Goal: Transaction & Acquisition: Purchase product/service

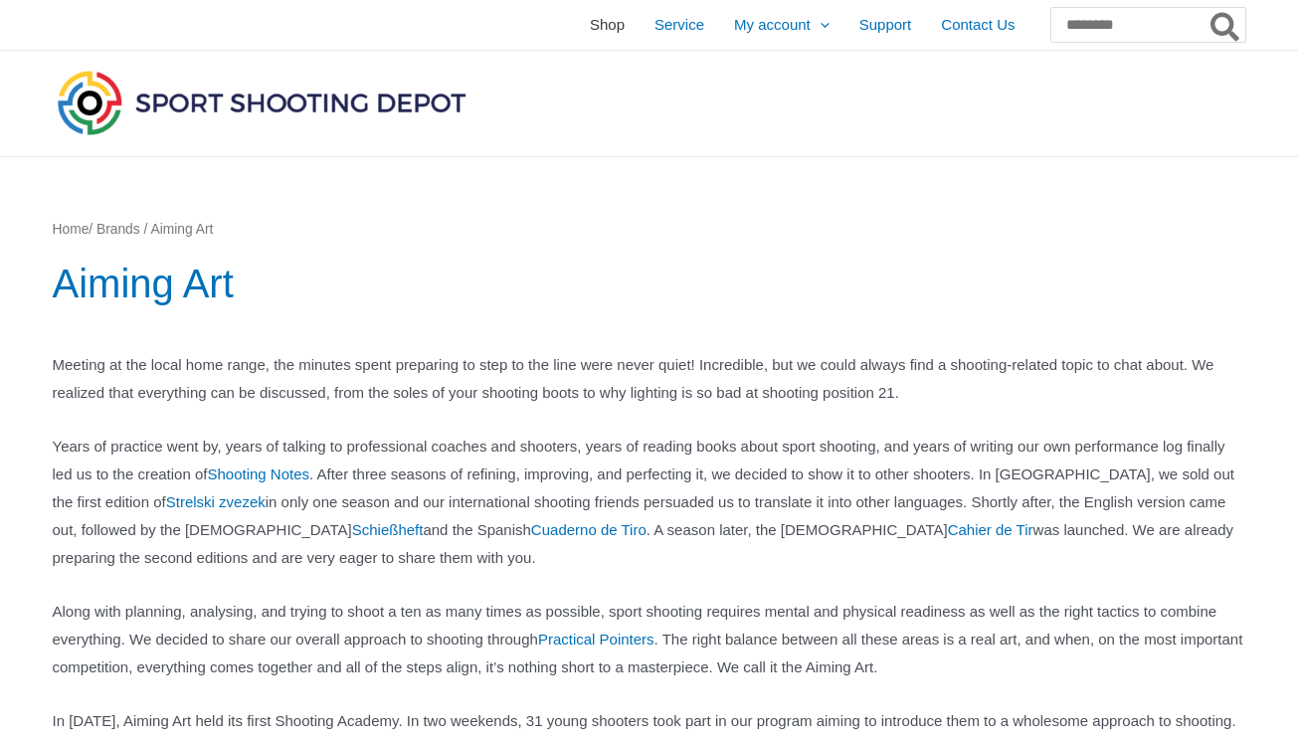
click at [590, 28] on span "Shop" at bounding box center [607, 25] width 35 height 50
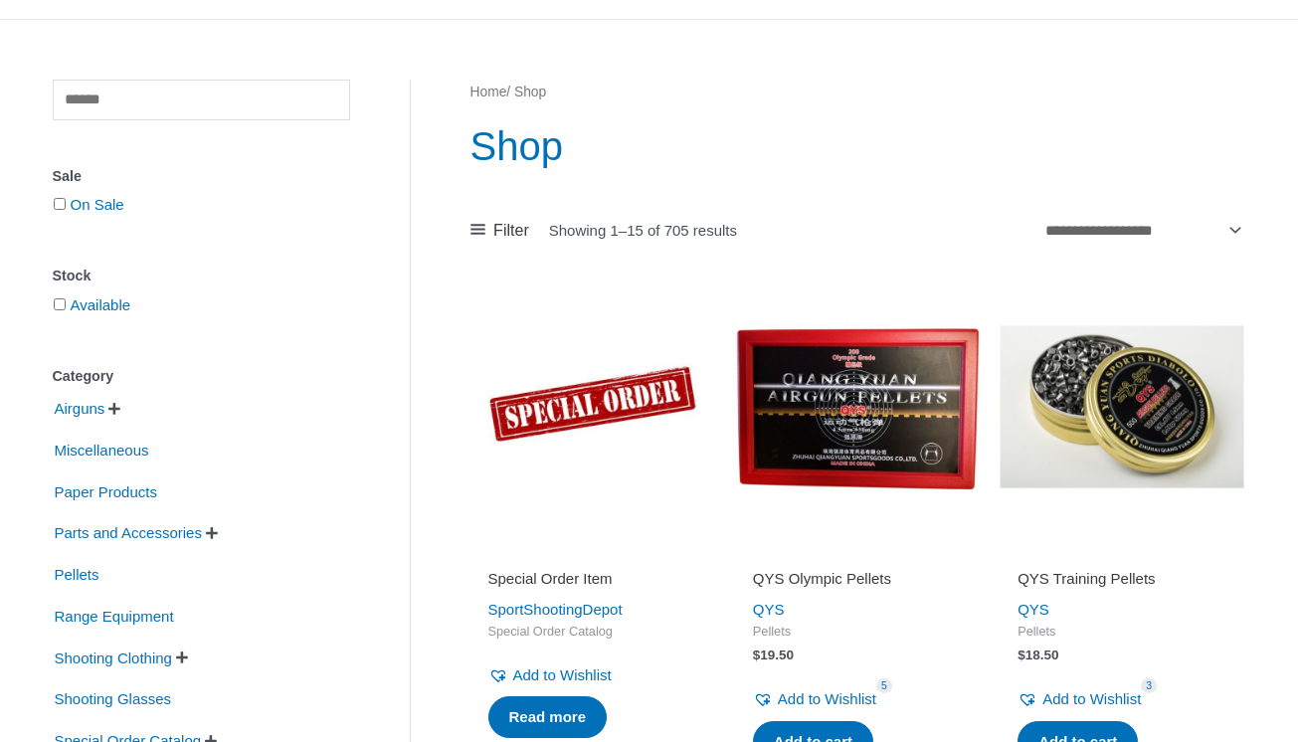
scroll to position [36, 0]
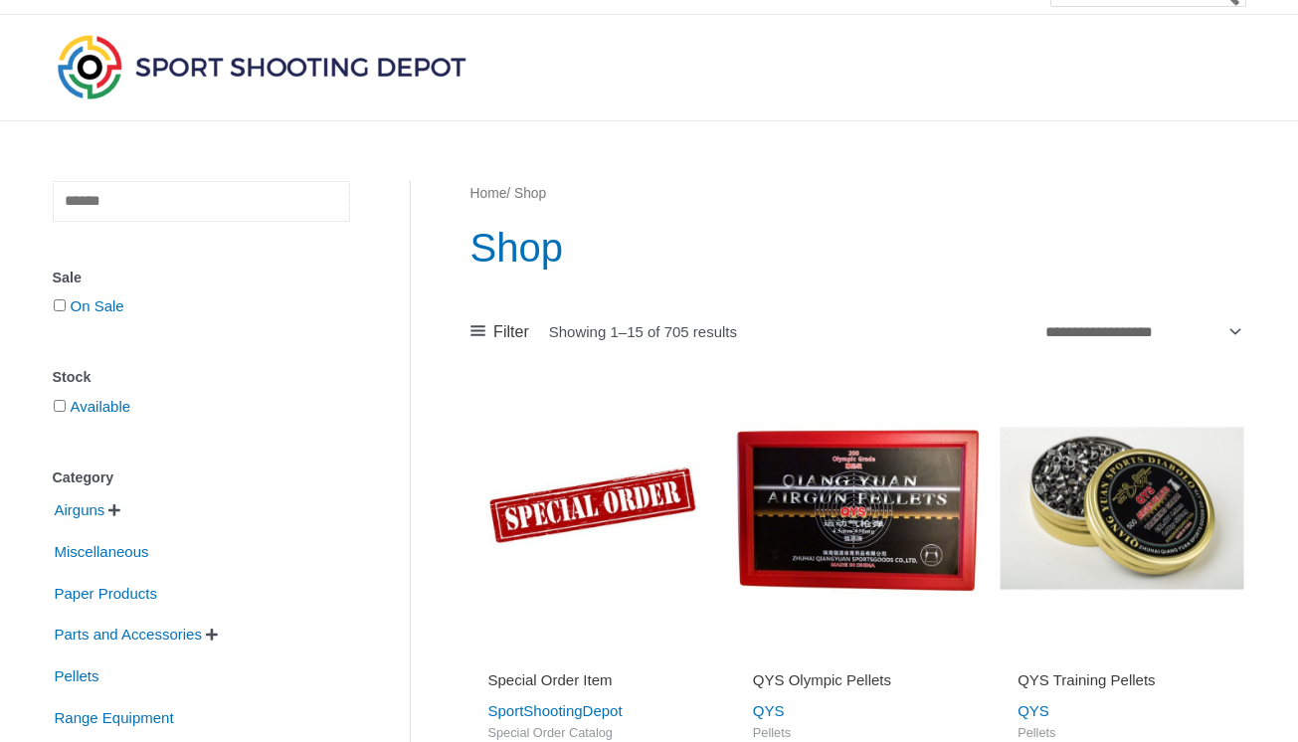
click at [227, 186] on input "text" at bounding box center [201, 201] width 297 height 41
type input "*********"
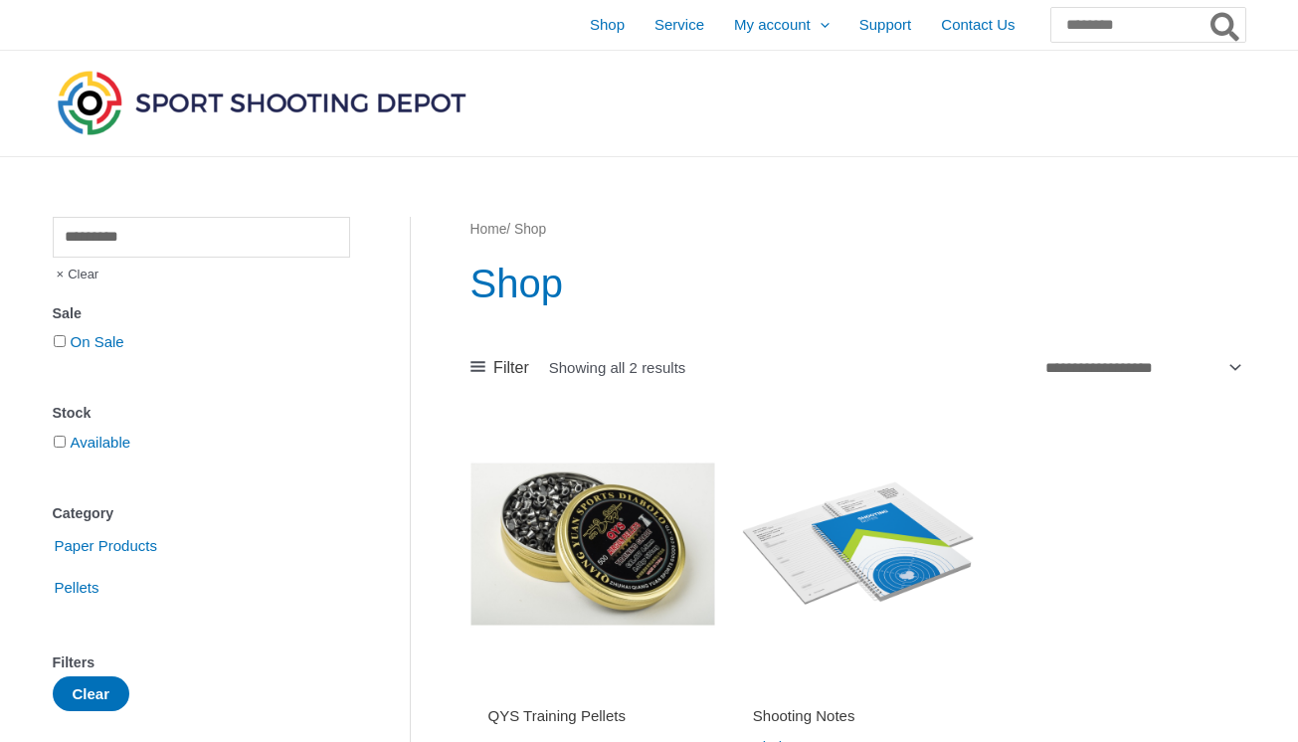
scroll to position [130, 0]
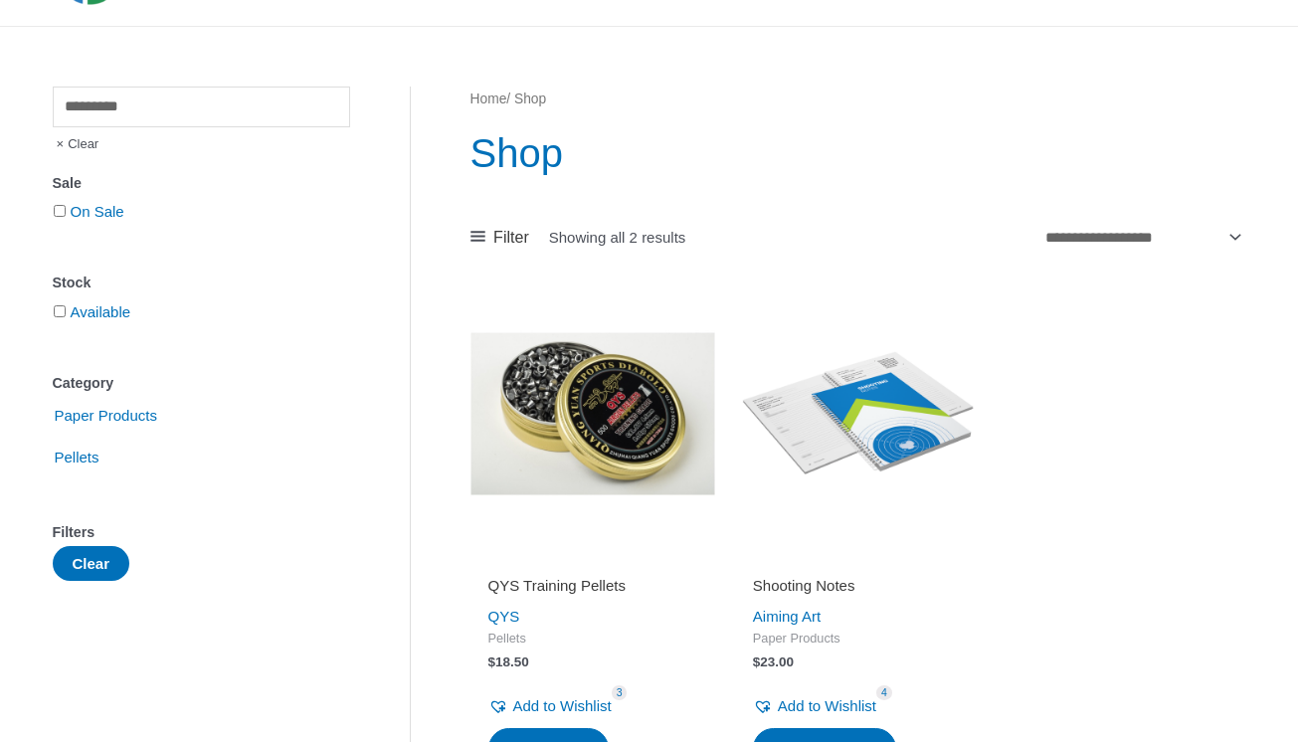
click at [857, 415] on img at bounding box center [857, 413] width 245 height 245
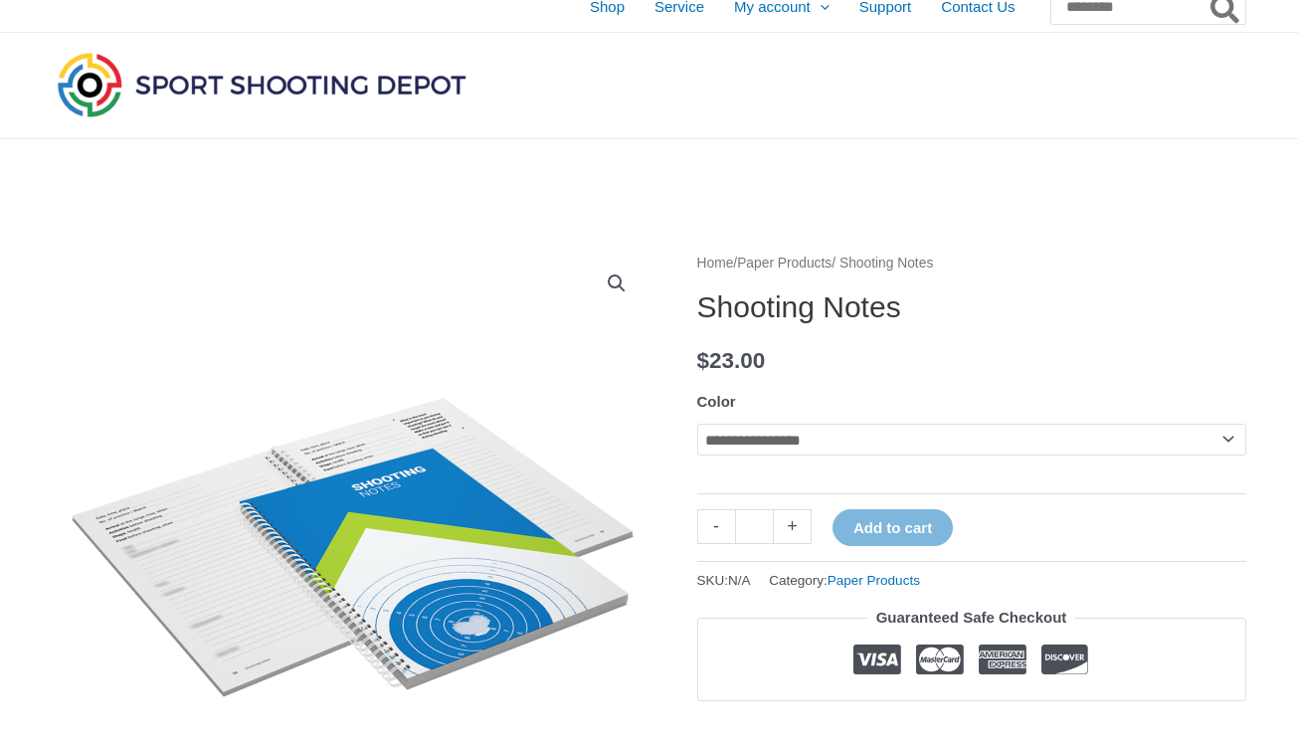
scroll to position [21, 0]
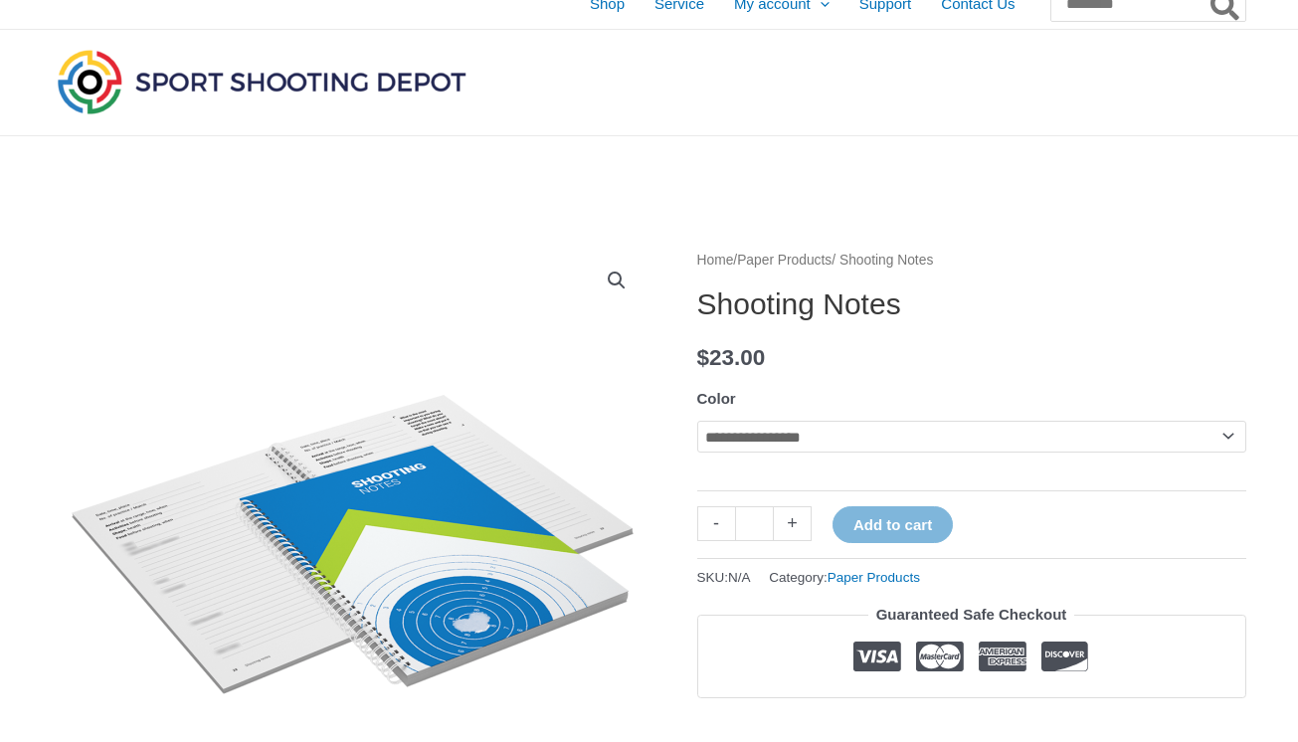
select select "**********"
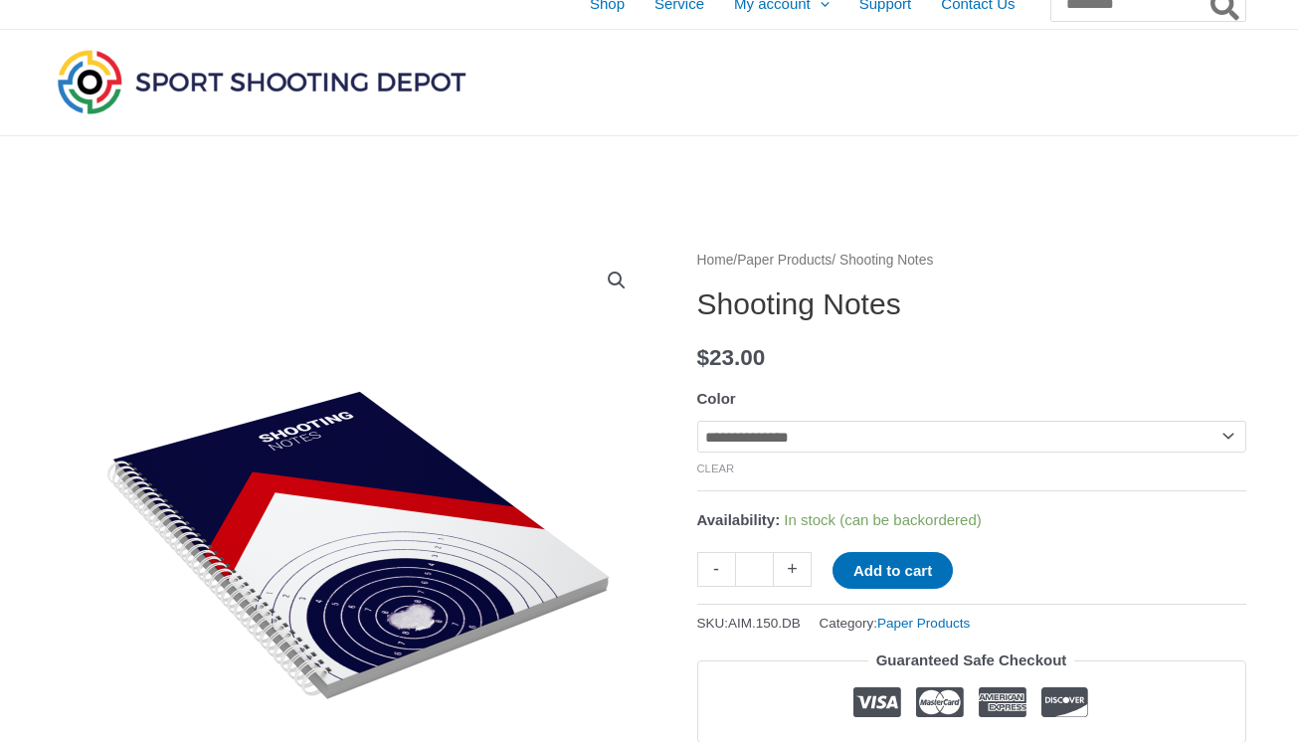
click at [794, 579] on link "+" at bounding box center [793, 569] width 38 height 35
type input "*"
click at [908, 577] on button "Add to cart" at bounding box center [893, 570] width 120 height 37
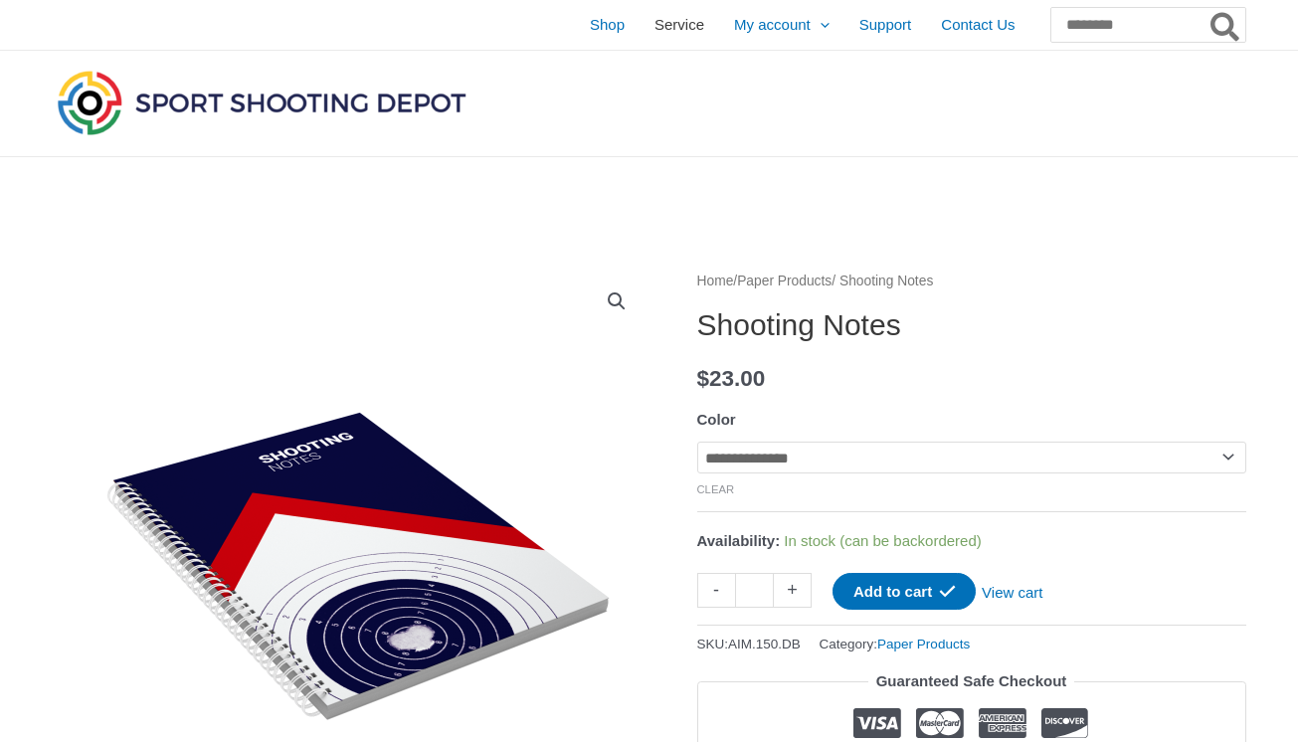
scroll to position [0, 0]
click at [590, 22] on span "Shop" at bounding box center [607, 25] width 35 height 50
click at [793, 587] on link "+" at bounding box center [793, 590] width 38 height 35
click at [877, 594] on button "Add to cart" at bounding box center [904, 591] width 143 height 37
click at [590, 29] on span "Shop" at bounding box center [607, 25] width 35 height 50
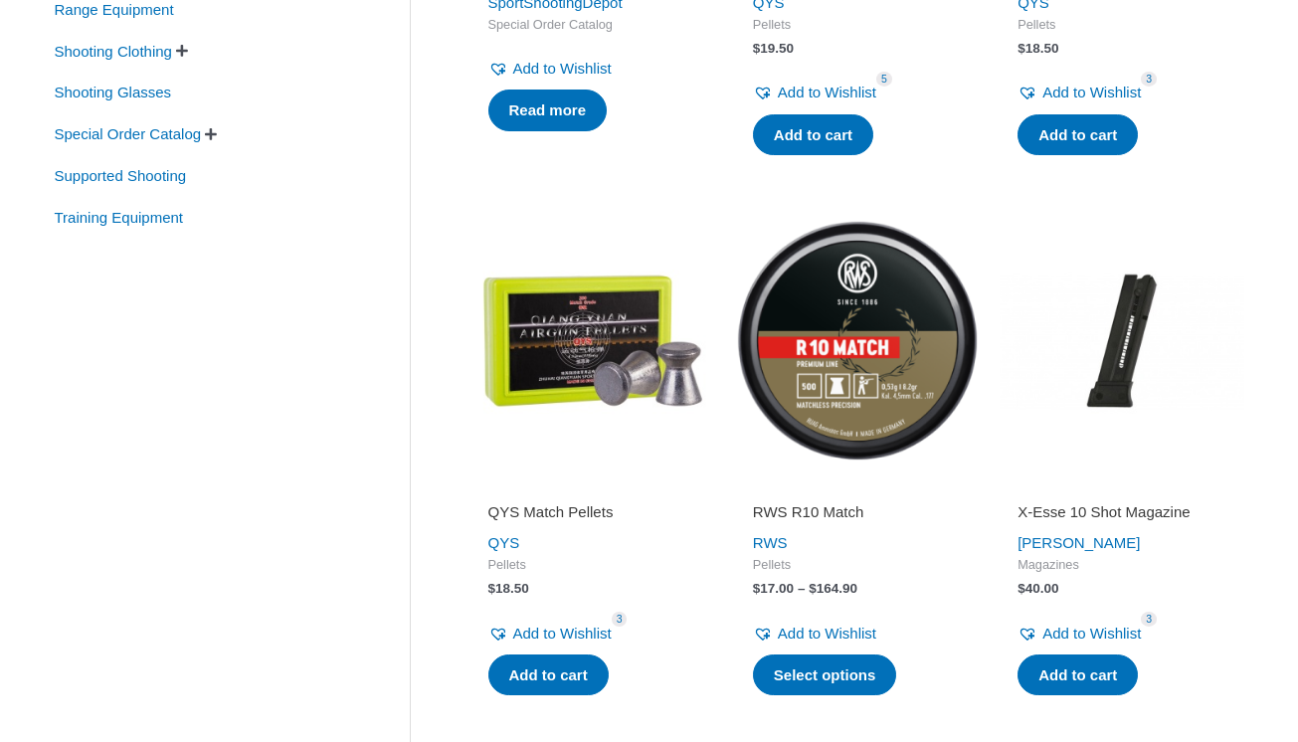
scroll to position [746, 0]
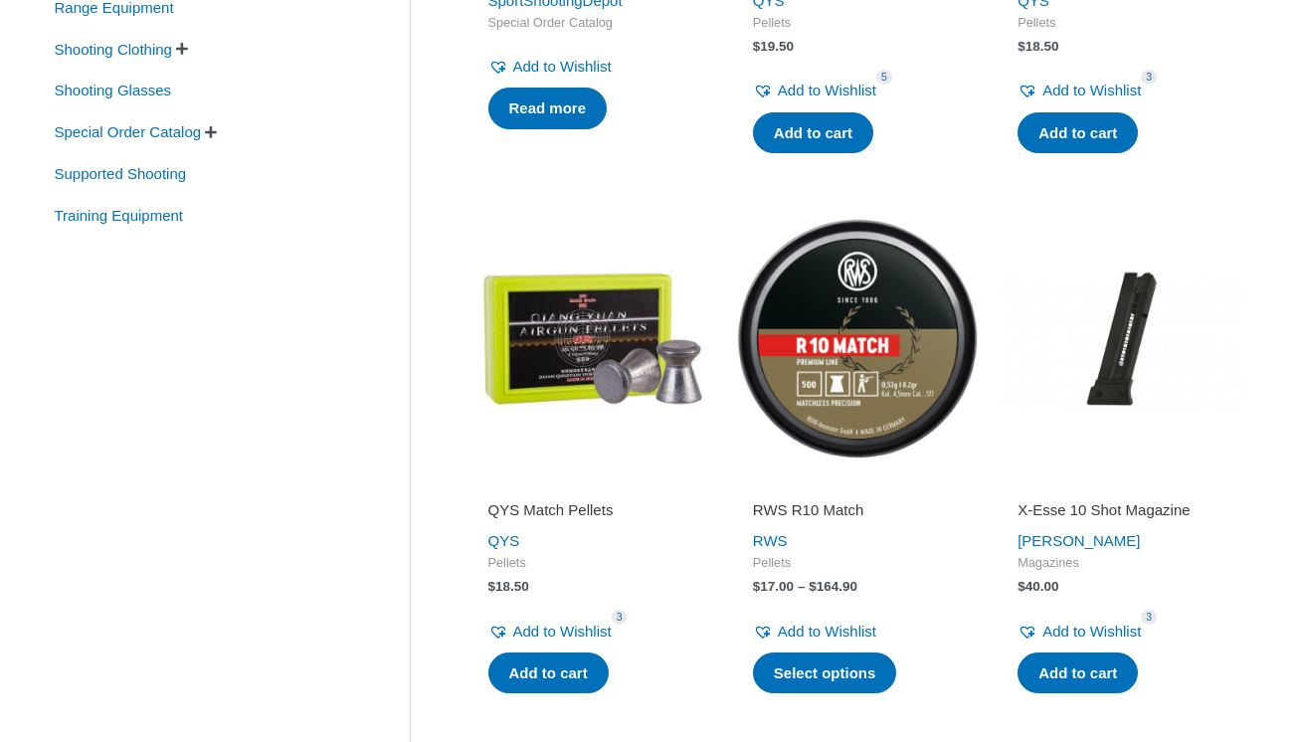
click at [852, 391] on img at bounding box center [857, 338] width 245 height 245
click at [531, 392] on img at bounding box center [592, 338] width 245 height 245
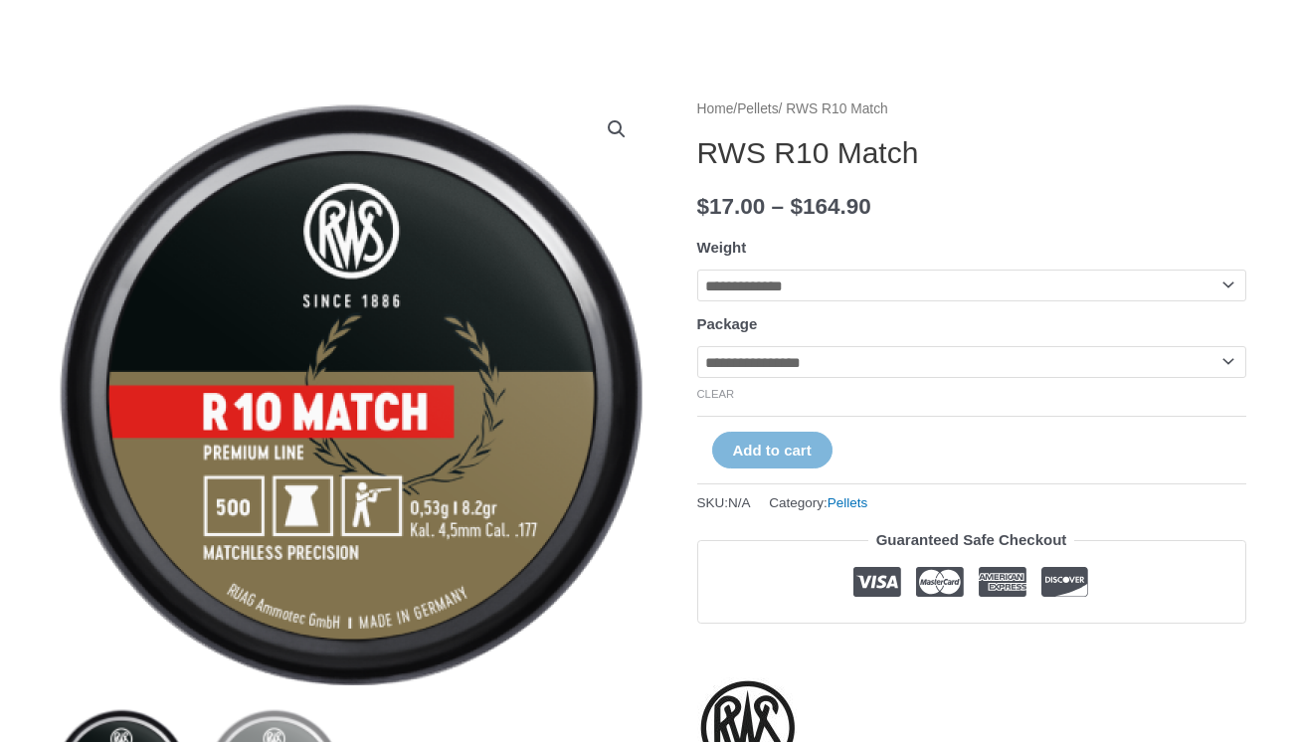
scroll to position [193, 0]
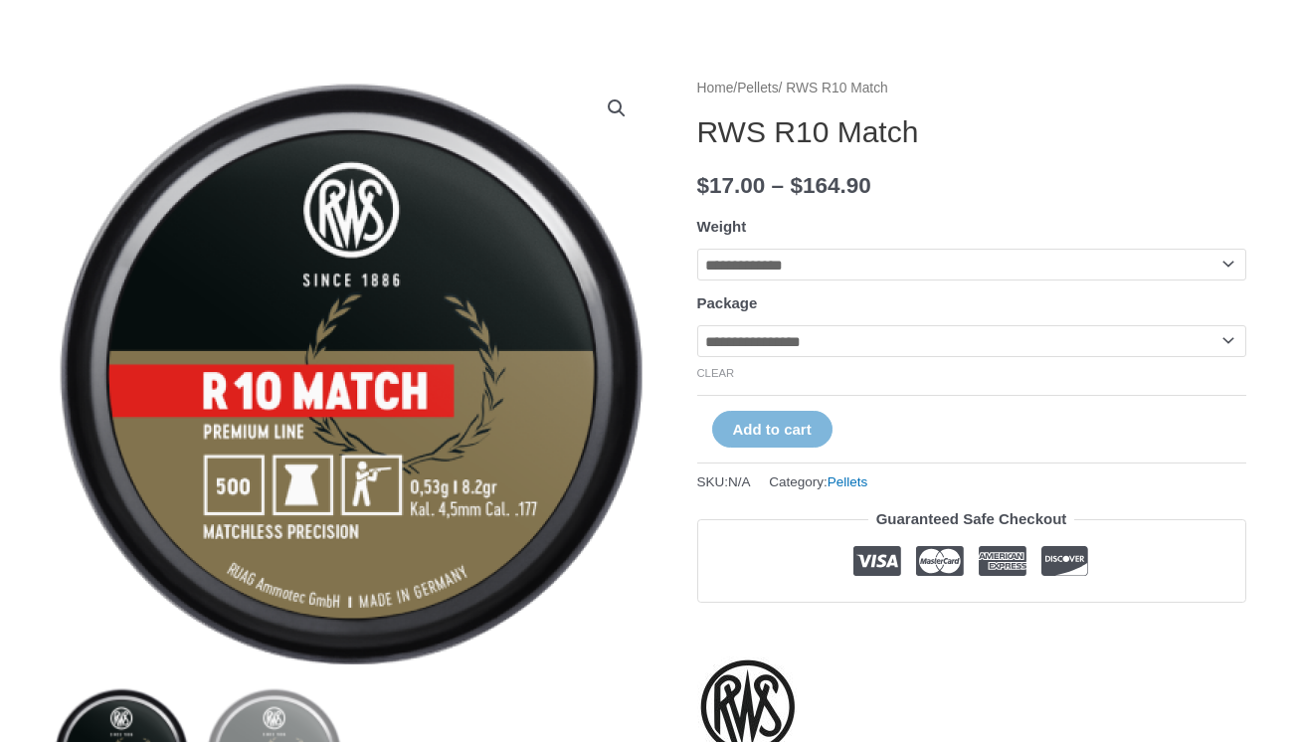
select select "**********"
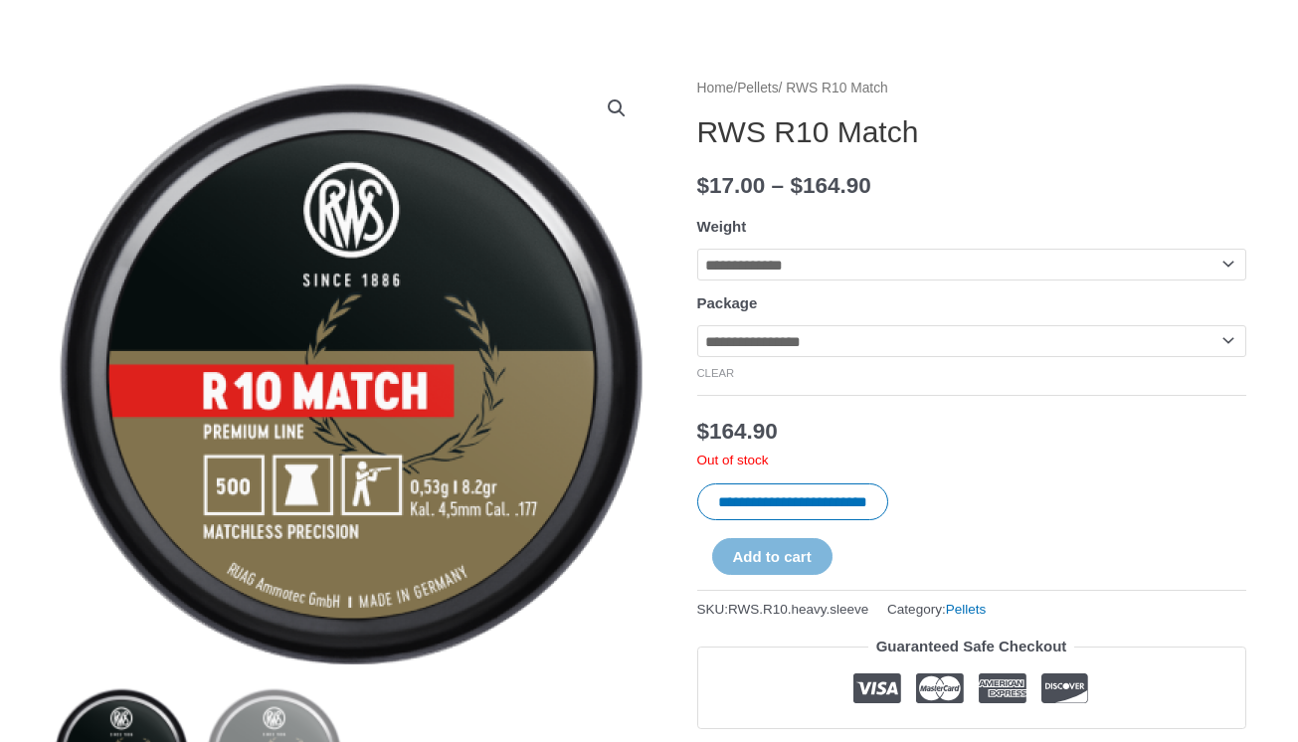
select select "***"
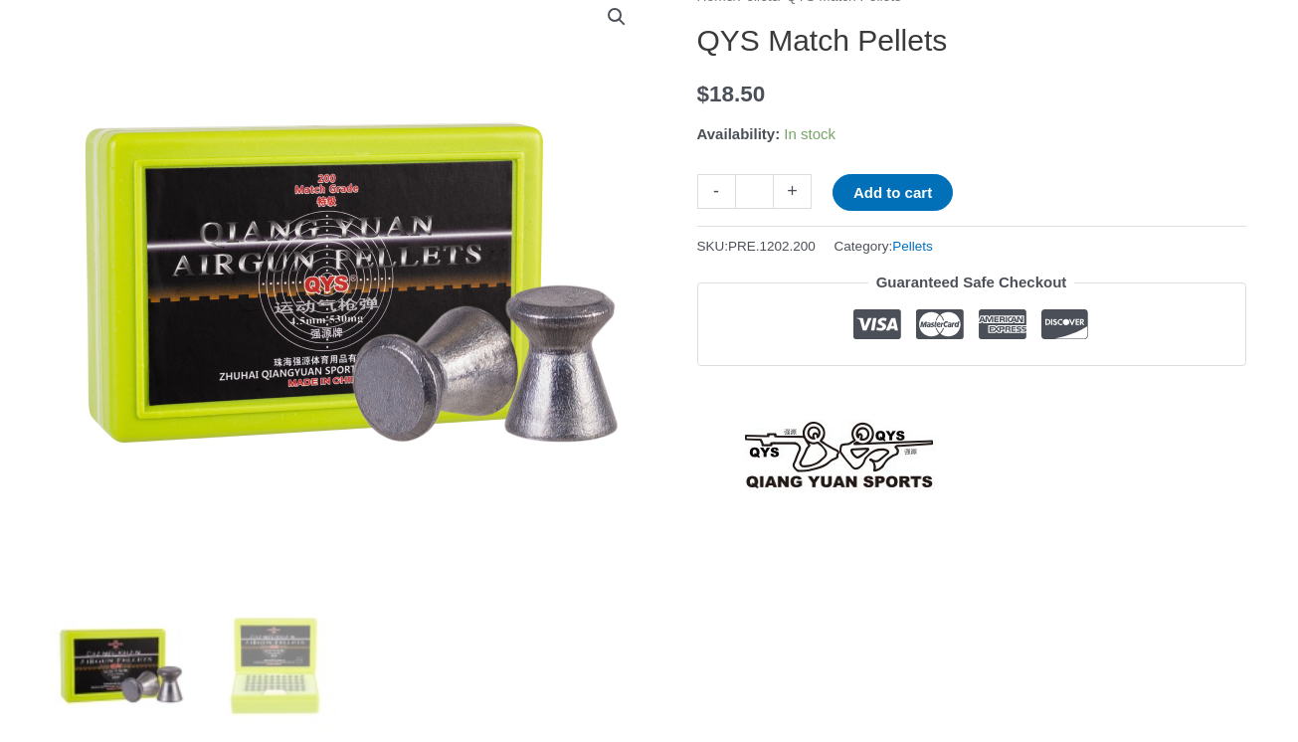
scroll to position [311, 0]
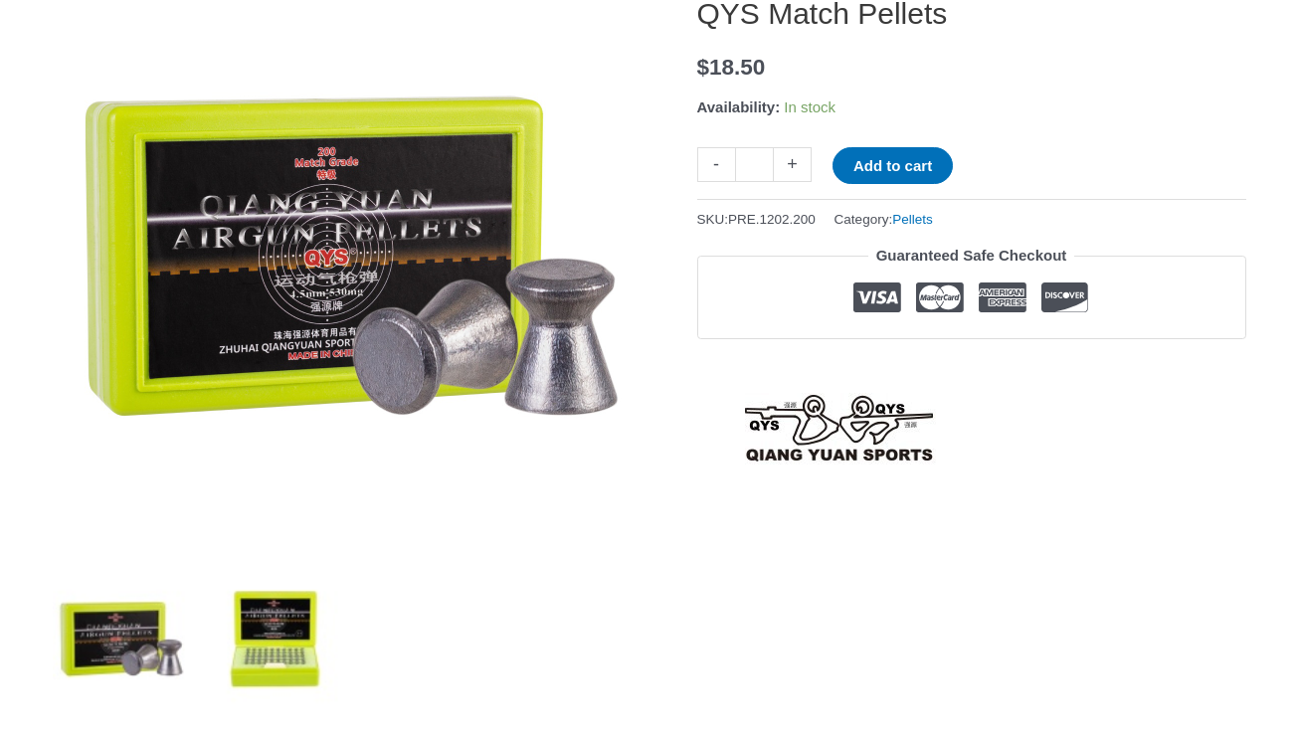
click at [287, 639] on img at bounding box center [274, 638] width 138 height 138
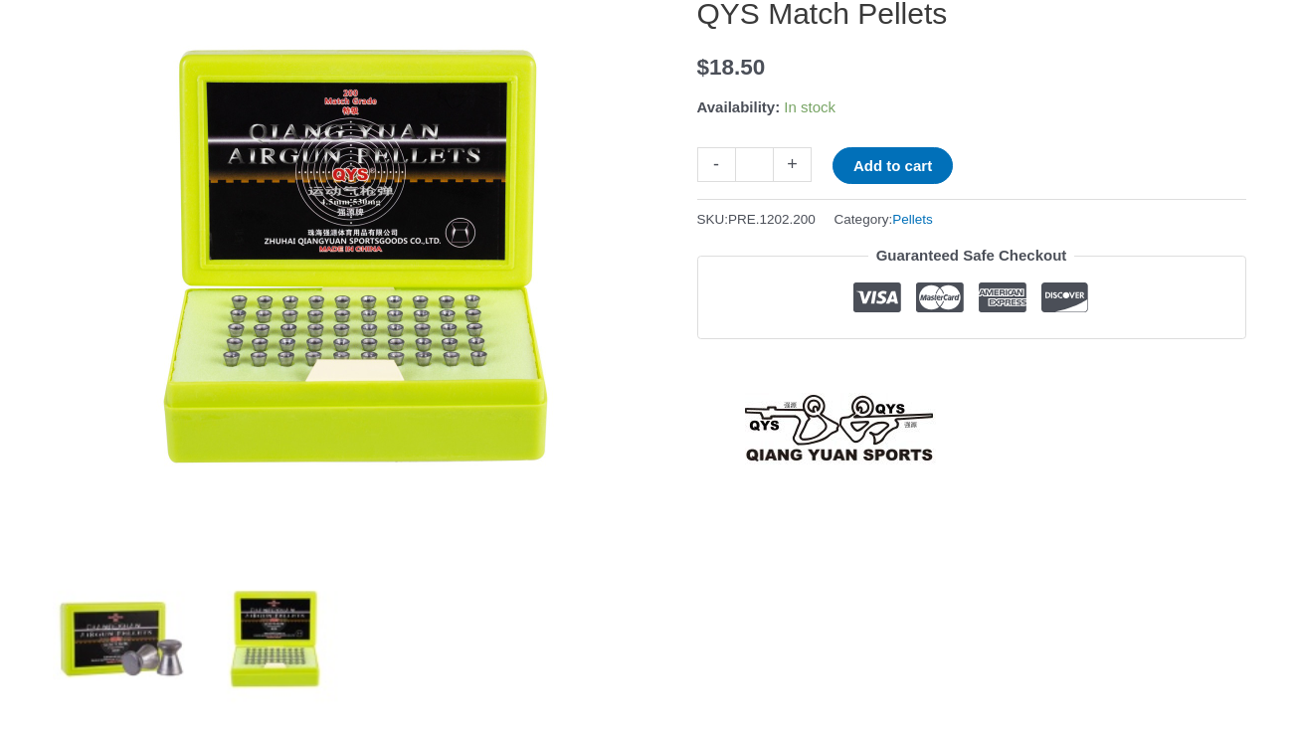
click at [141, 643] on img at bounding box center [122, 638] width 138 height 138
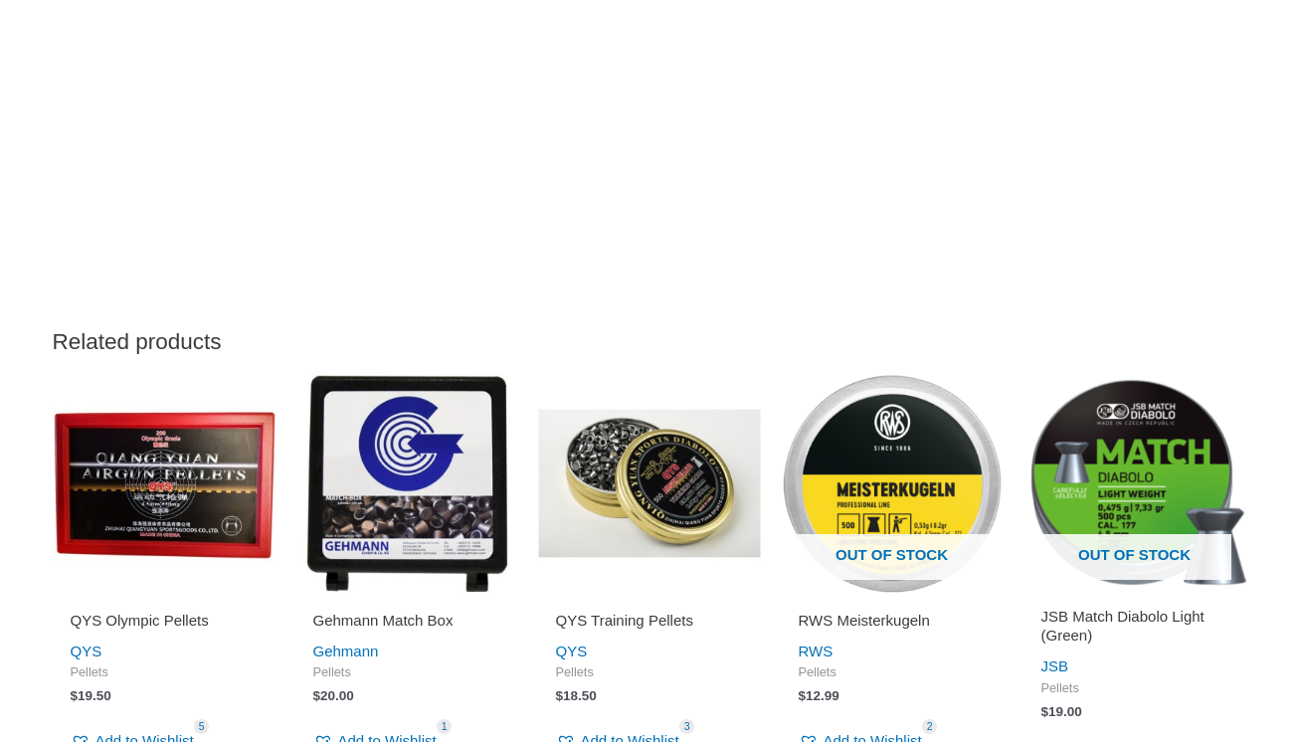
scroll to position [2211, 0]
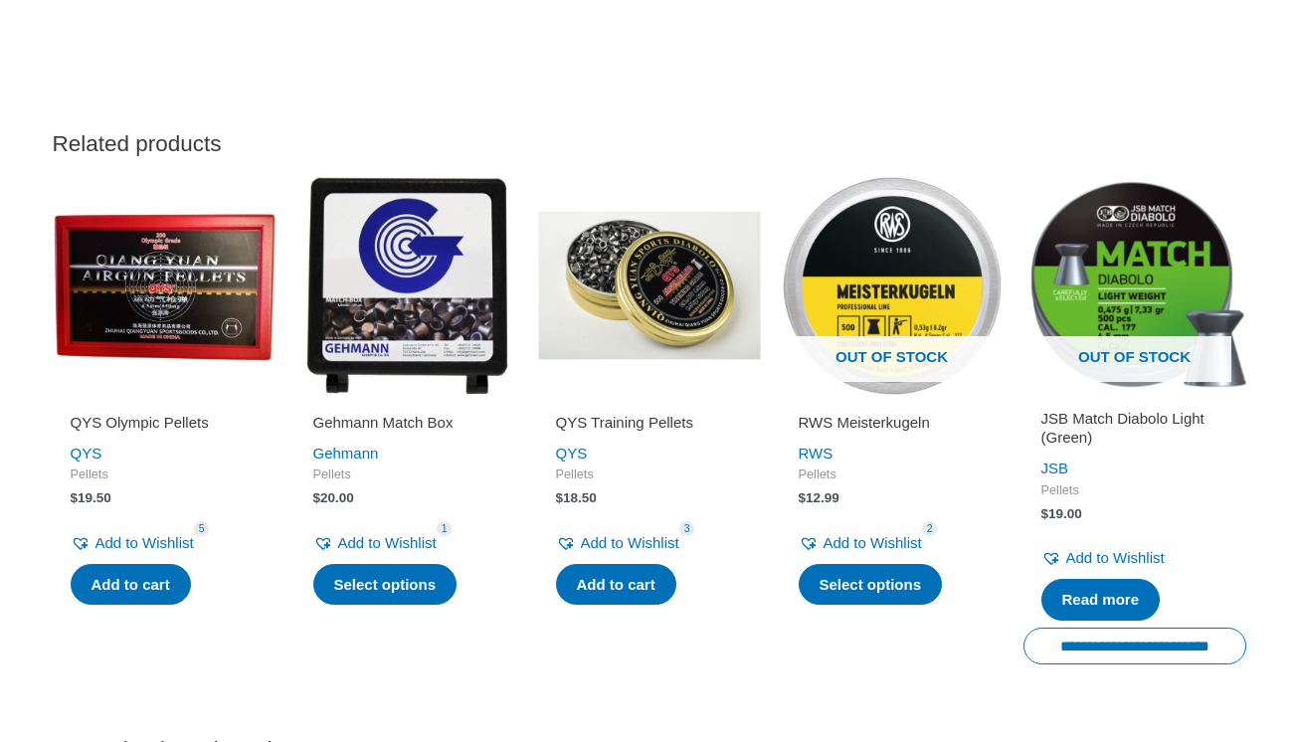
click at [633, 433] on h2 "QYS Training Pellets" at bounding box center [649, 423] width 187 height 20
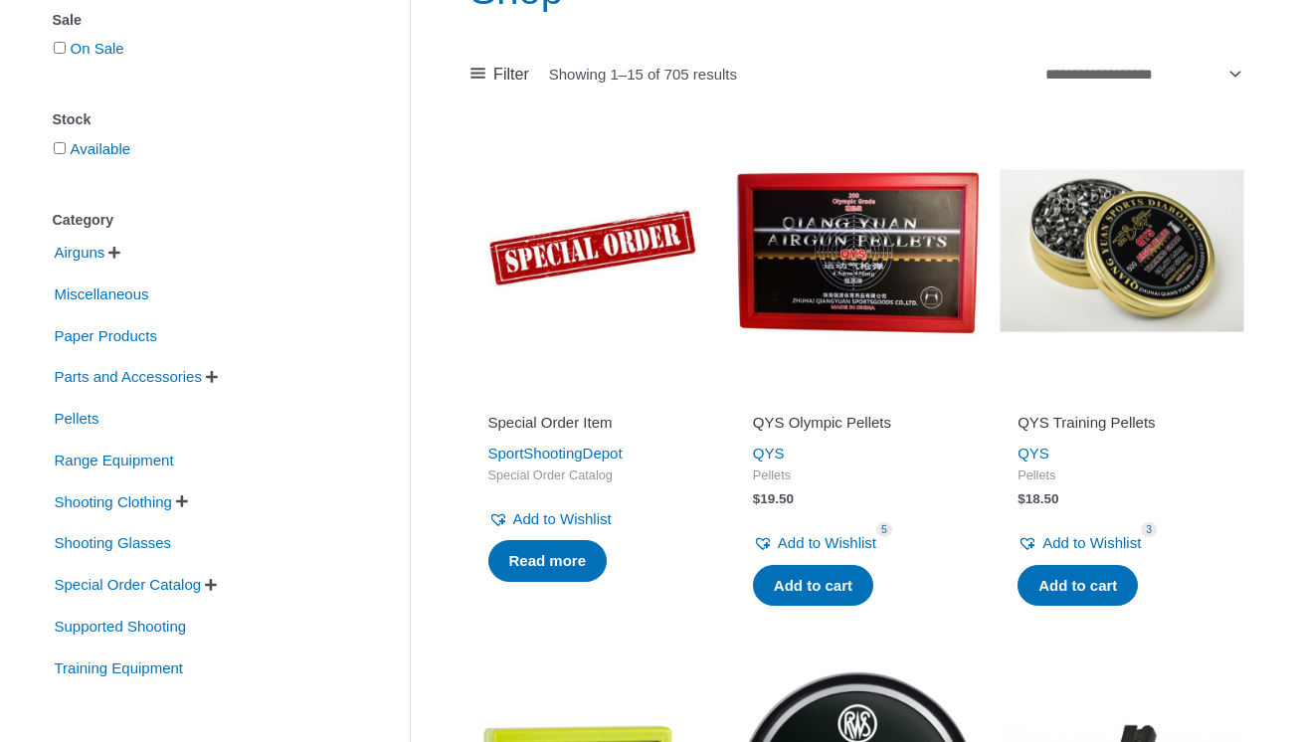
scroll to position [326, 0]
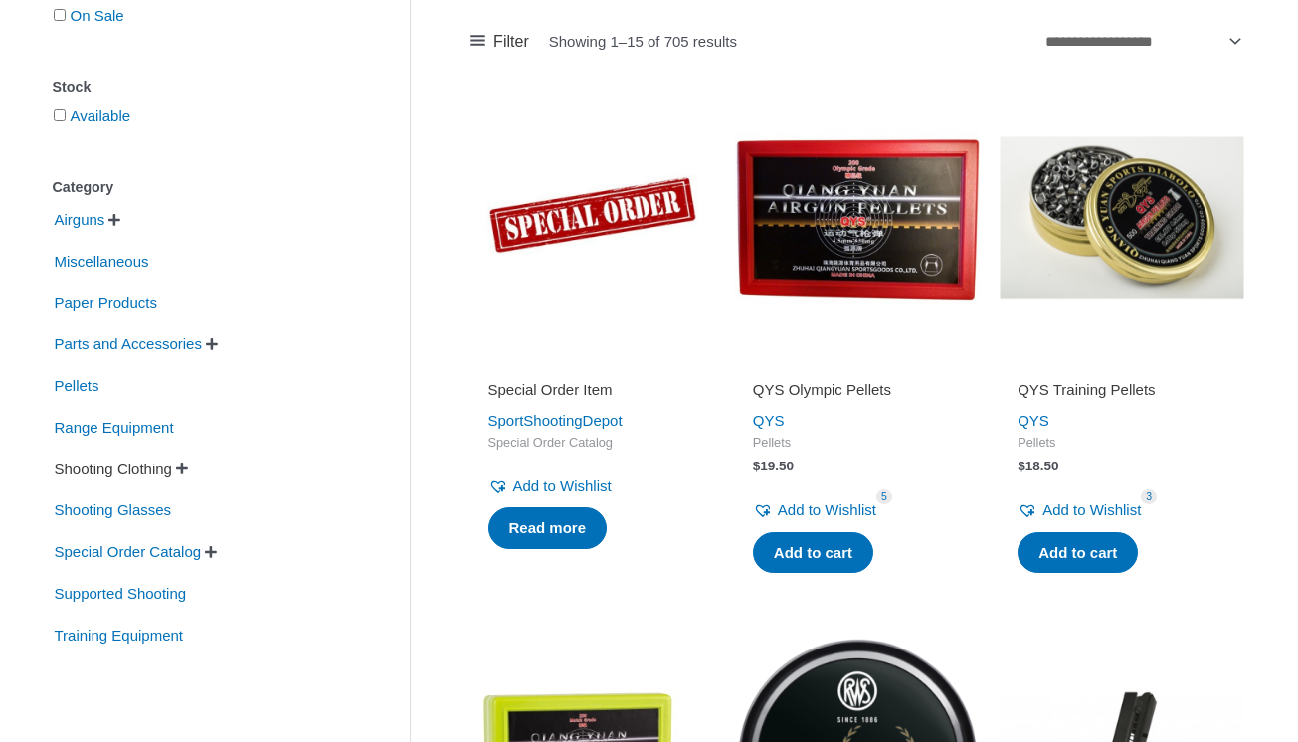
click at [121, 472] on span "Shooting Clothing" at bounding box center [113, 470] width 121 height 34
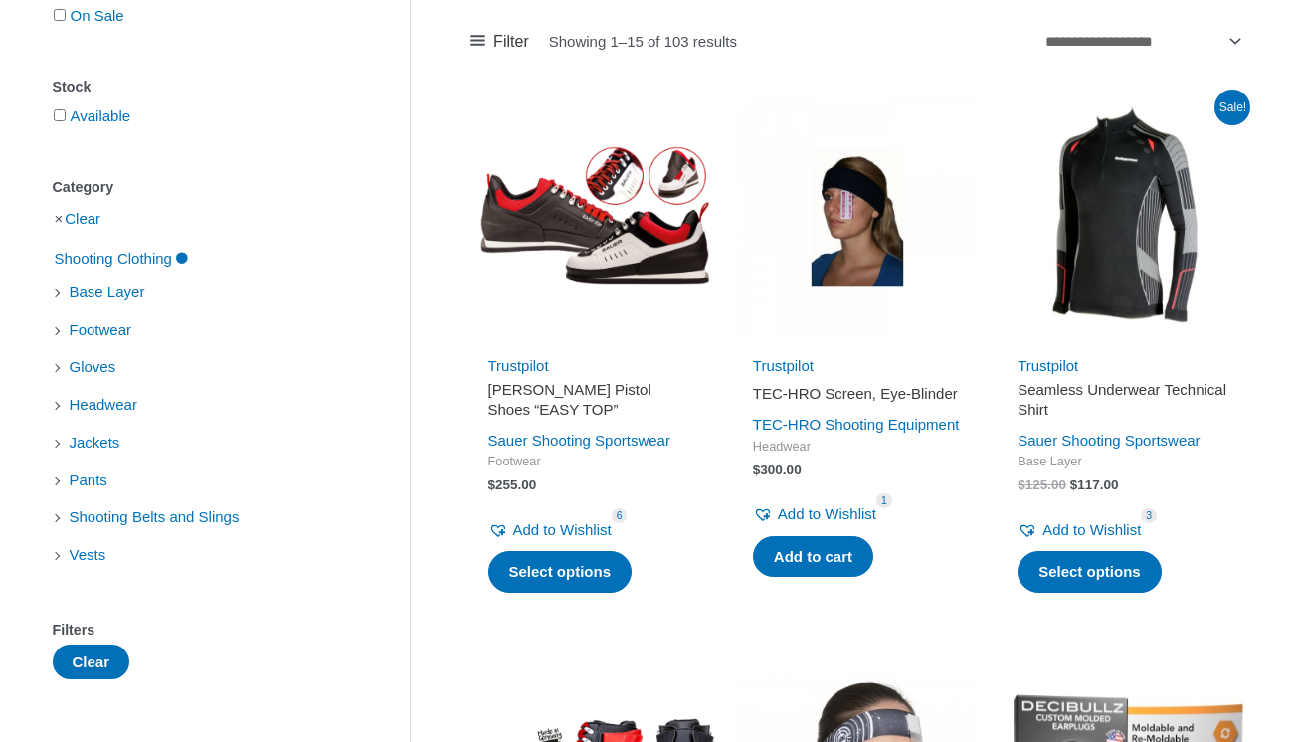
click at [1113, 391] on h2 "Seamless Underwear Technical Shirt" at bounding box center [1122, 399] width 209 height 39
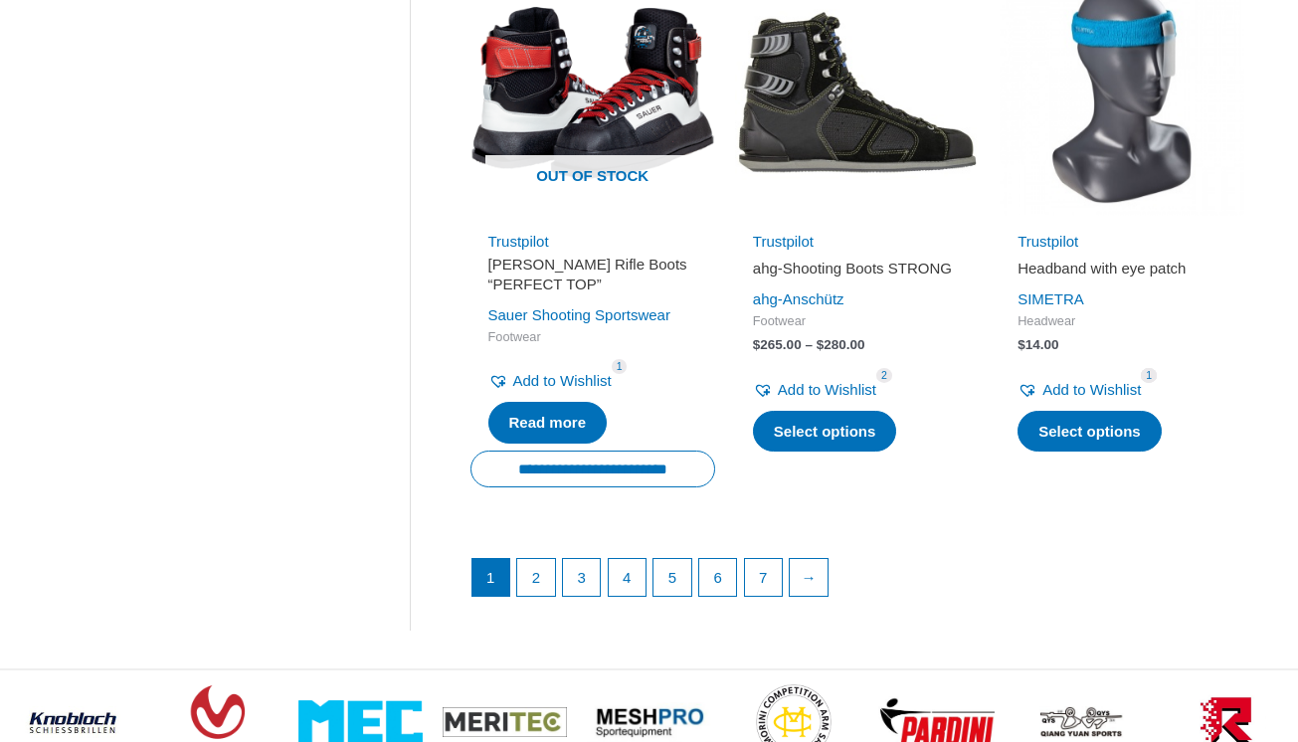
scroll to position [2775, 0]
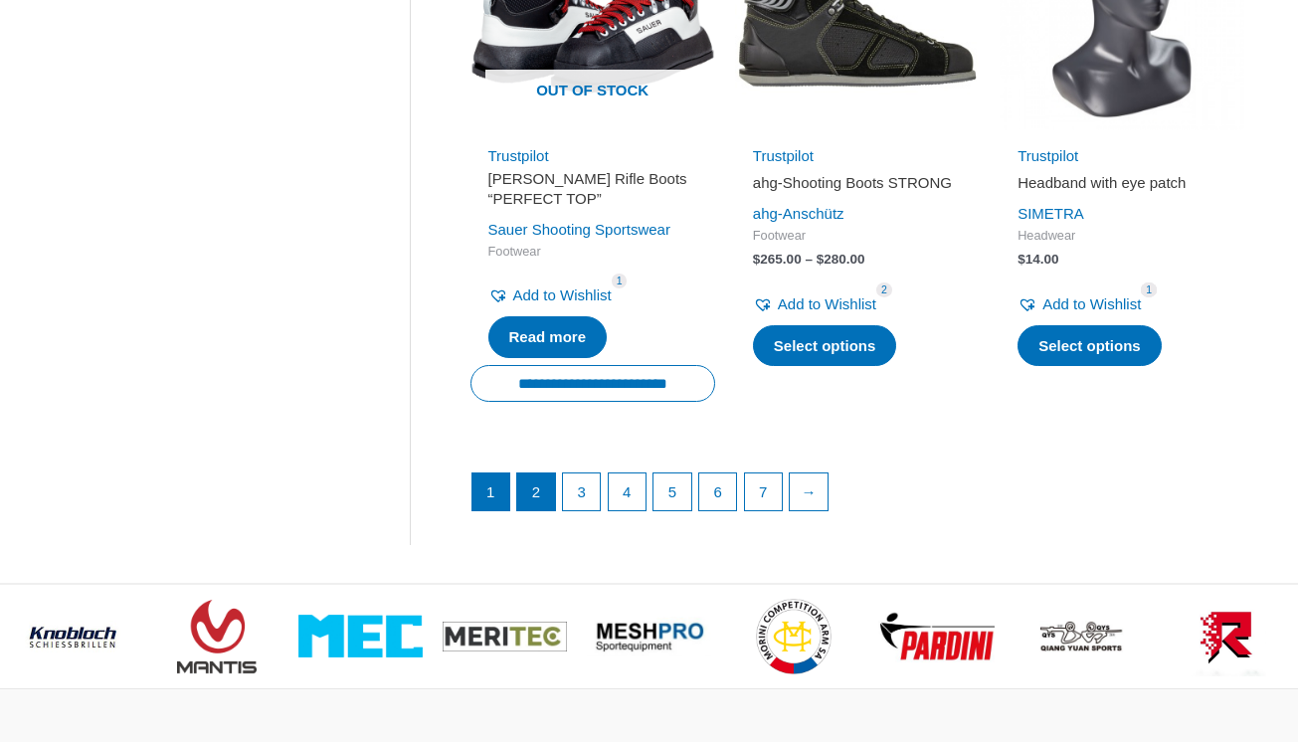
click at [530, 496] on link "2" at bounding box center [536, 492] width 38 height 38
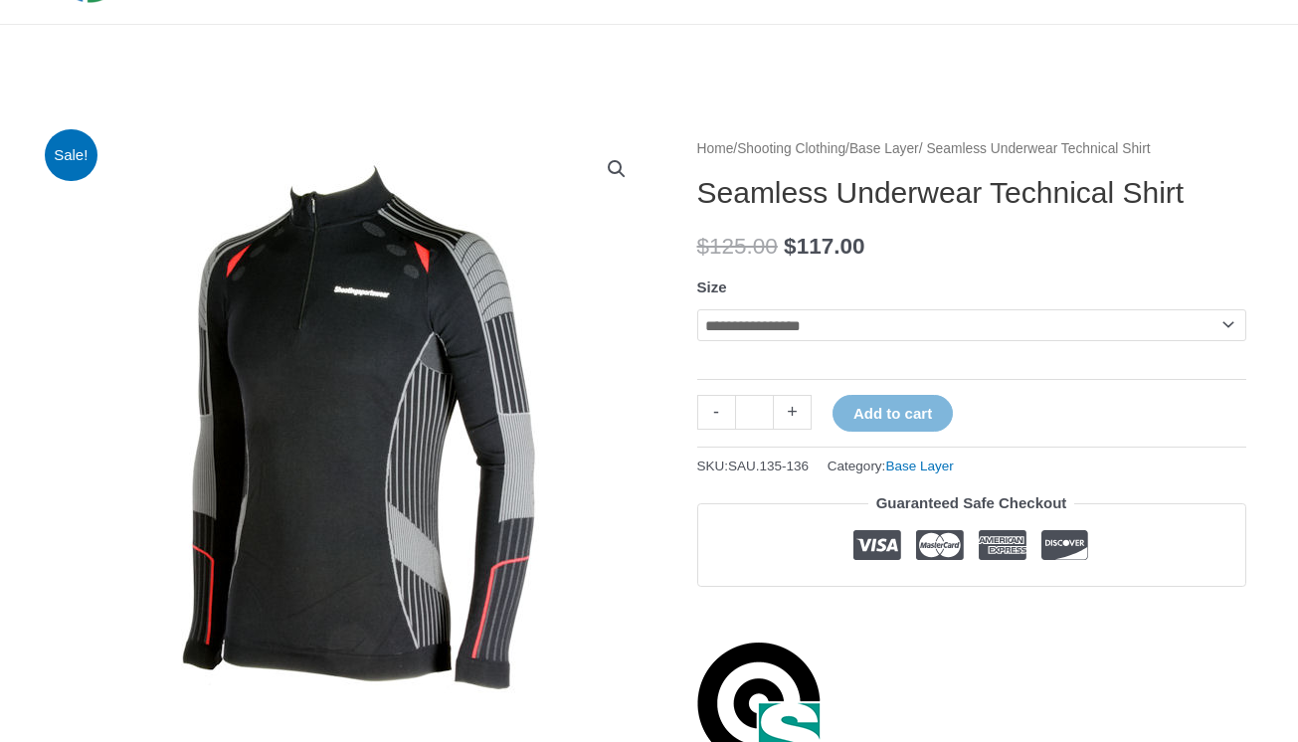
scroll to position [46, 0]
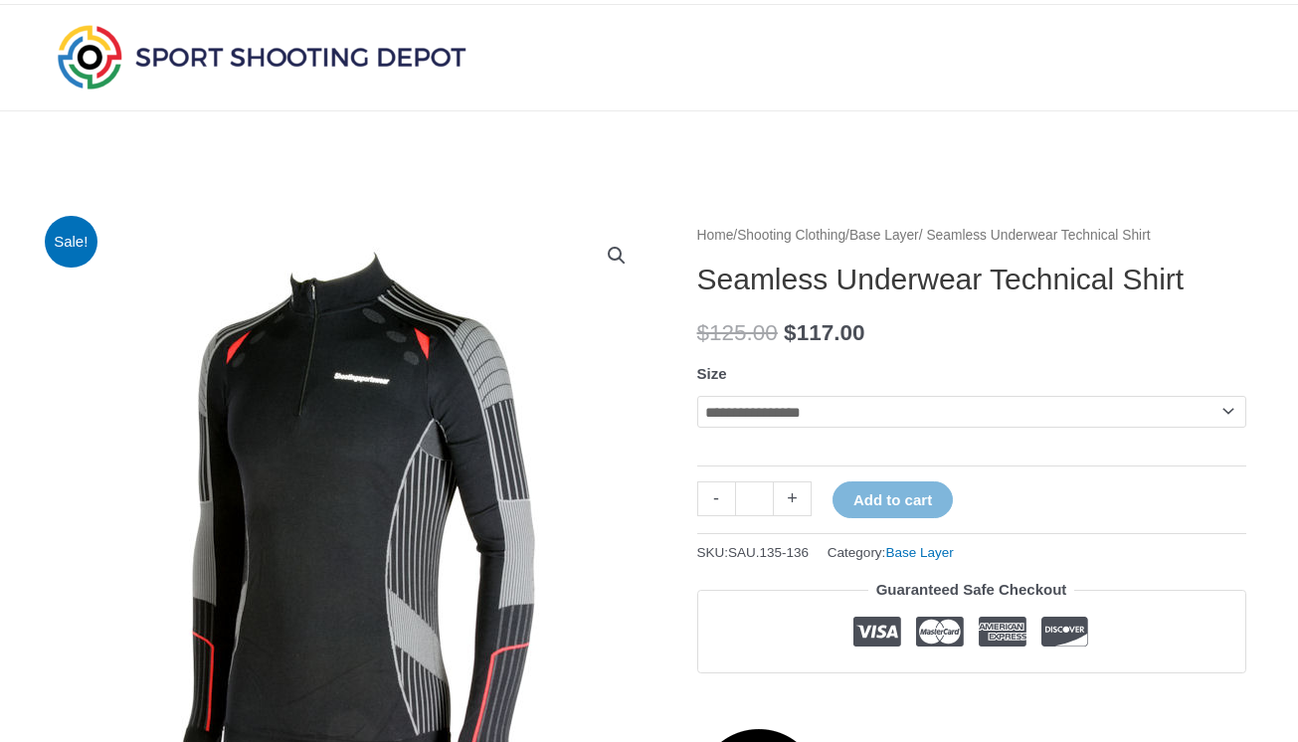
select select "********"
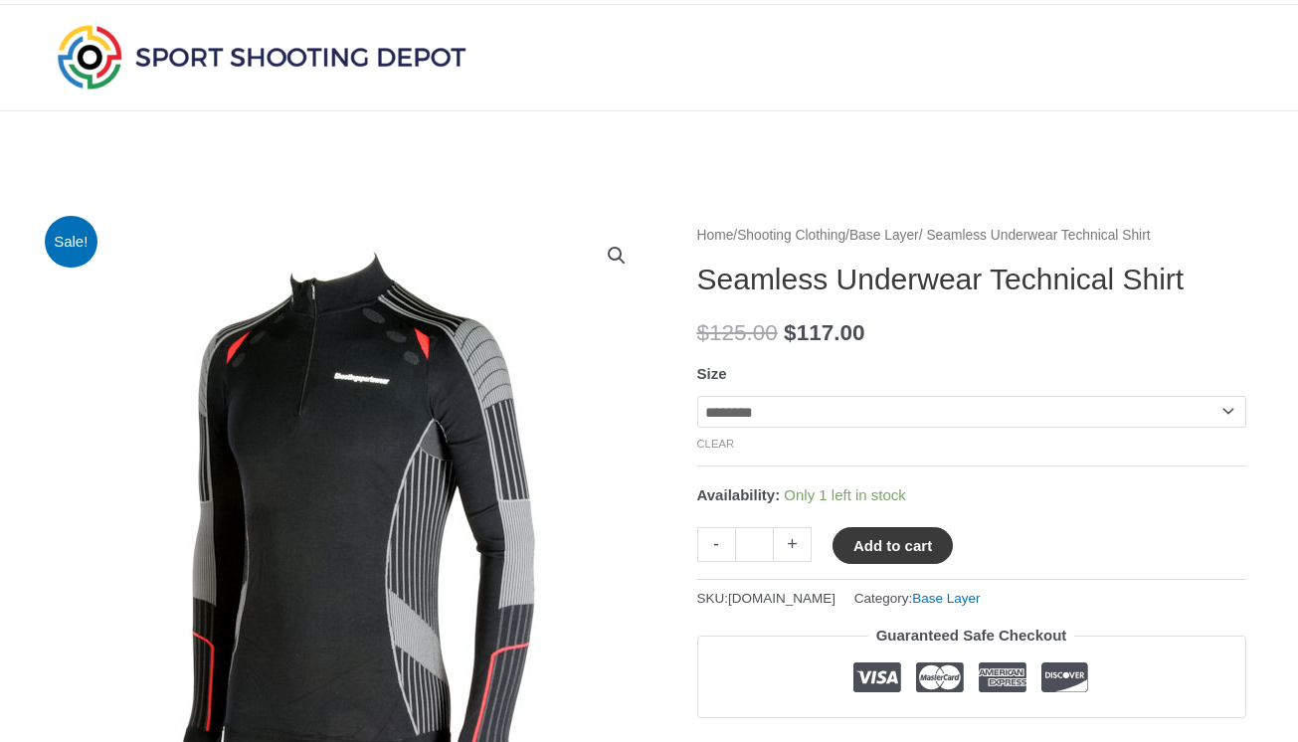
click at [864, 542] on button "Add to cart" at bounding box center [893, 545] width 120 height 37
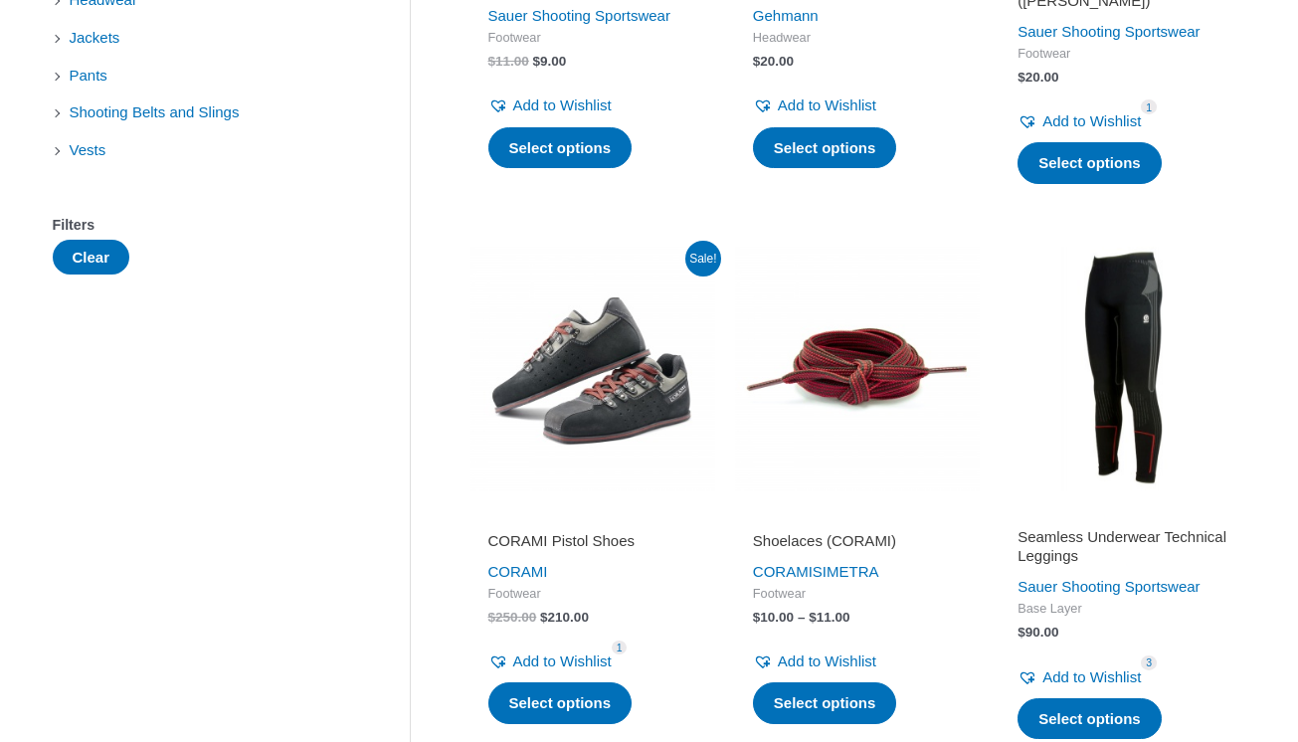
scroll to position [896, 0]
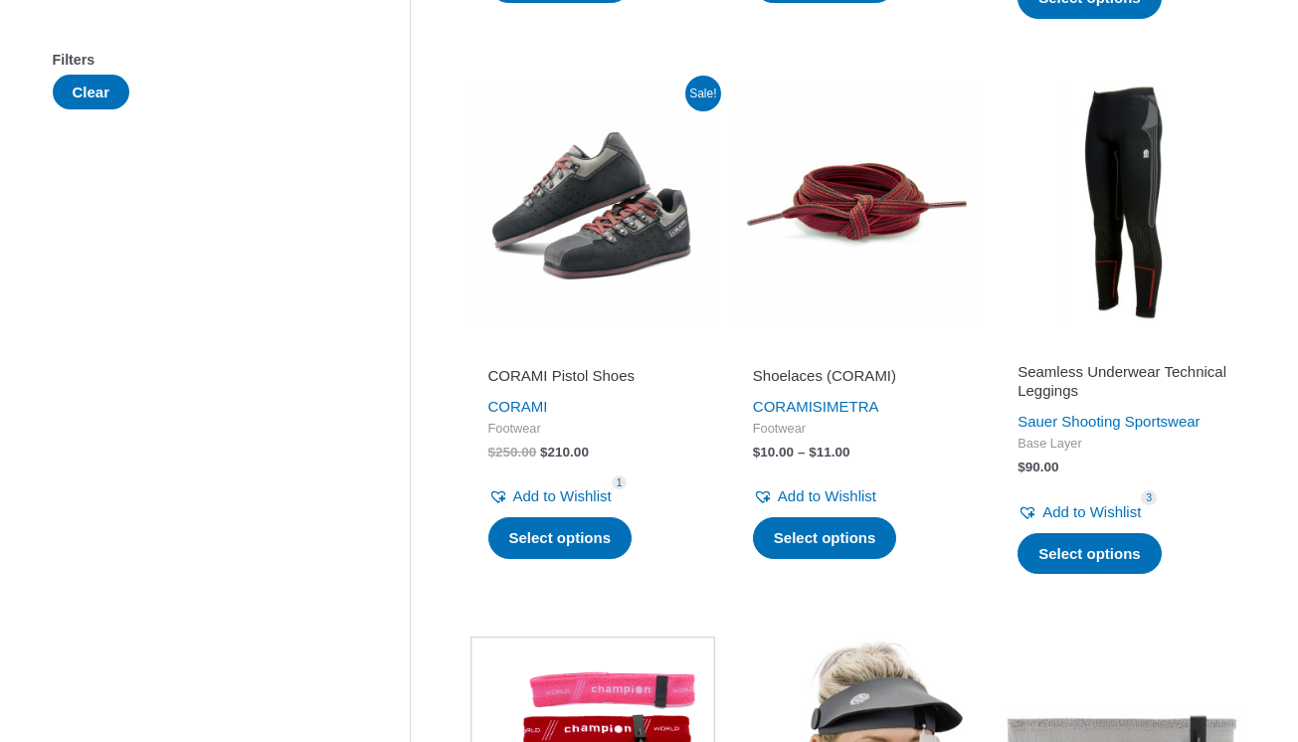
click at [1044, 362] on h2 "Seamless Underwear Technical Leggings" at bounding box center [1122, 381] width 209 height 39
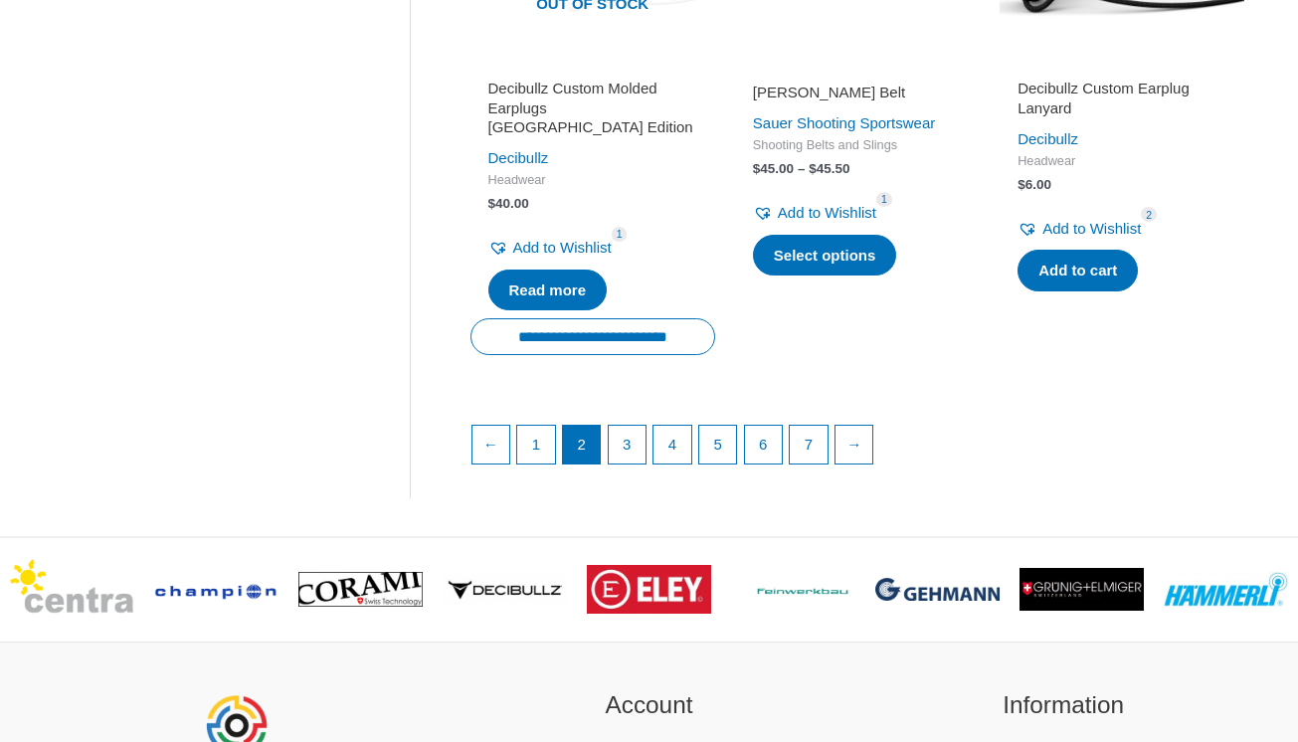
scroll to position [2918, 0]
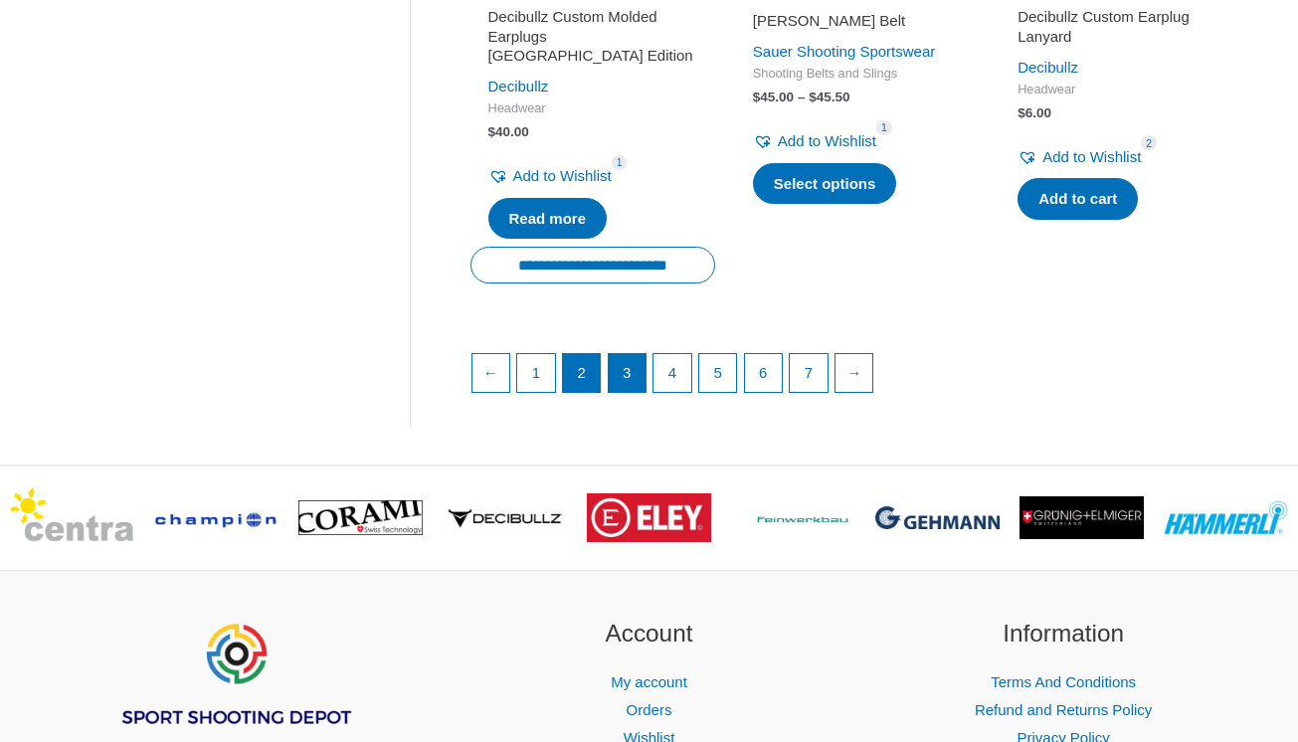
click at [629, 354] on link "3" at bounding box center [628, 373] width 38 height 38
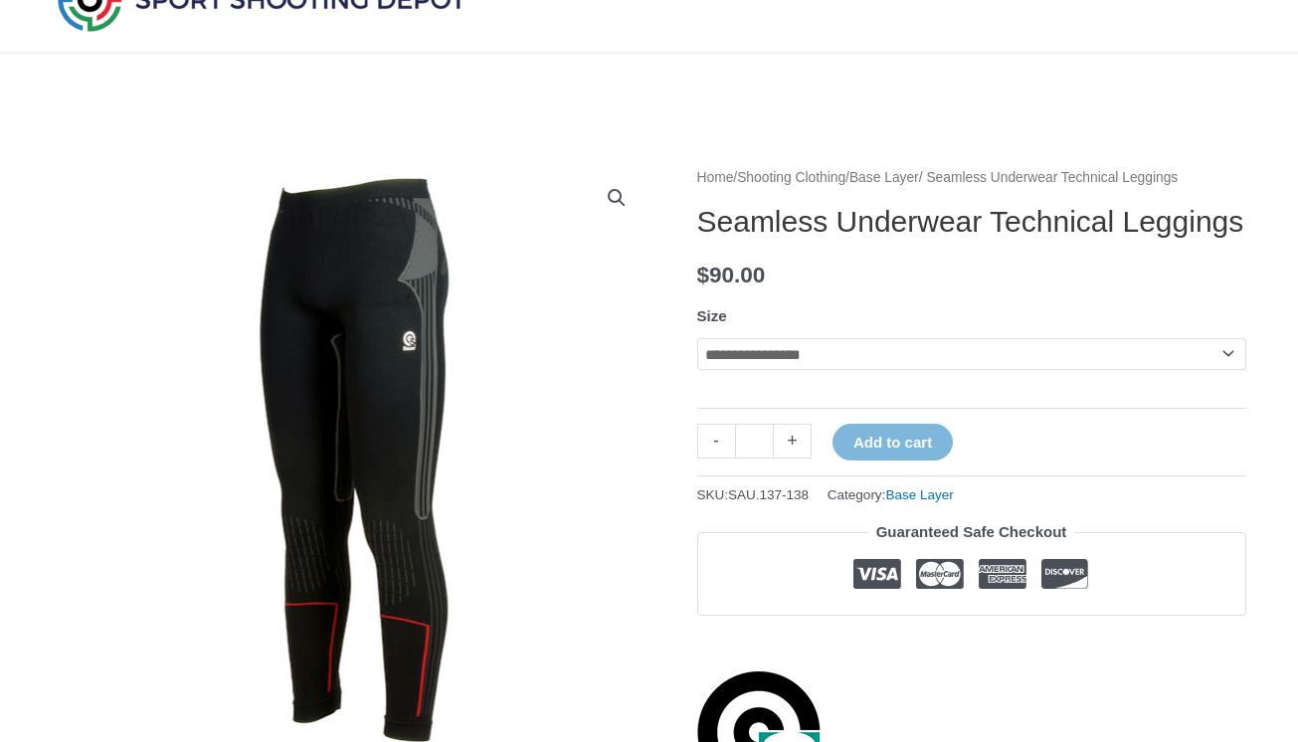
scroll to position [112, 0]
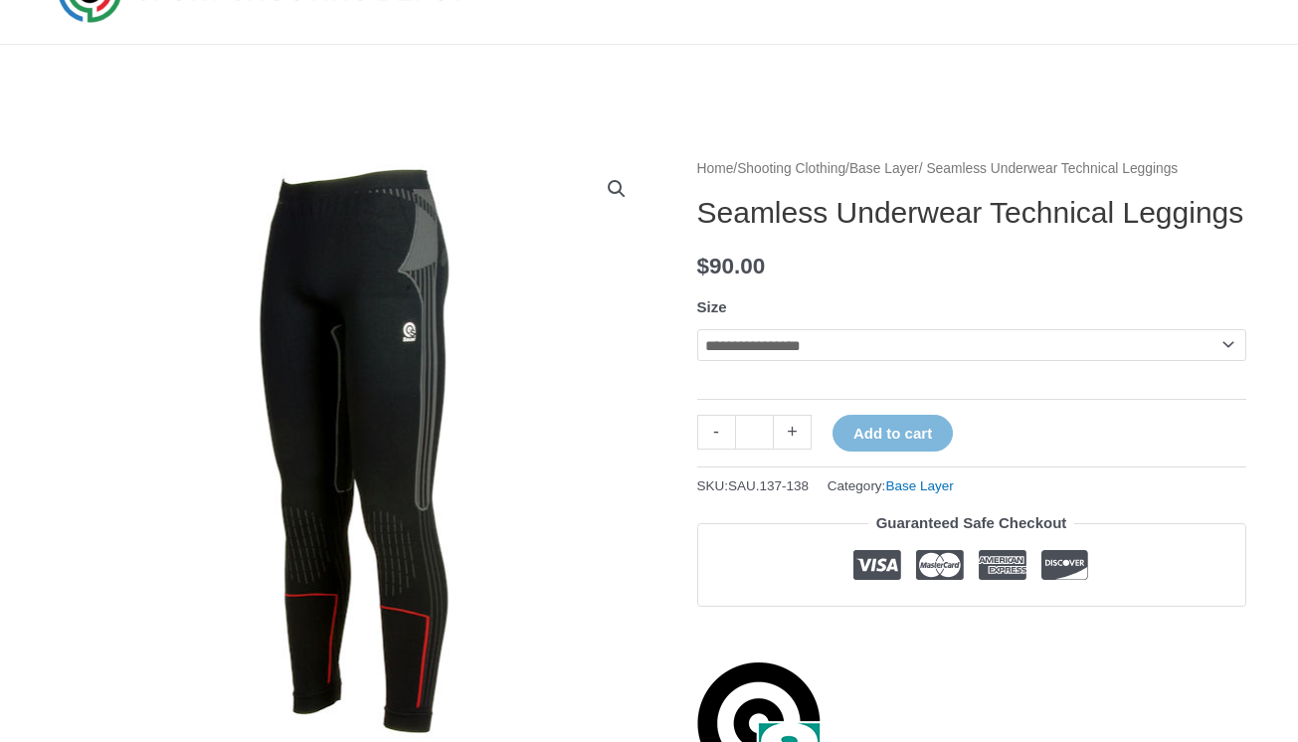
select select "********"
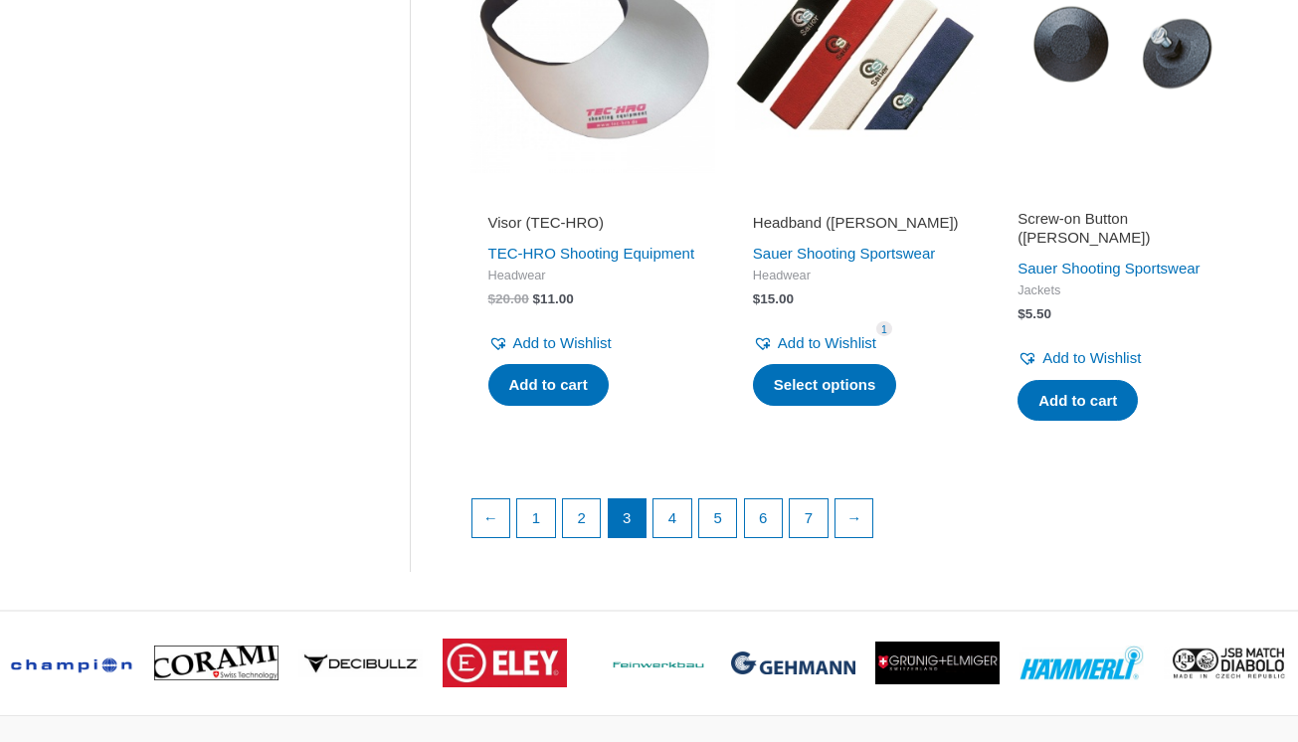
scroll to position [2893, 0]
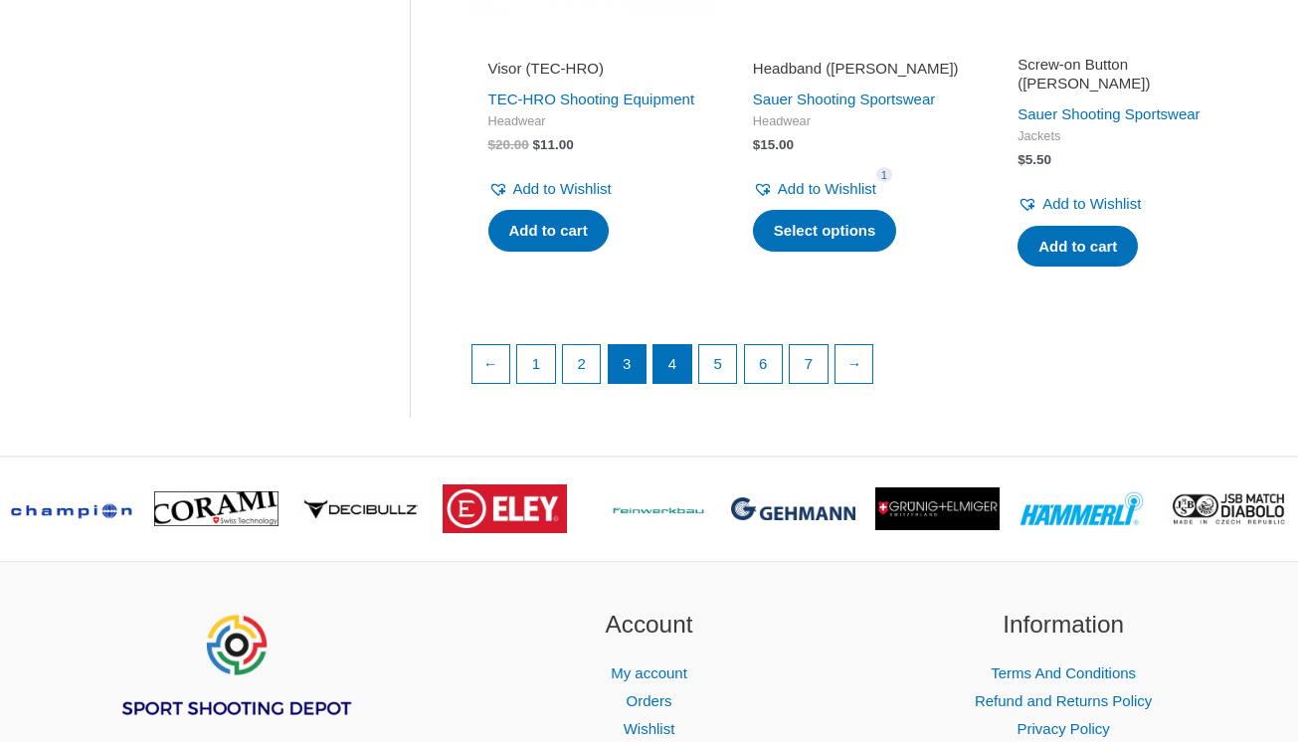
click at [685, 360] on link "4" at bounding box center [673, 364] width 38 height 38
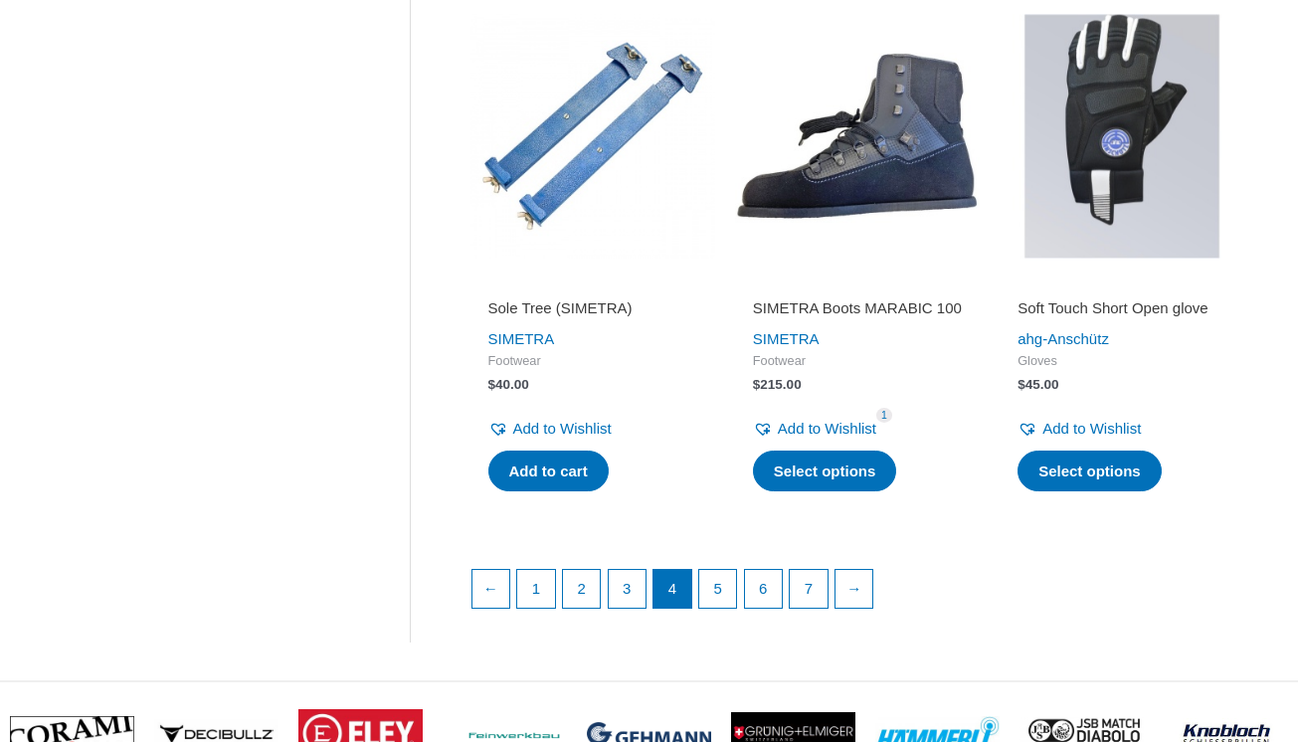
scroll to position [2748, 0]
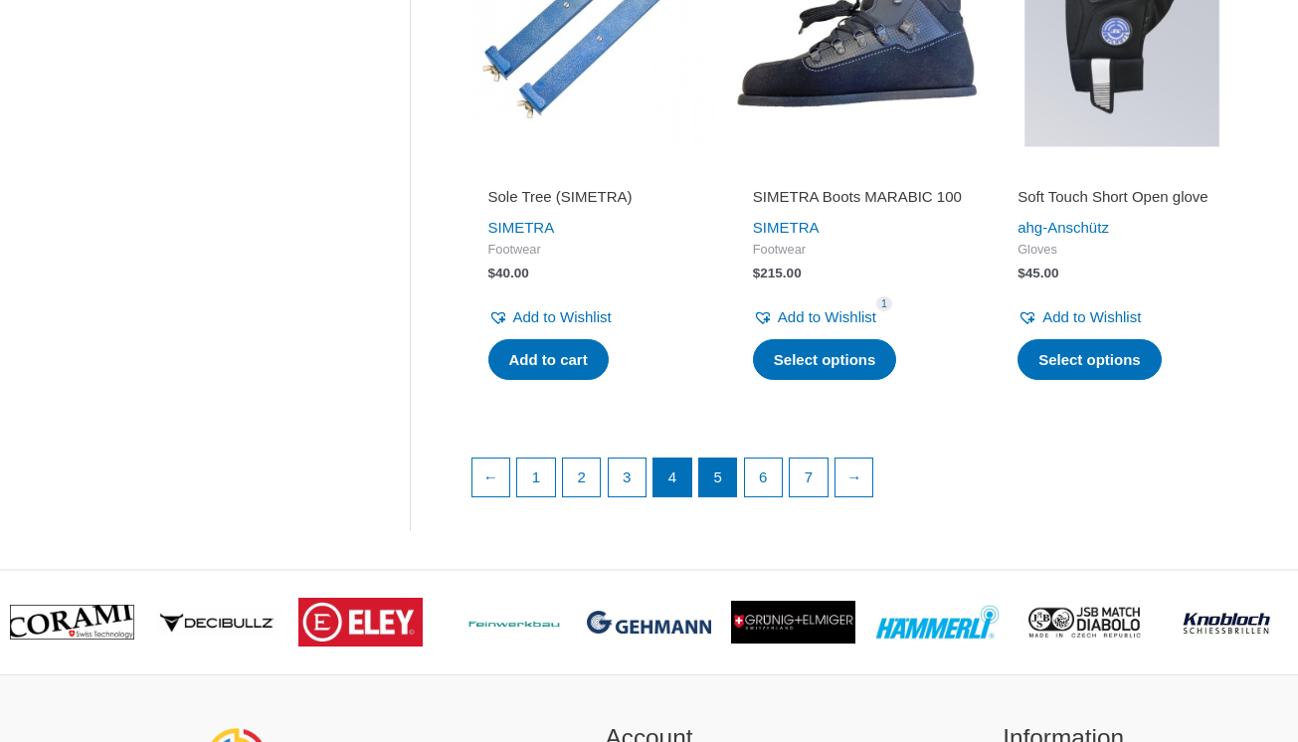
click at [718, 464] on link "5" at bounding box center [718, 478] width 38 height 38
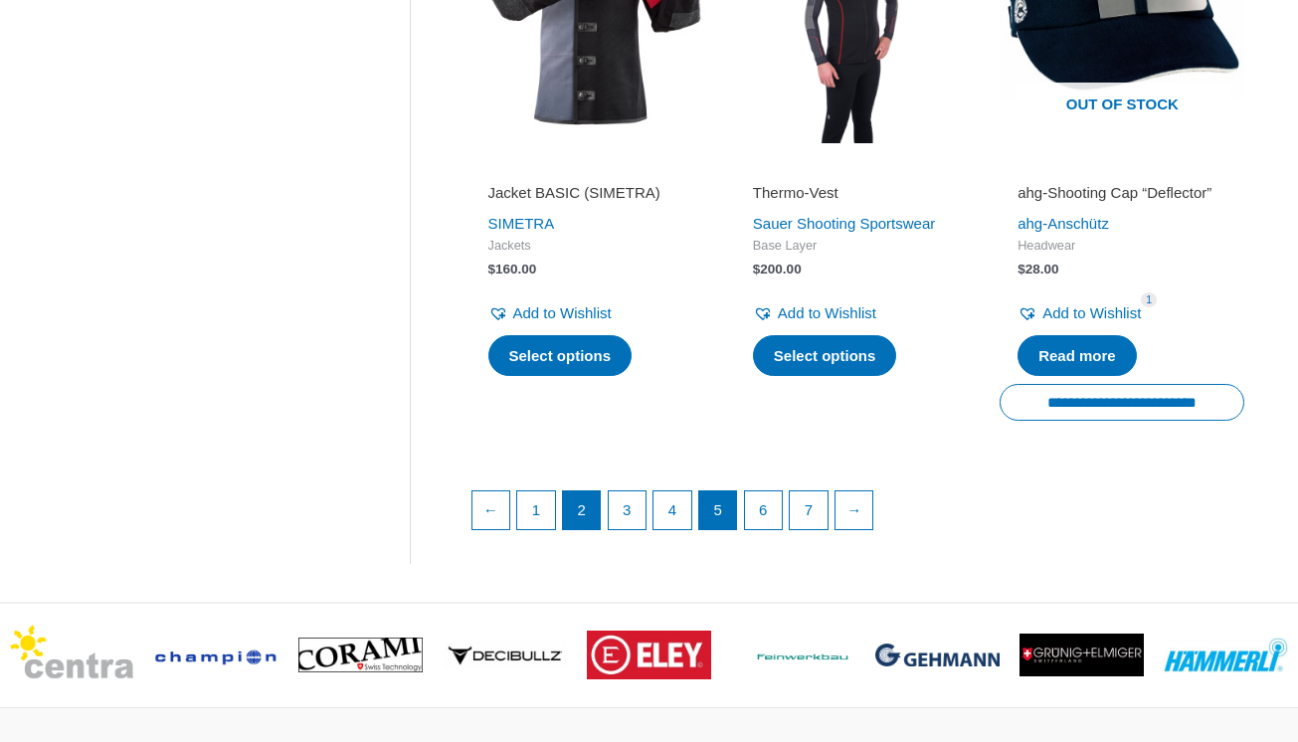
scroll to position [2858, 0]
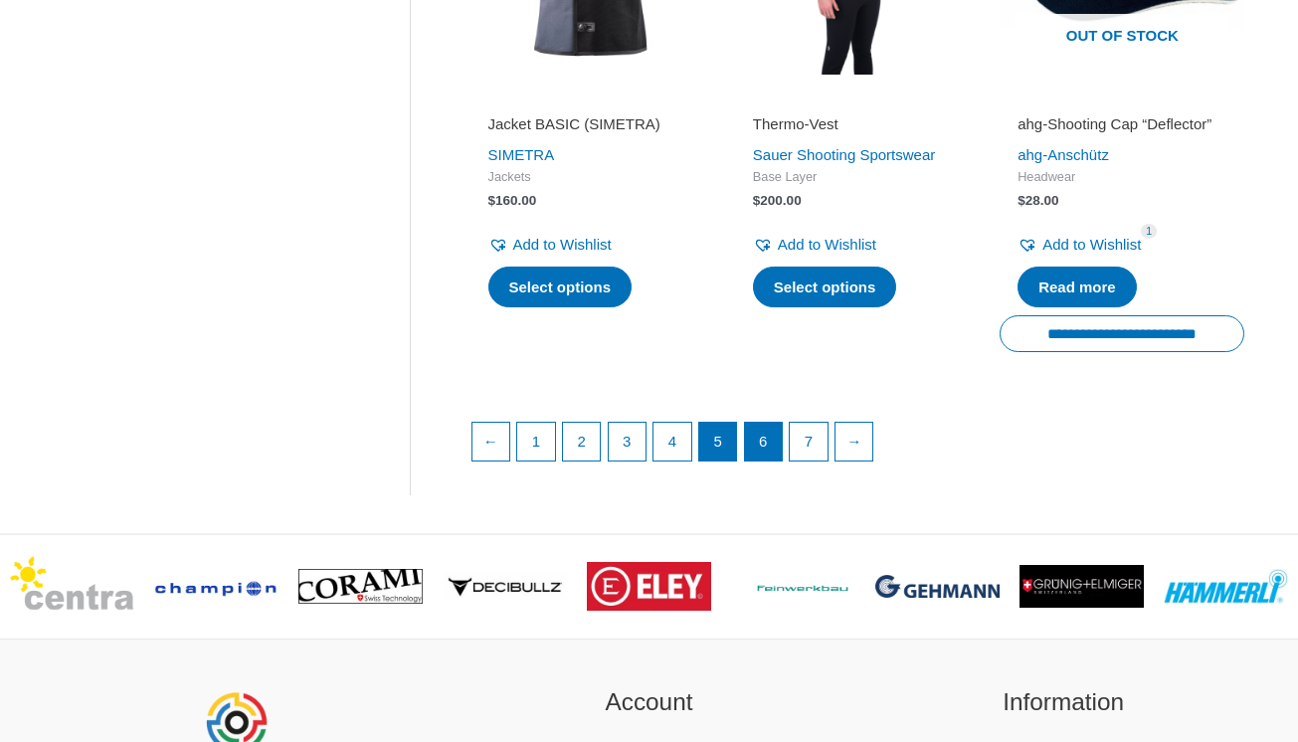
click at [767, 444] on link "6" at bounding box center [764, 442] width 38 height 38
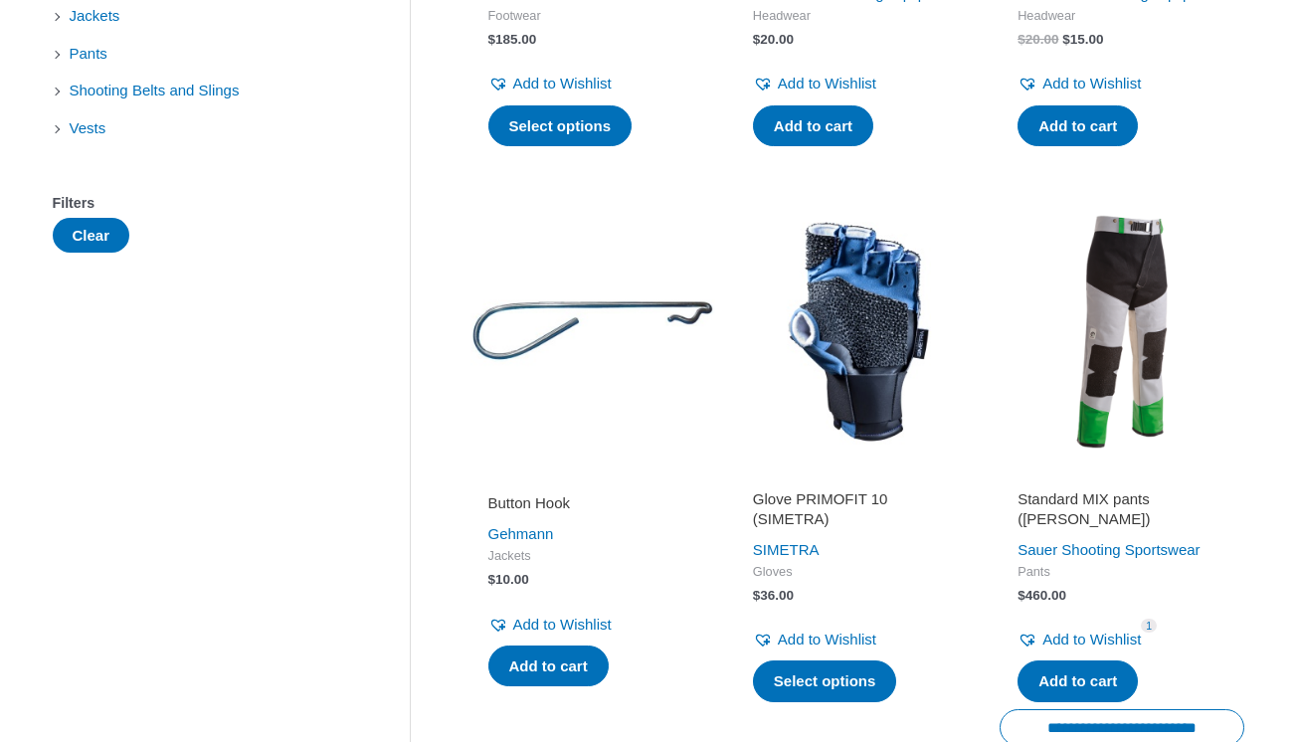
scroll to position [818, 0]
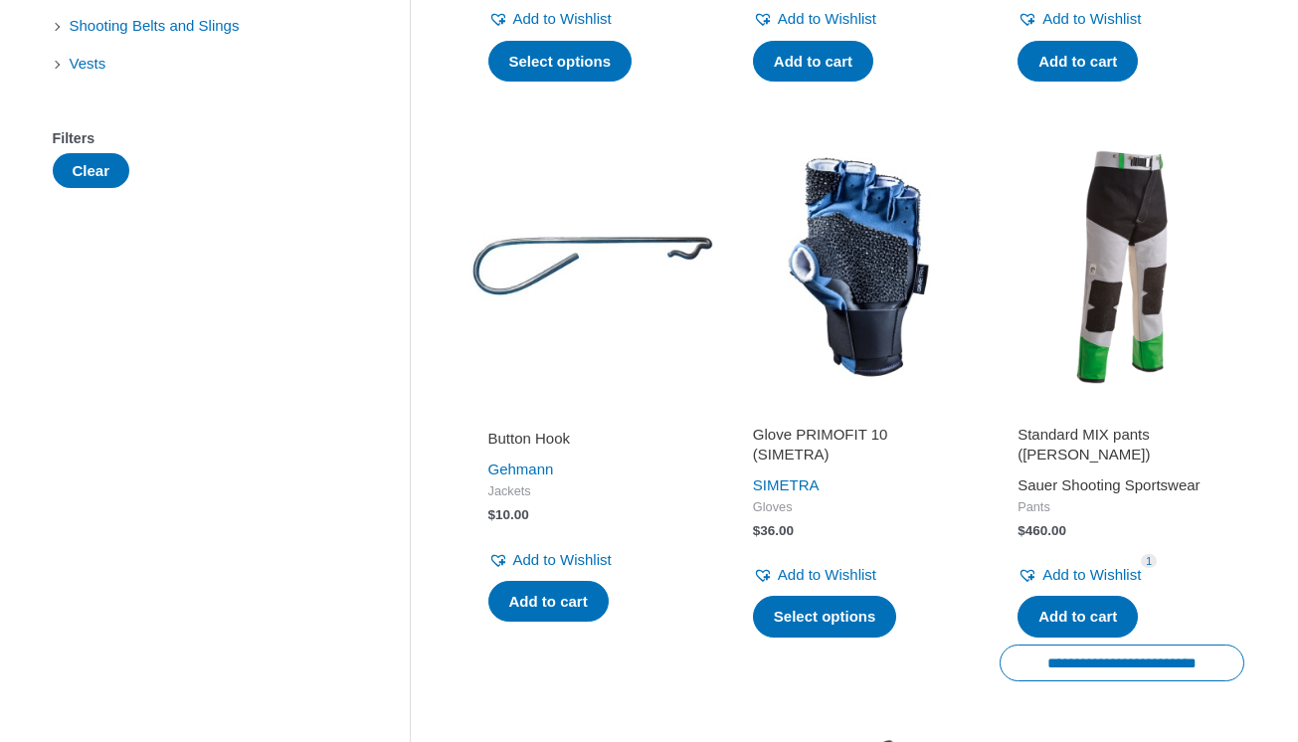
click at [1044, 493] on link "Sauer Shooting Sportswear" at bounding box center [1109, 484] width 182 height 17
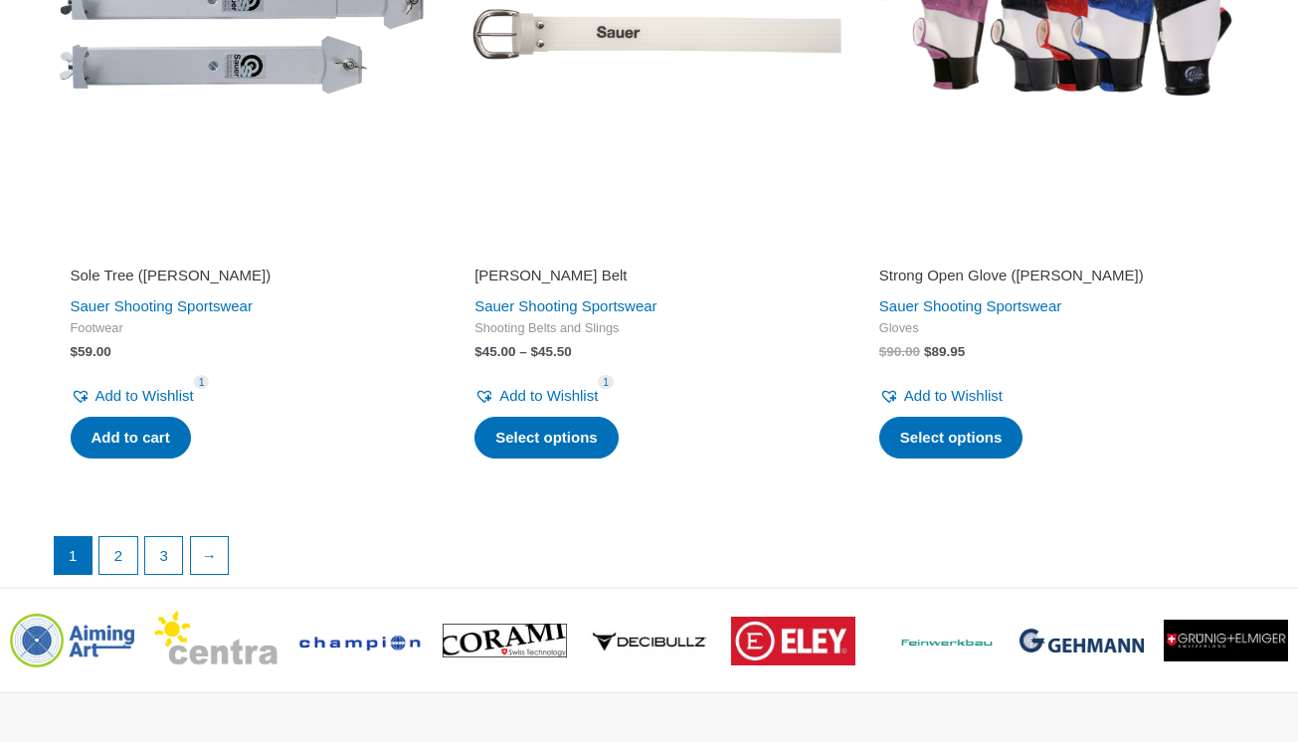
scroll to position [4774, 0]
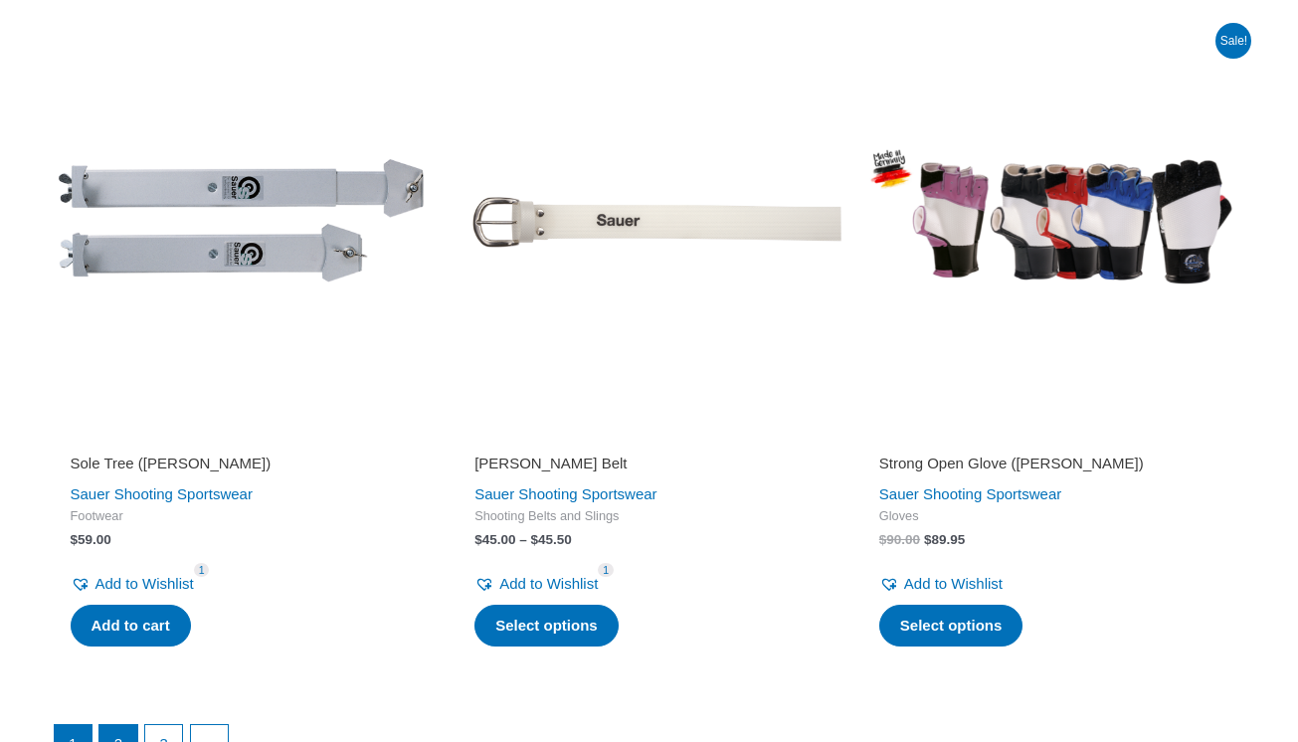
click at [132, 725] on link "2" at bounding box center [118, 744] width 38 height 38
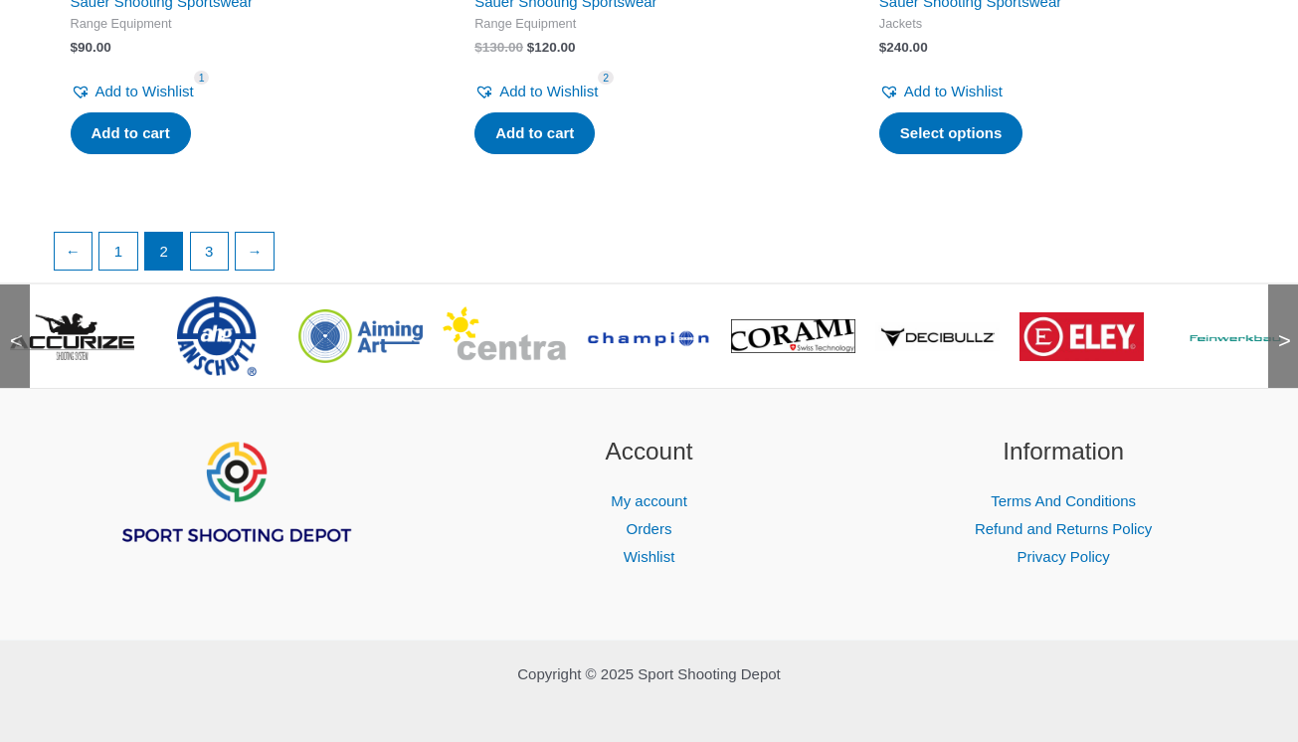
scroll to position [3677, 0]
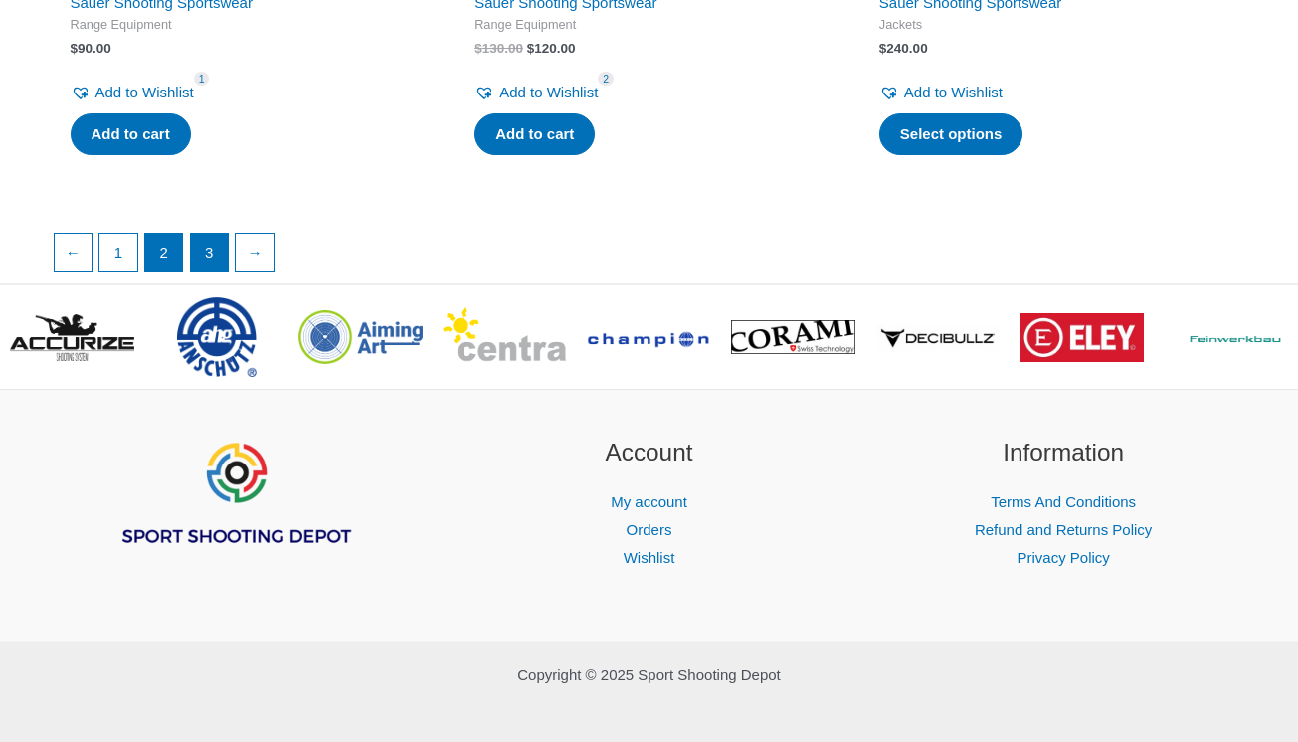
click at [213, 236] on link "3" at bounding box center [210, 253] width 38 height 38
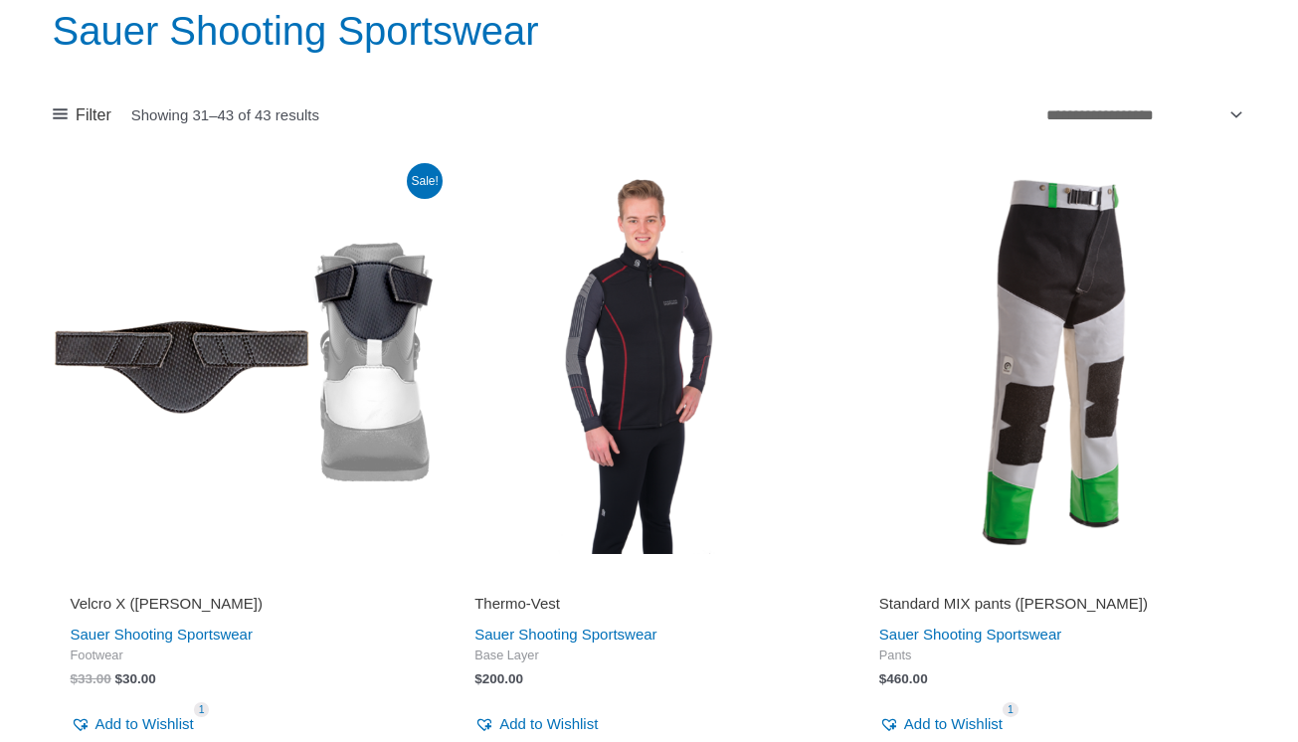
scroll to position [377, 0]
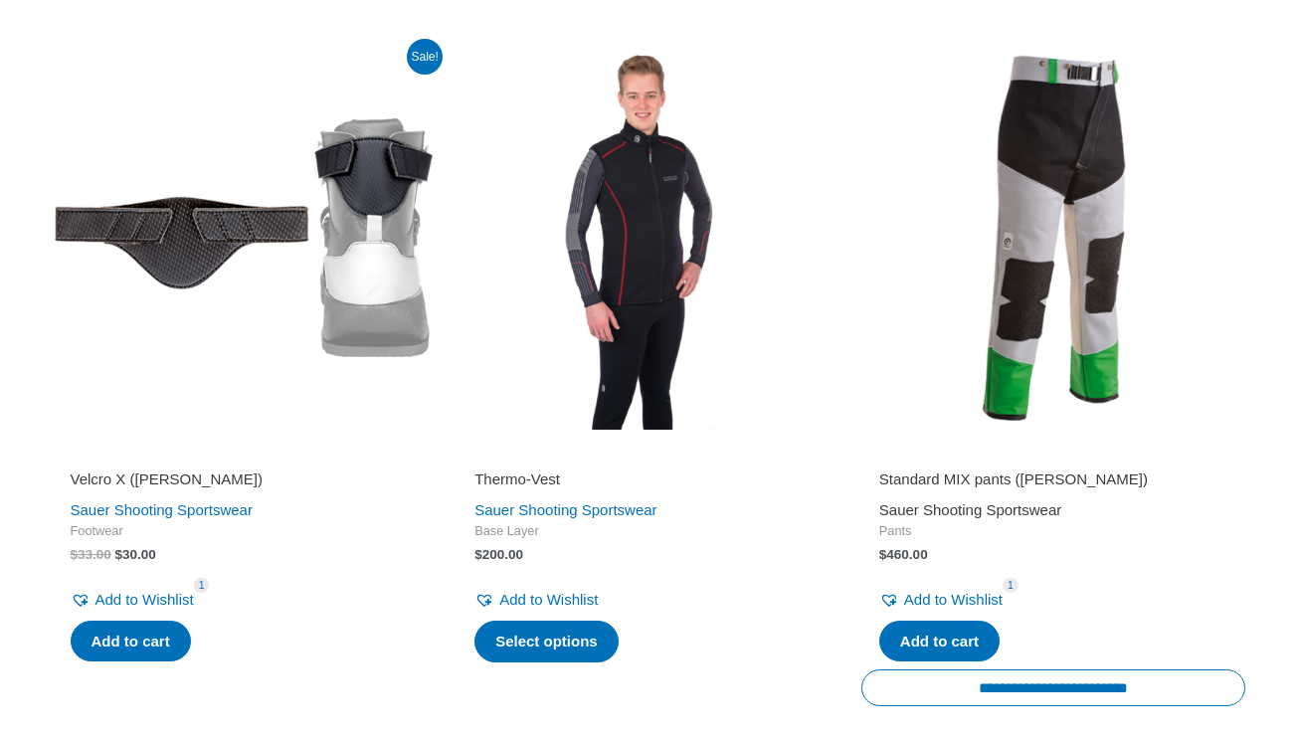
click at [903, 505] on link "Sauer Shooting Sportswear" at bounding box center [970, 509] width 182 height 17
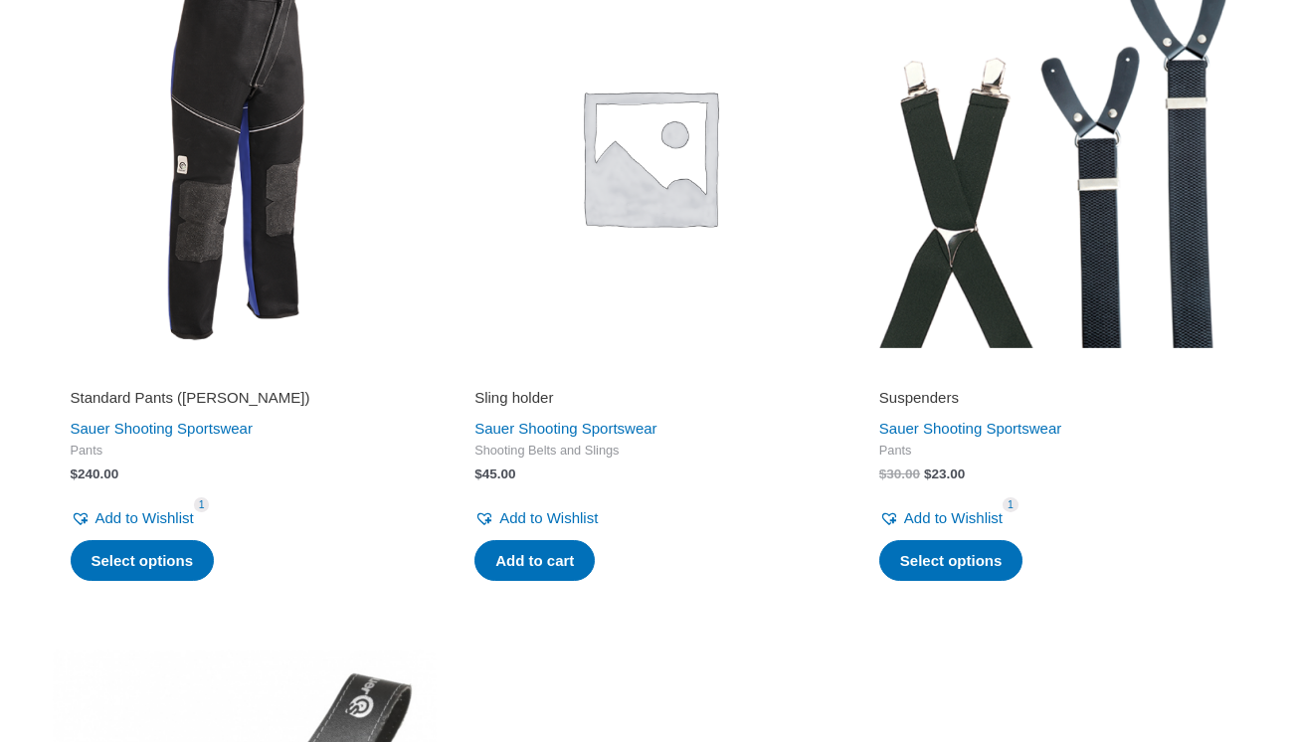
scroll to position [2847, 0]
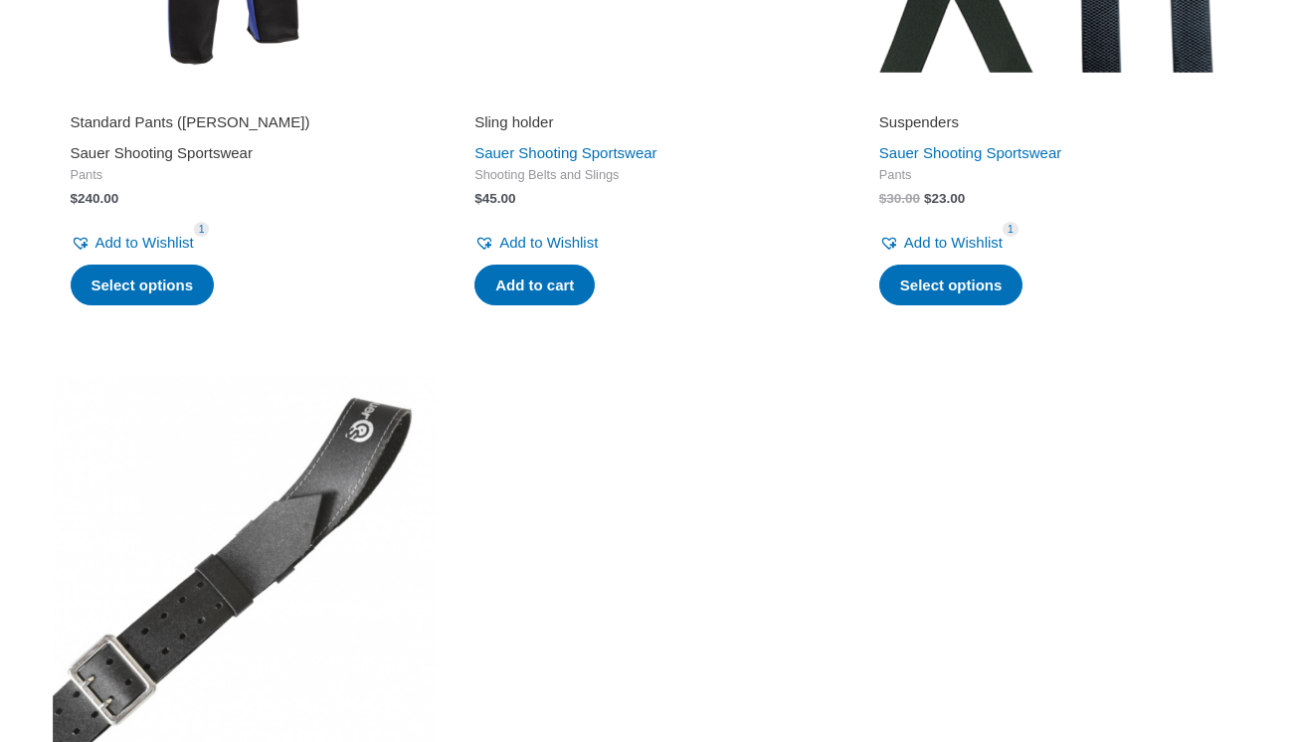
click at [228, 144] on link "Sauer Shooting Sportswear" at bounding box center [162, 152] width 182 height 17
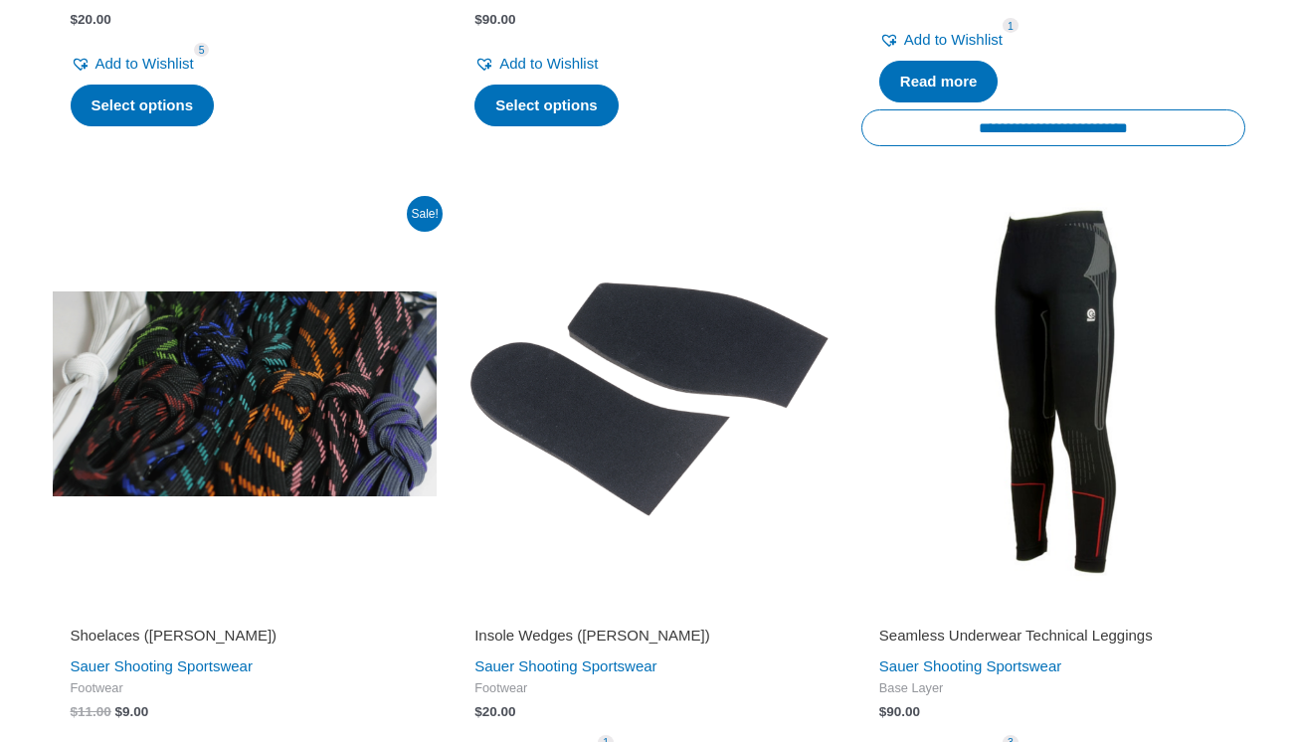
scroll to position [5215, 0]
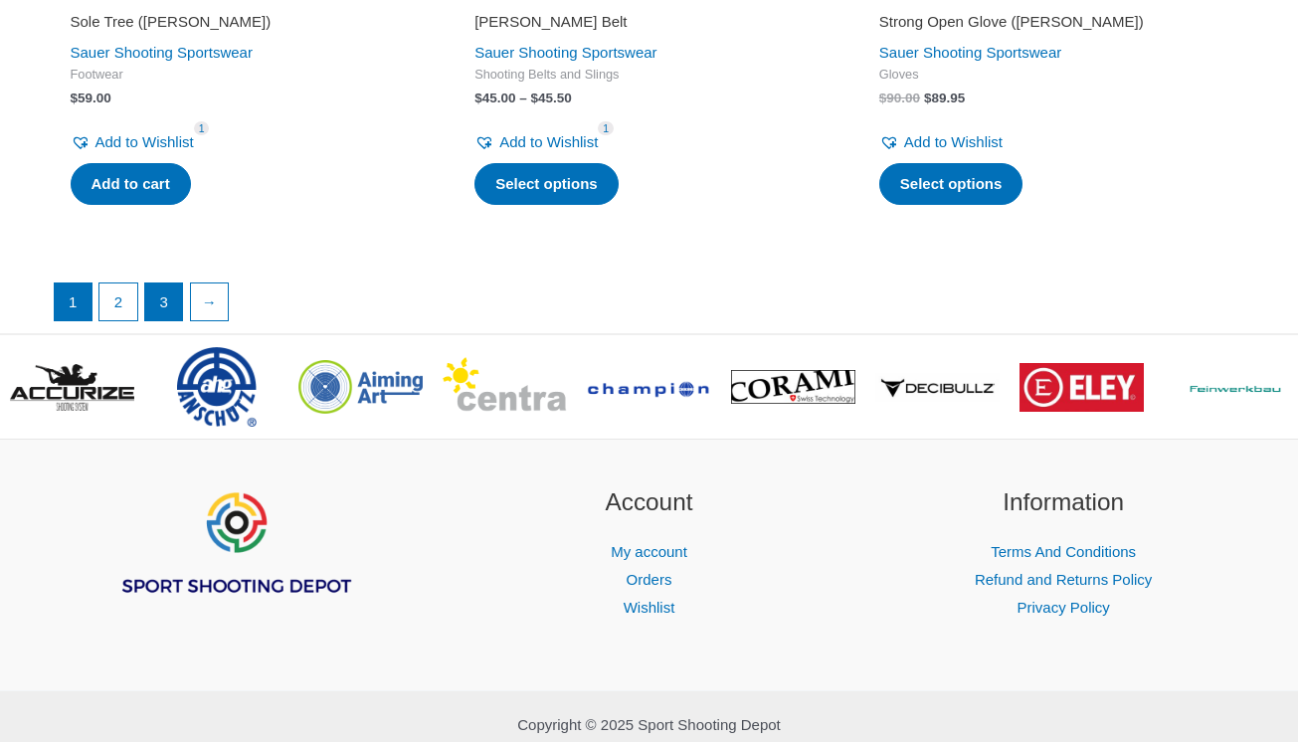
click at [162, 283] on link "3" at bounding box center [164, 302] width 38 height 38
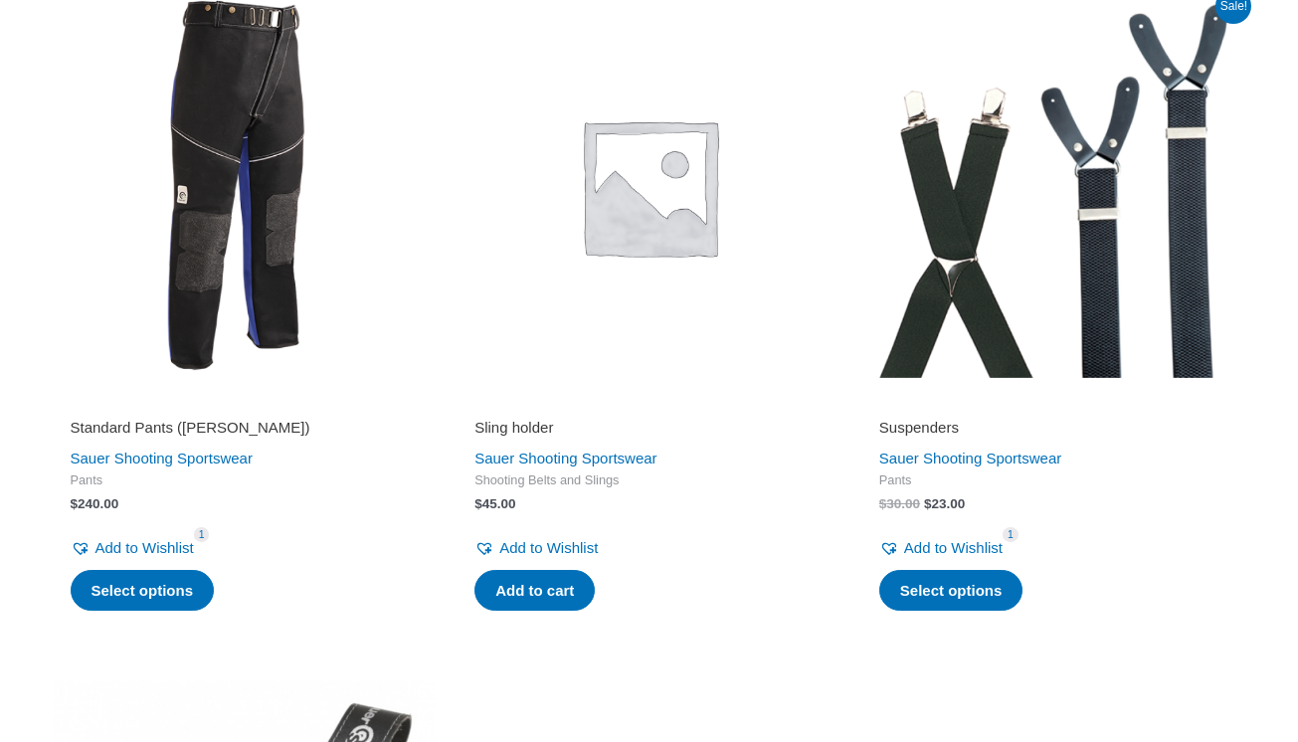
scroll to position [2490, 0]
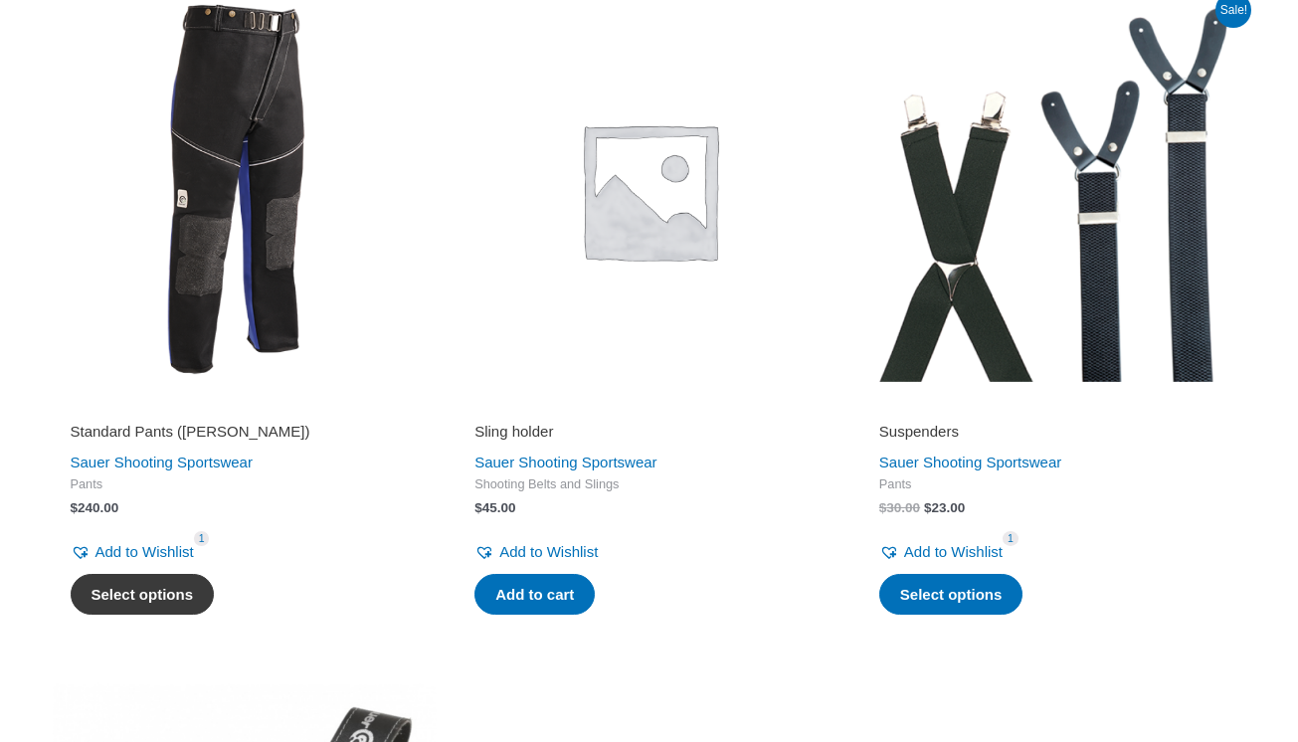
click at [168, 584] on link "Select options" at bounding box center [143, 595] width 144 height 42
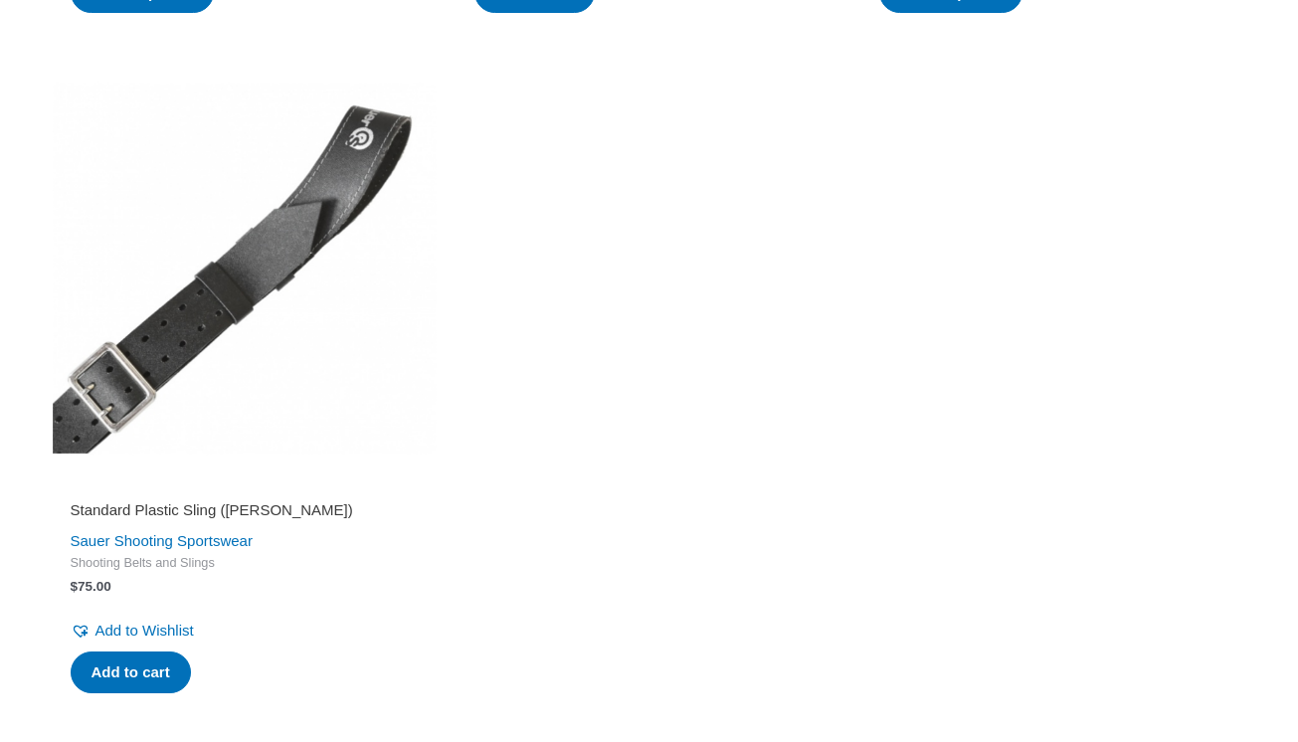
scroll to position [3317, 0]
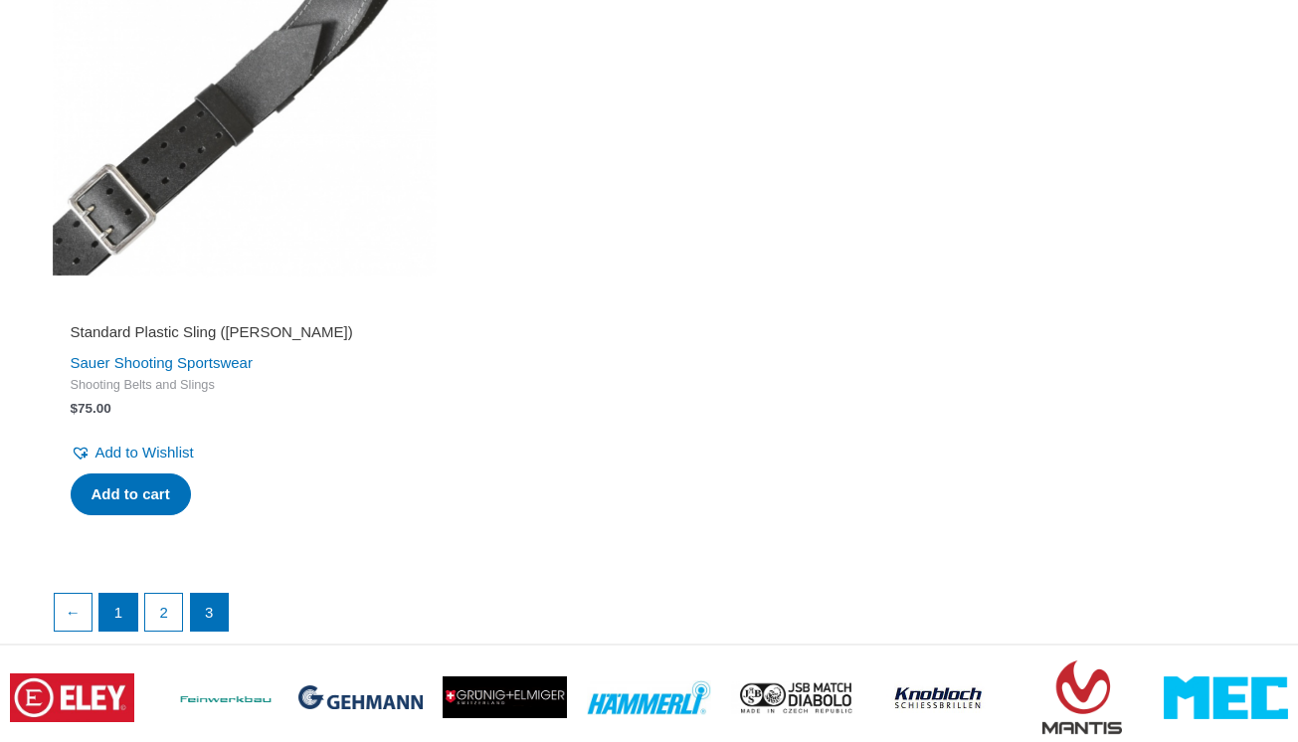
click at [123, 601] on link "1" at bounding box center [118, 613] width 38 height 38
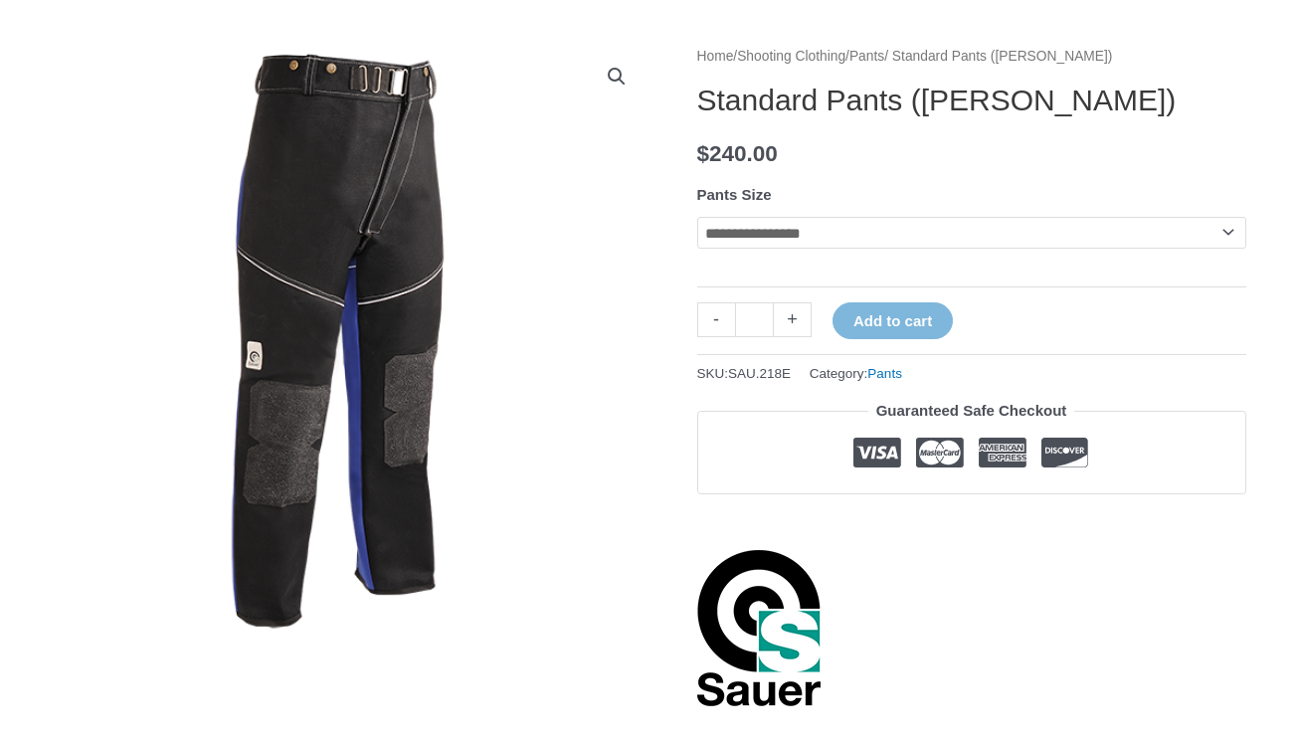
scroll to position [166, 0]
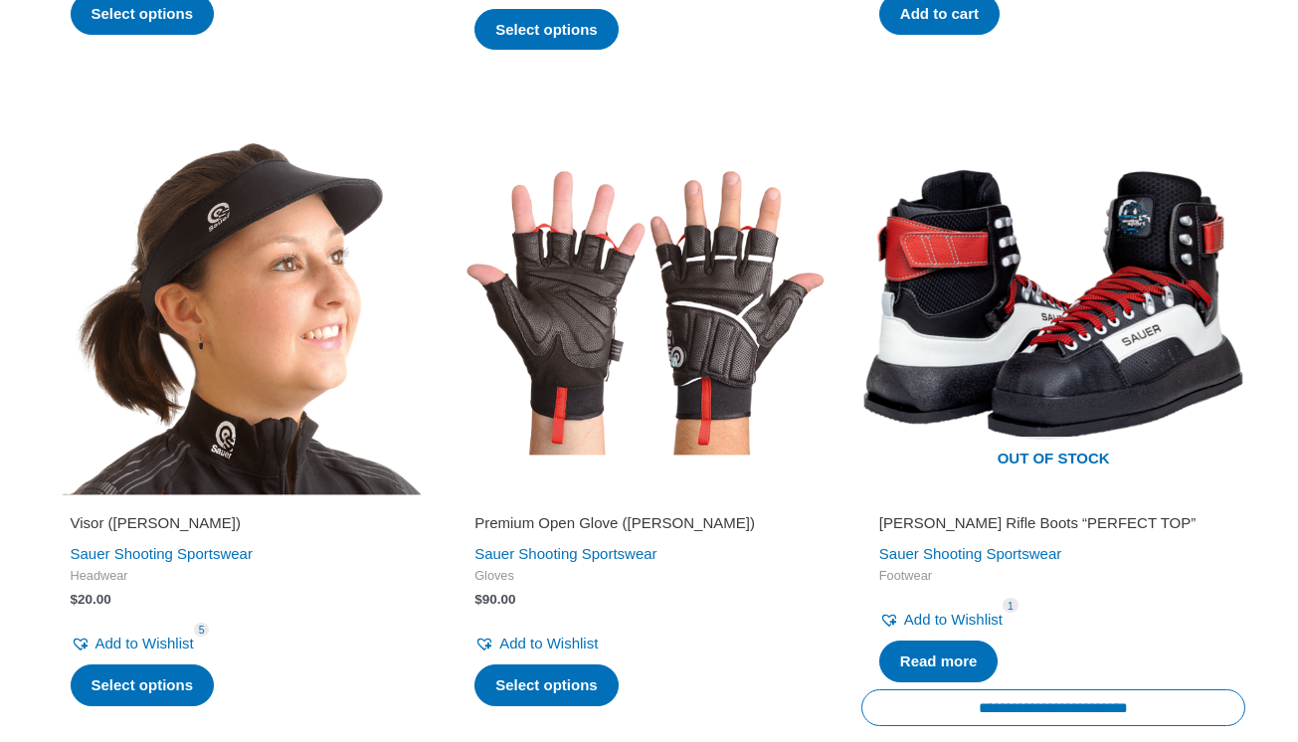
scroll to position [3371, 0]
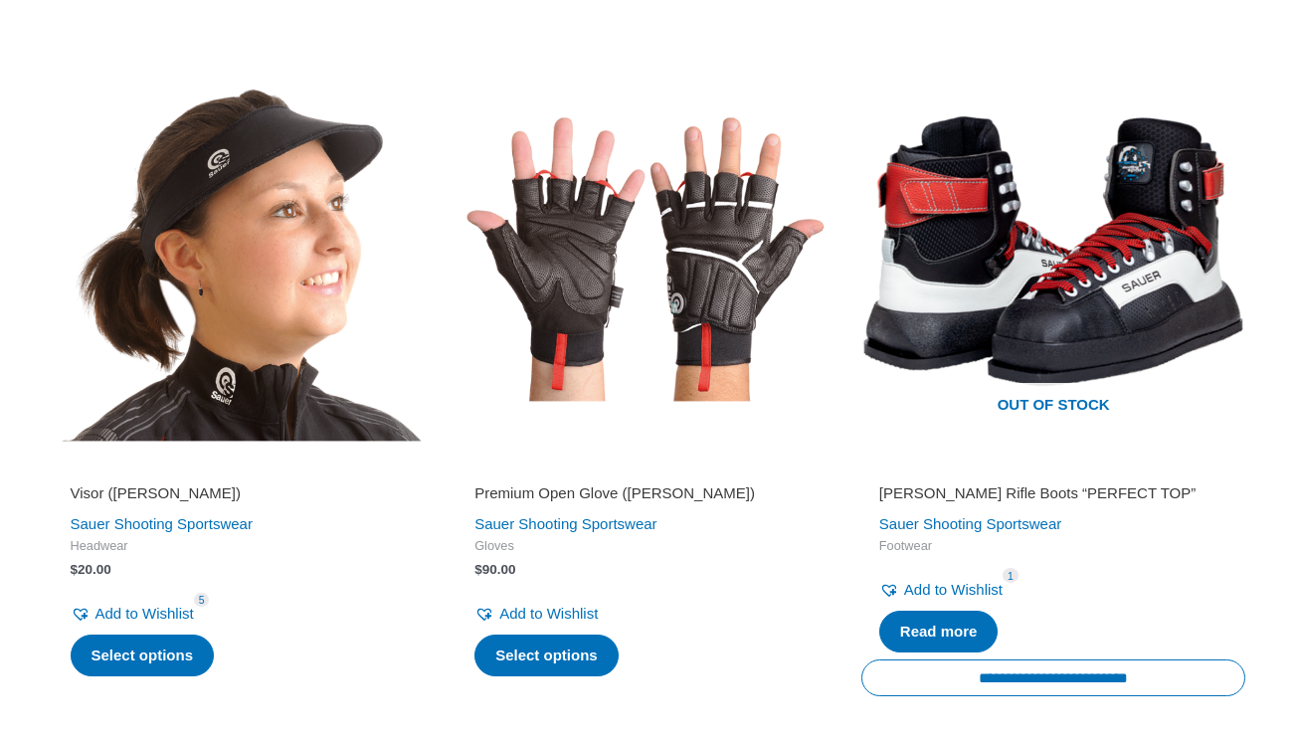
click at [508, 483] on h2 "Premium Open Glove ([PERSON_NAME])" at bounding box center [648, 493] width 349 height 20
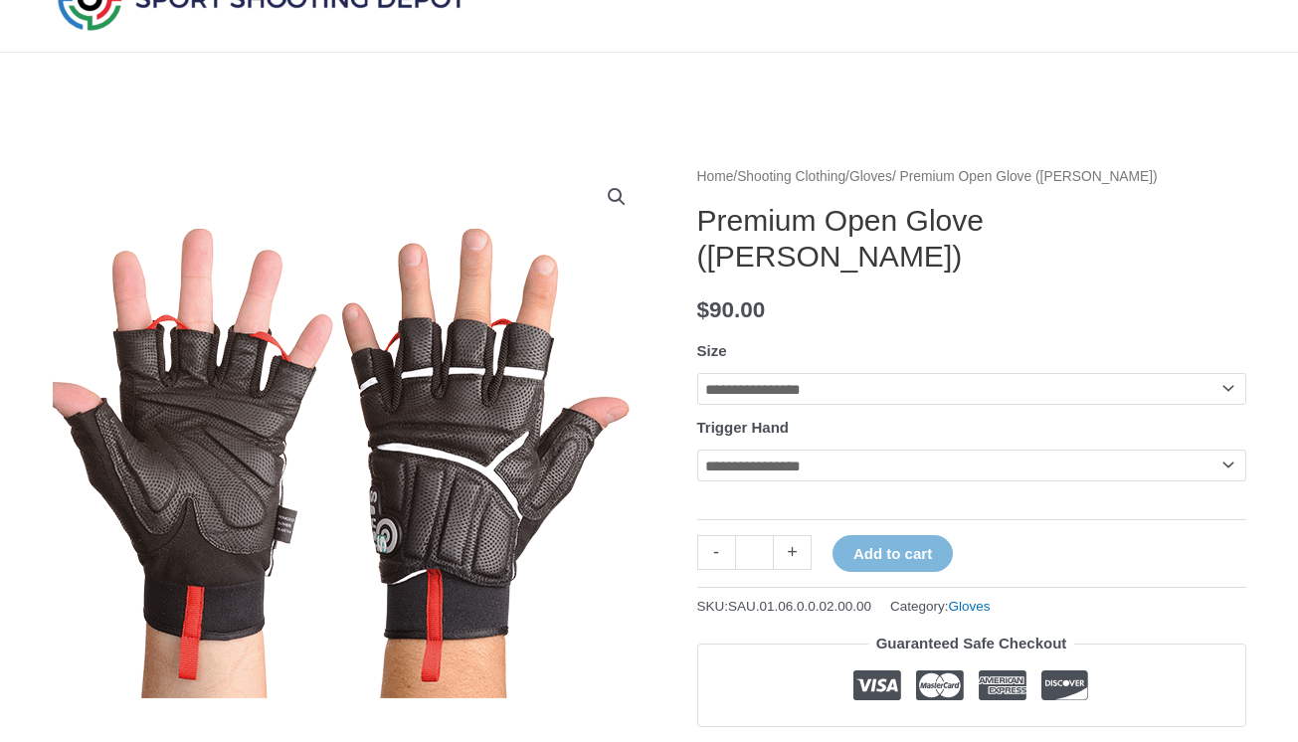
scroll to position [107, 0]
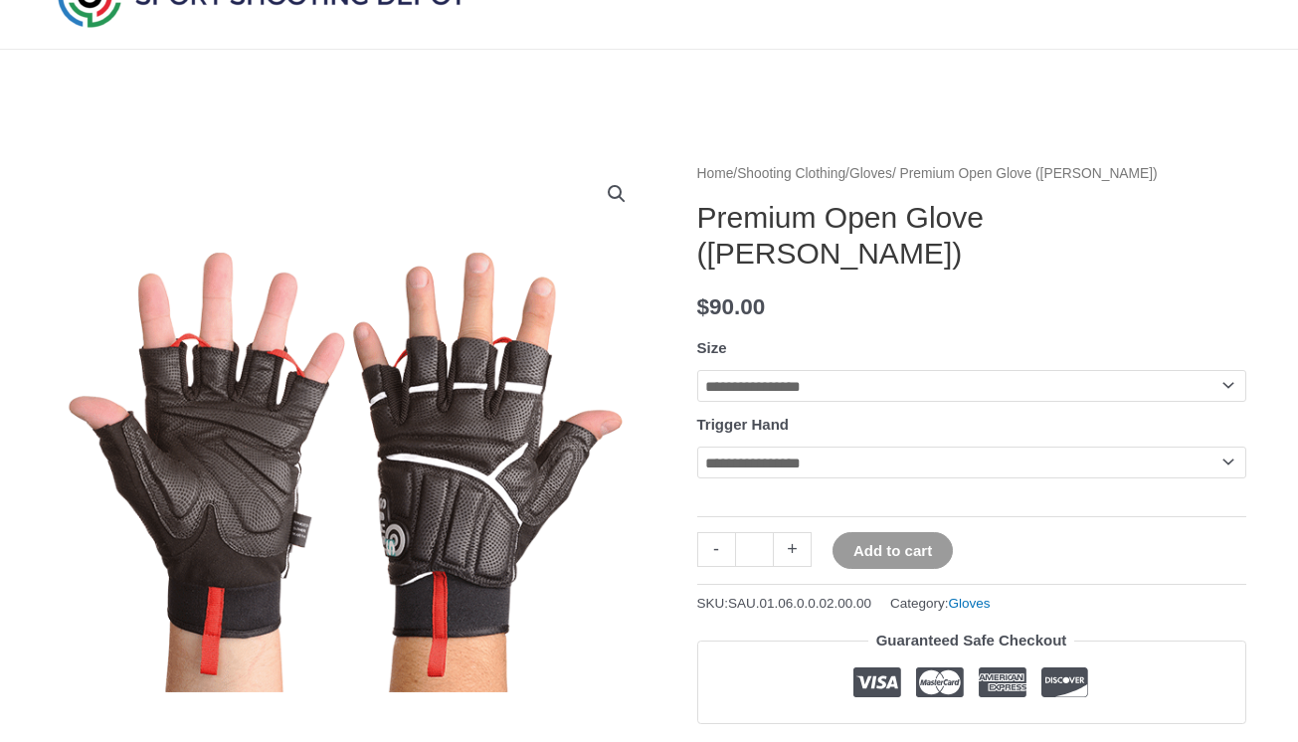
click at [926, 532] on button "Add to cart" at bounding box center [893, 550] width 120 height 37
select select "*"
select select "****"
click at [885, 532] on button "Add to cart" at bounding box center [893, 550] width 120 height 37
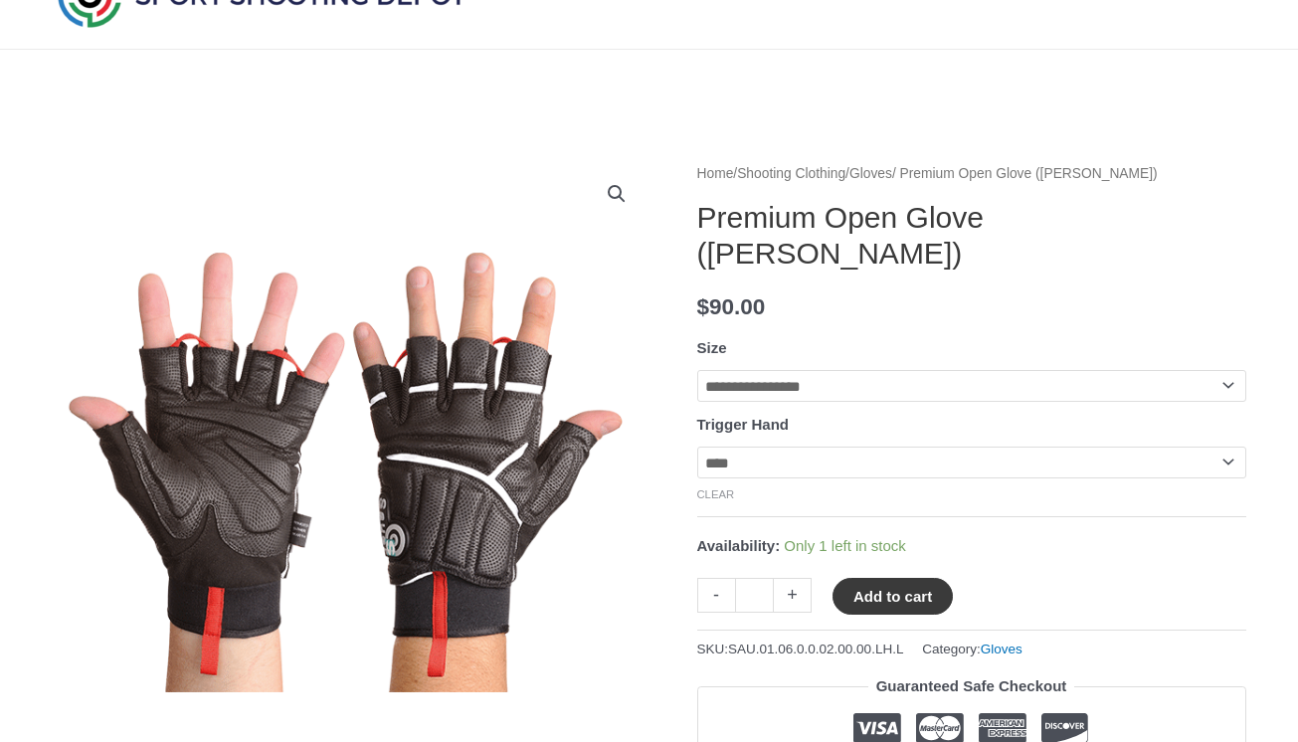
click at [903, 578] on button "Add to cart" at bounding box center [893, 596] width 120 height 37
click at [1029, 578] on link "View cart" at bounding box center [1012, 595] width 73 height 34
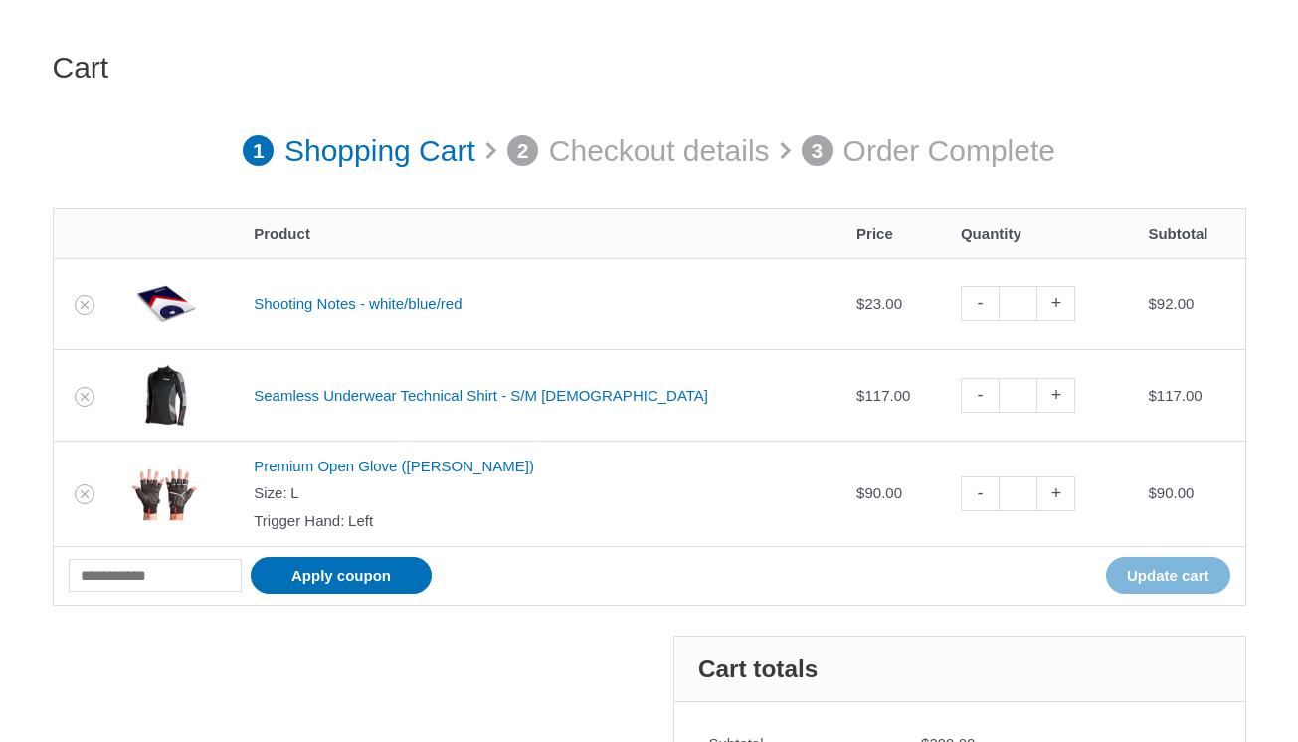
scroll to position [185, 0]
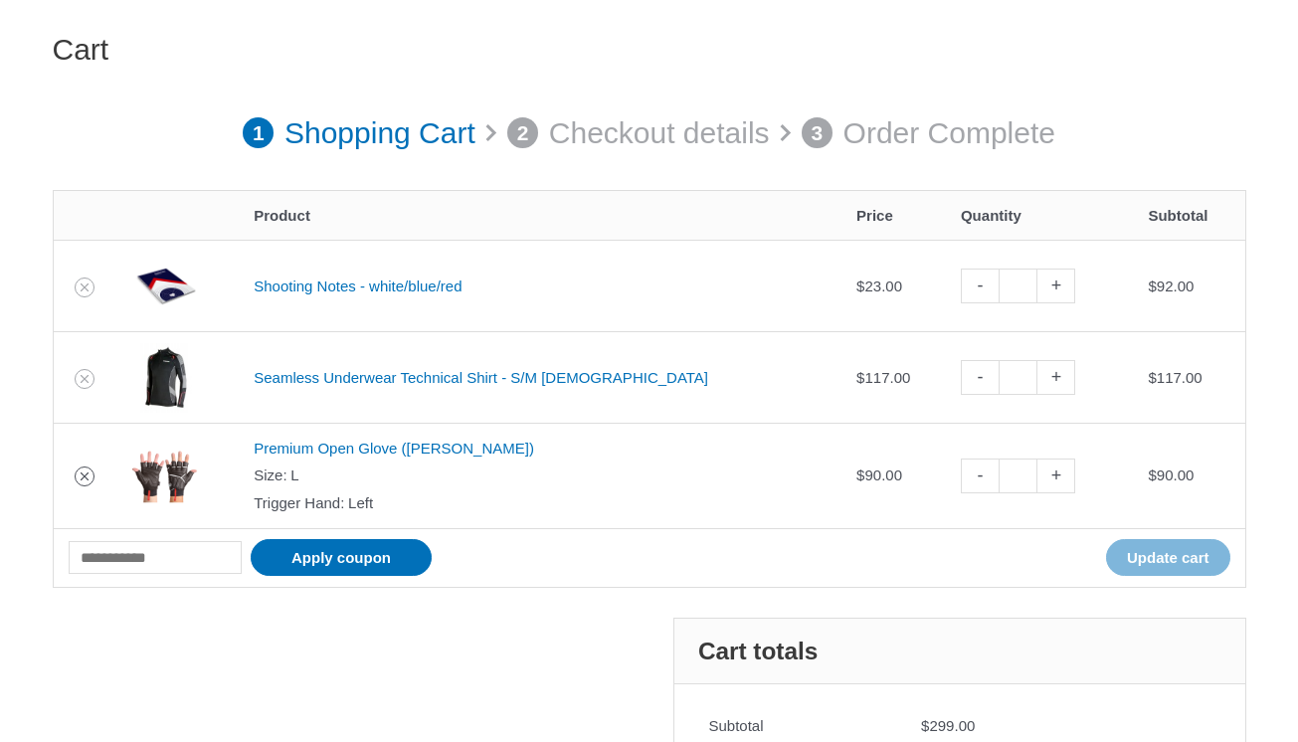
click at [87, 474] on icon "Remove Premium Open Glove (SAUER) from cart" at bounding box center [85, 476] width 8 height 8
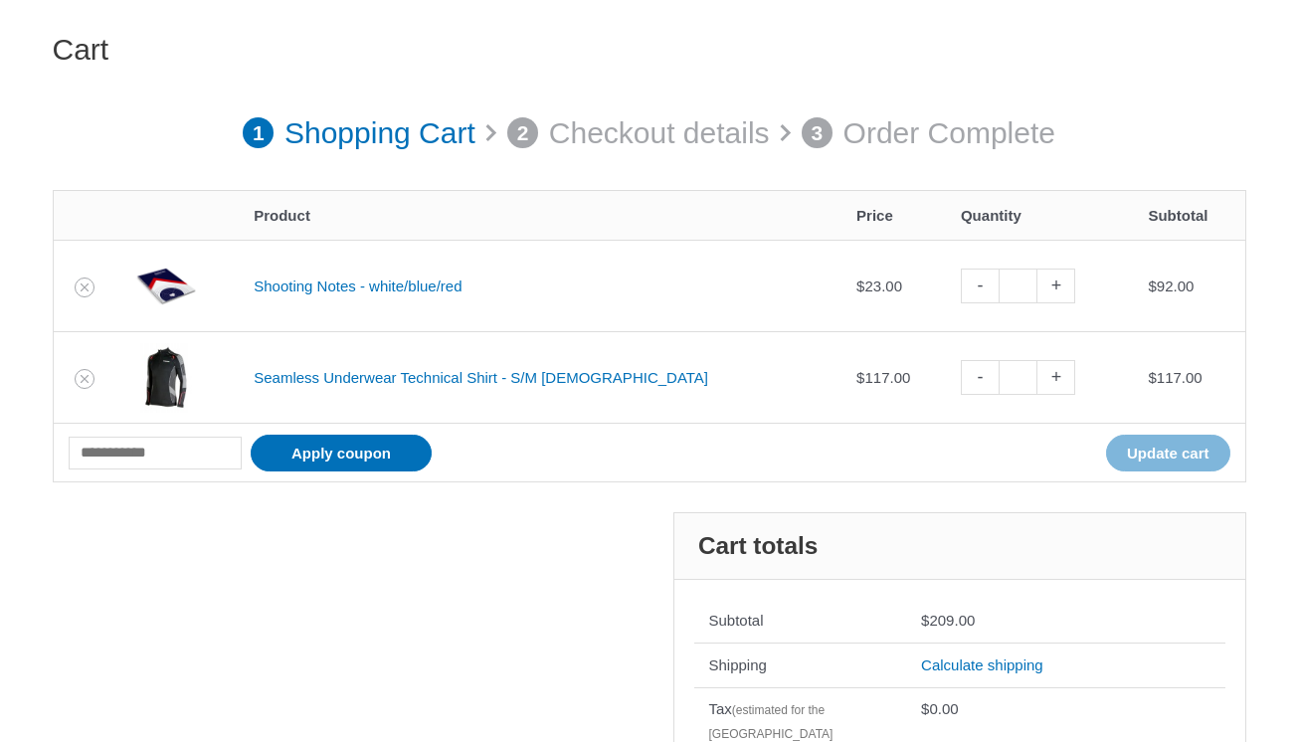
click at [961, 290] on link "-" at bounding box center [980, 286] width 38 height 35
type input "*"
click at [961, 286] on link "-" at bounding box center [980, 286] width 38 height 35
type input "*"
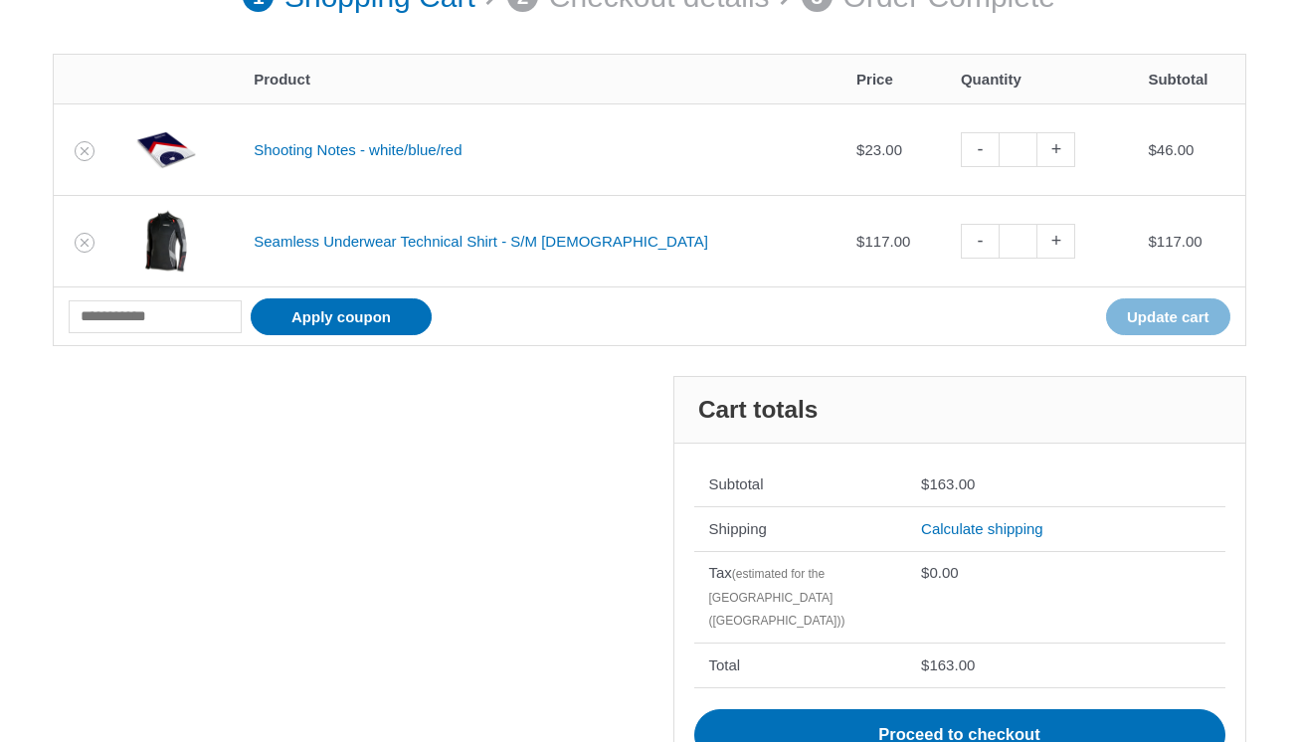
scroll to position [349, 0]
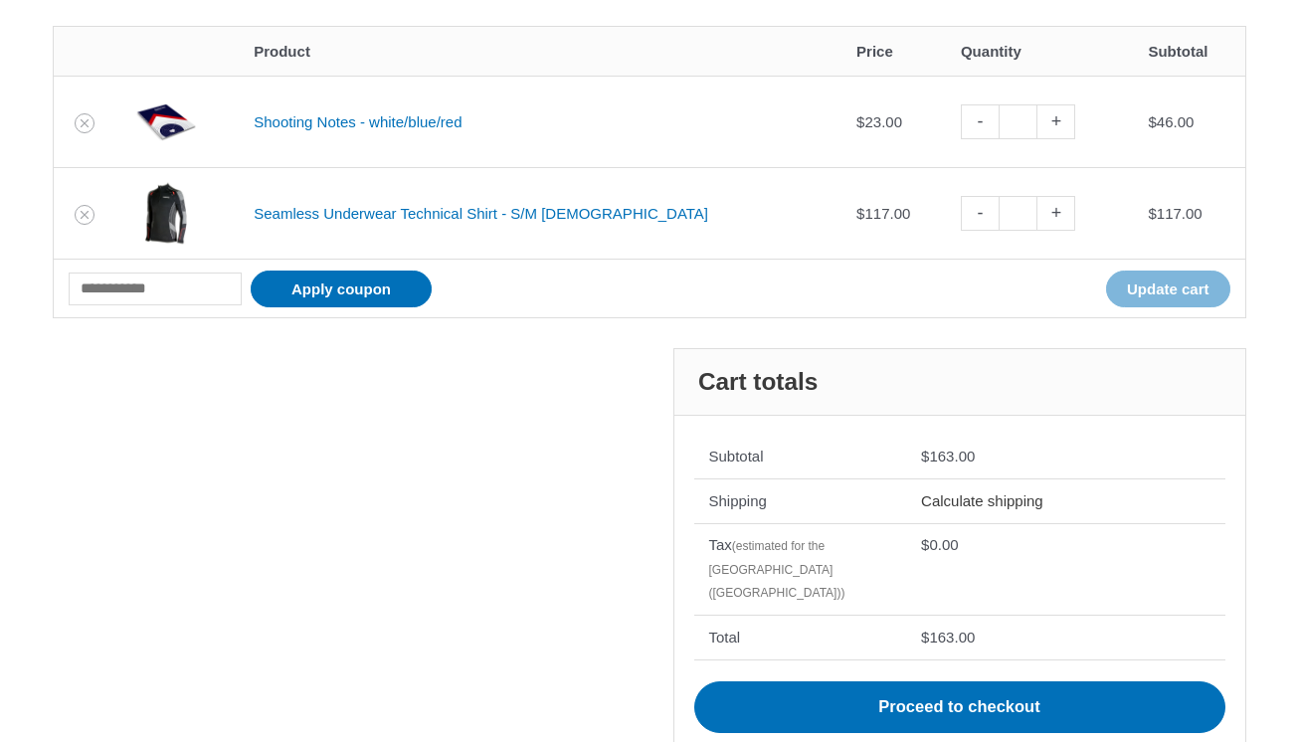
click at [963, 499] on link "Calculate shipping" at bounding box center [982, 500] width 122 height 17
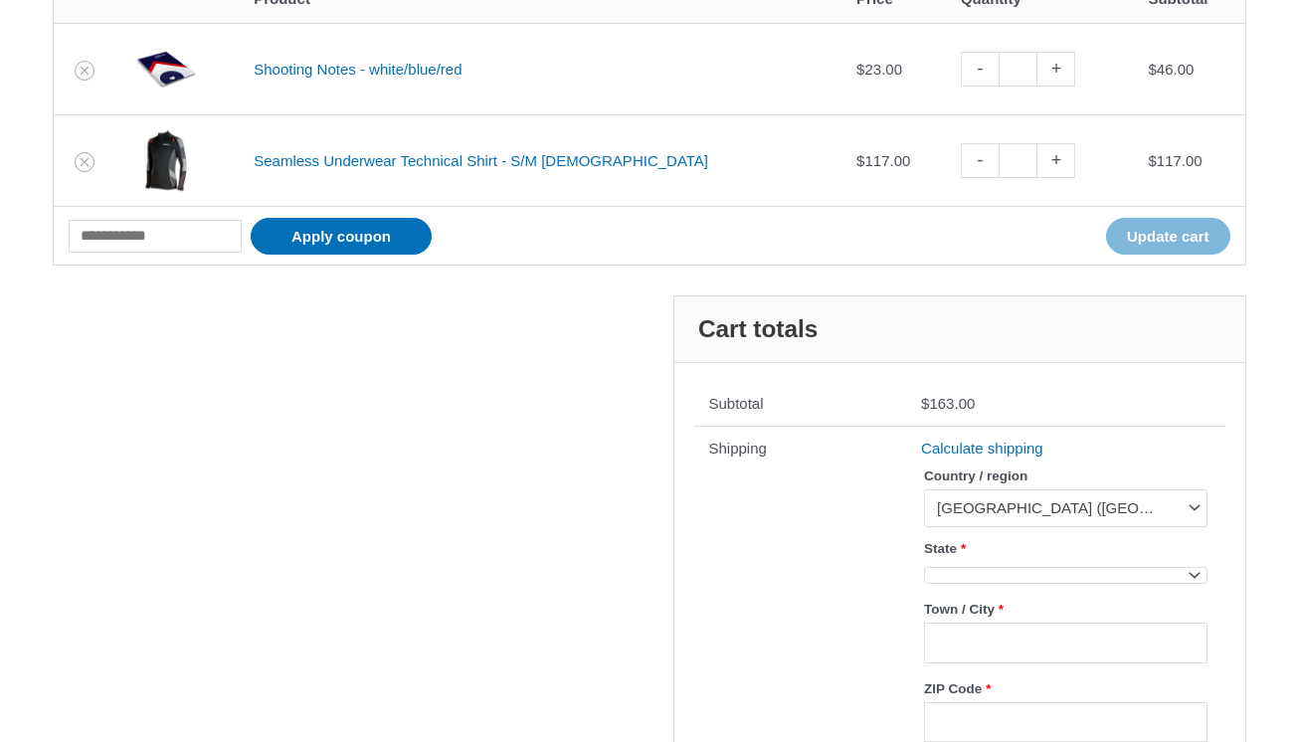
scroll to position [571, 0]
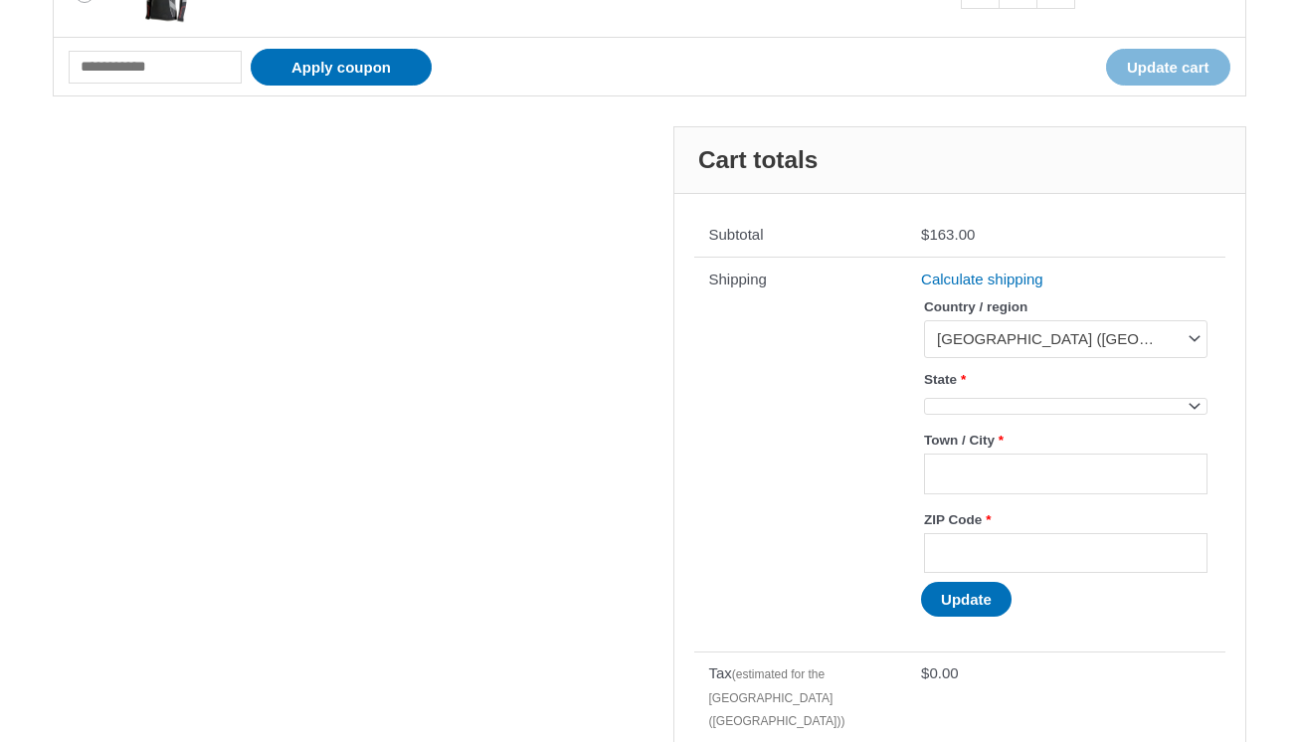
click at [969, 405] on span at bounding box center [1065, 406] width 282 height 17
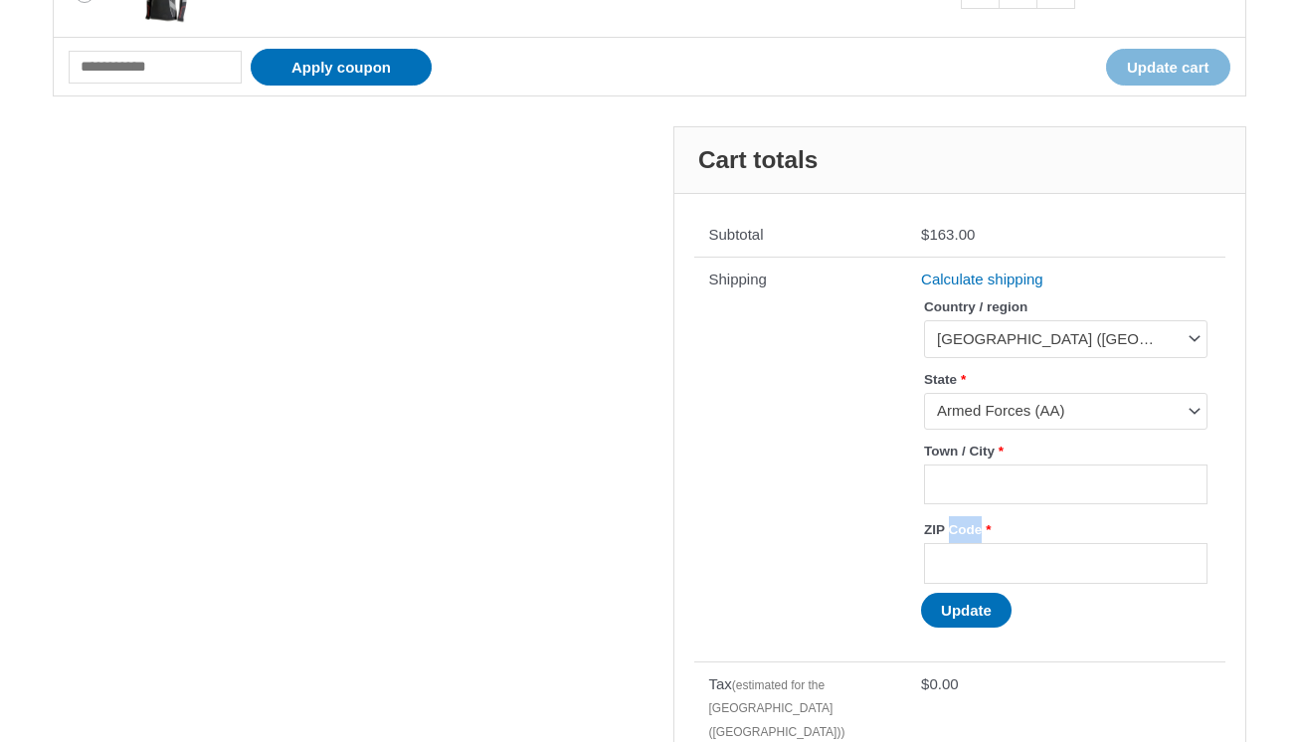
click at [971, 531] on label "ZIP Code *" at bounding box center [1065, 529] width 282 height 27
click at [971, 543] on input "ZIP Code *" at bounding box center [1065, 563] width 282 height 41
click at [983, 412] on span "Armed Forces (AA)" at bounding box center [1056, 411] width 239 height 20
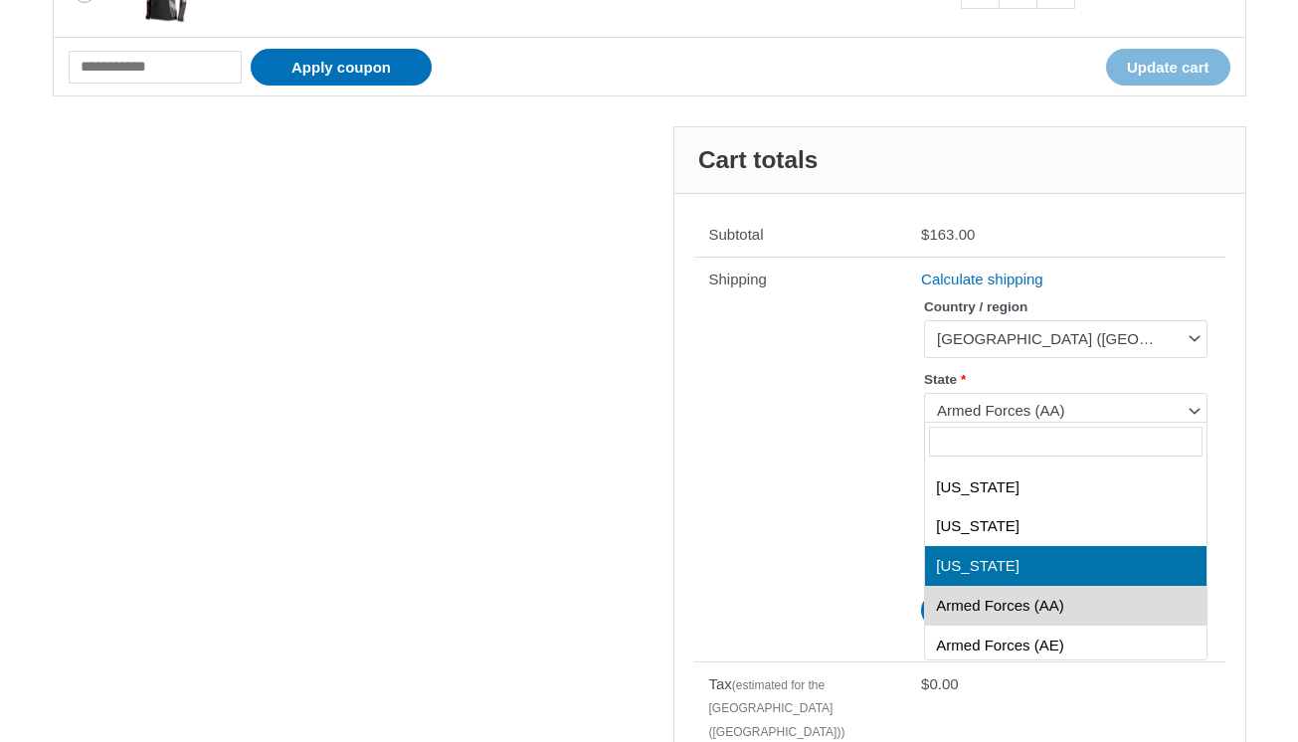
select select "**"
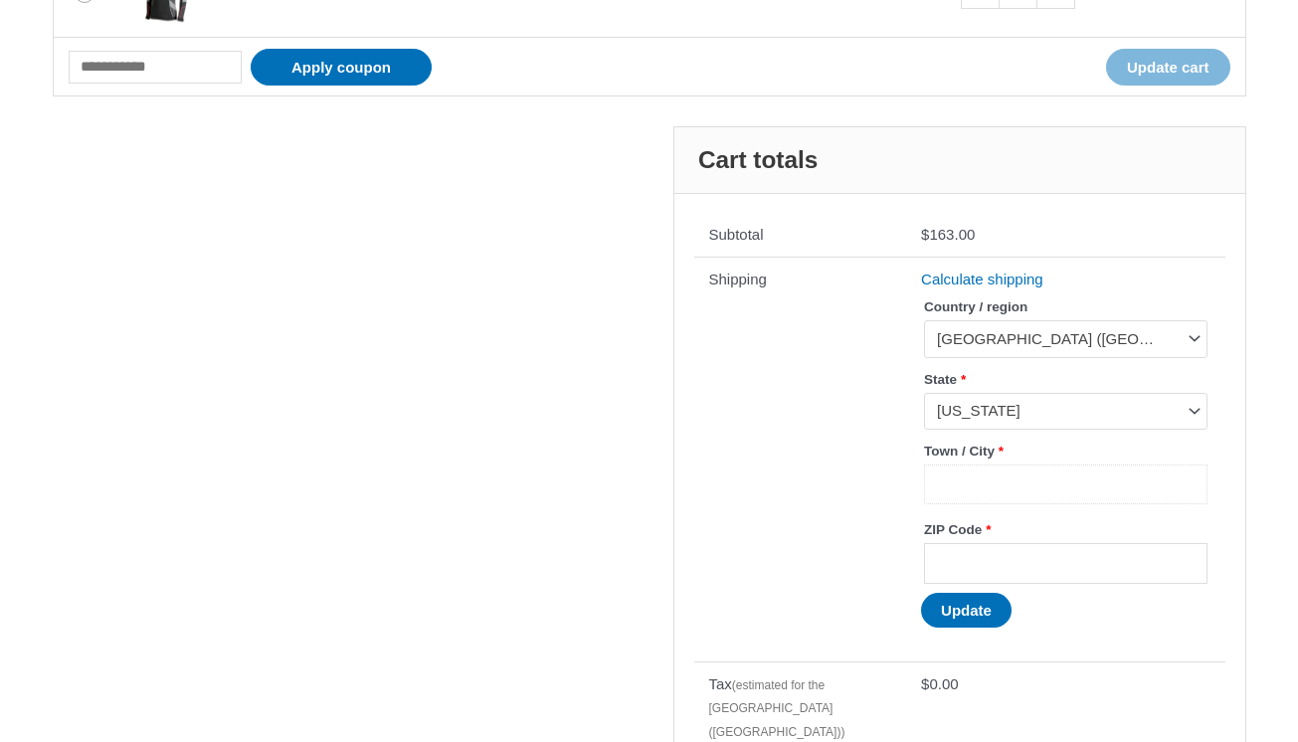
type input "*"
type input "********"
click at [961, 554] on input "ZIP Code *" at bounding box center [1065, 563] width 282 height 41
type input "*****"
click at [994, 616] on button "Update" at bounding box center [966, 610] width 91 height 35
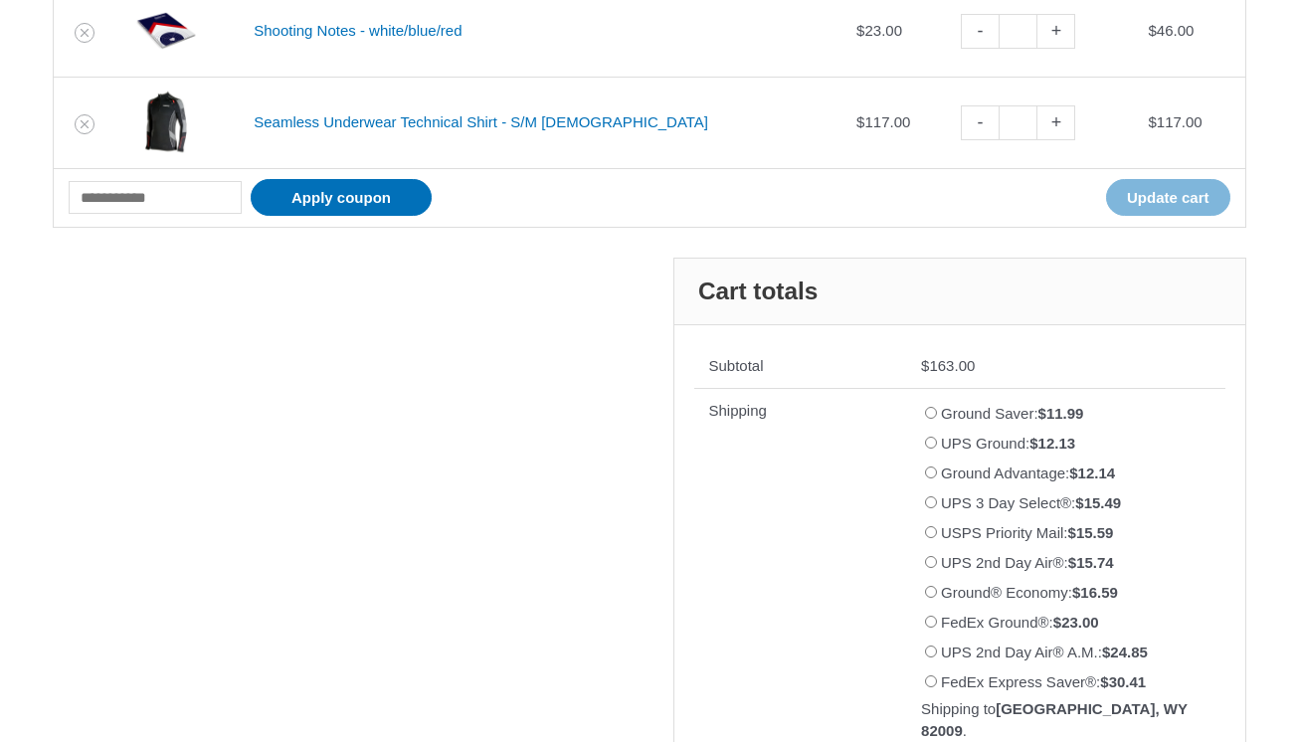
scroll to position [300, 0]
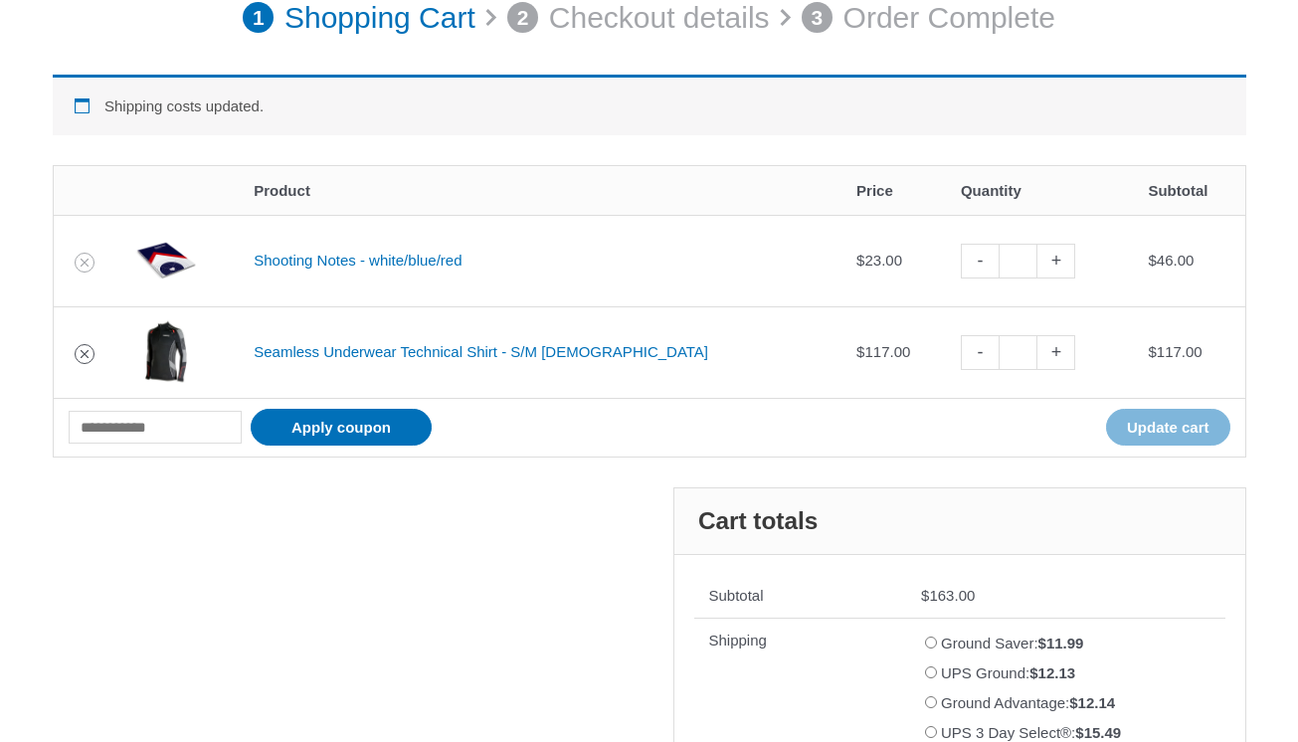
click at [92, 354] on icon "Remove Seamless Underwear Technical Shirt - S/M Male from cart" at bounding box center [85, 354] width 14 height 14
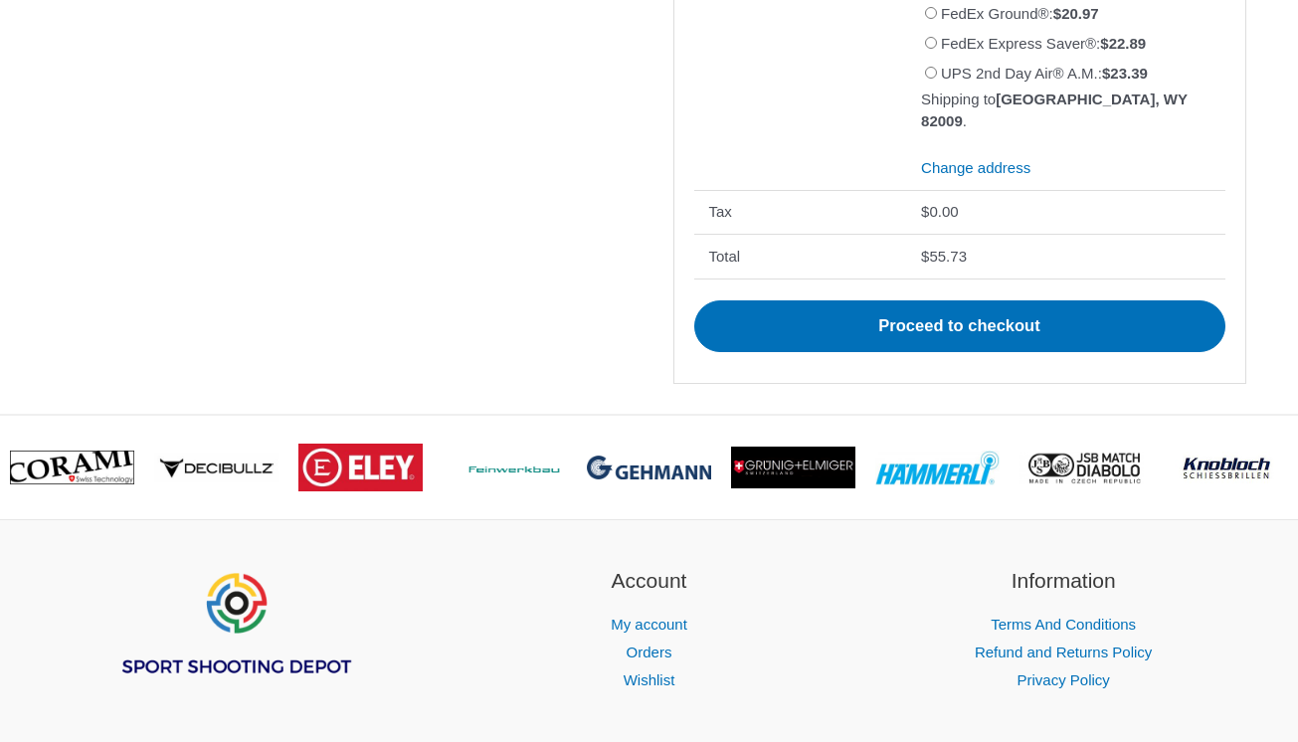
scroll to position [961, 0]
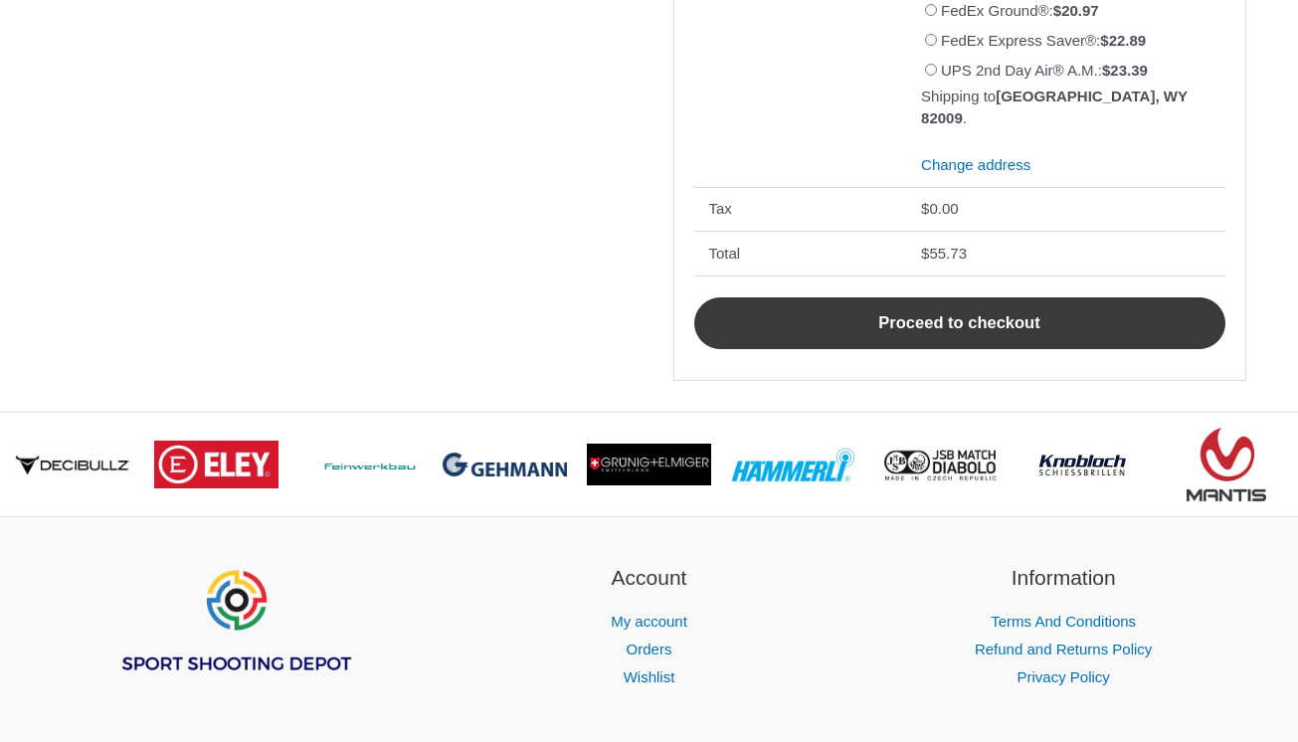
click at [873, 297] on link "Proceed to checkout" at bounding box center [959, 323] width 531 height 52
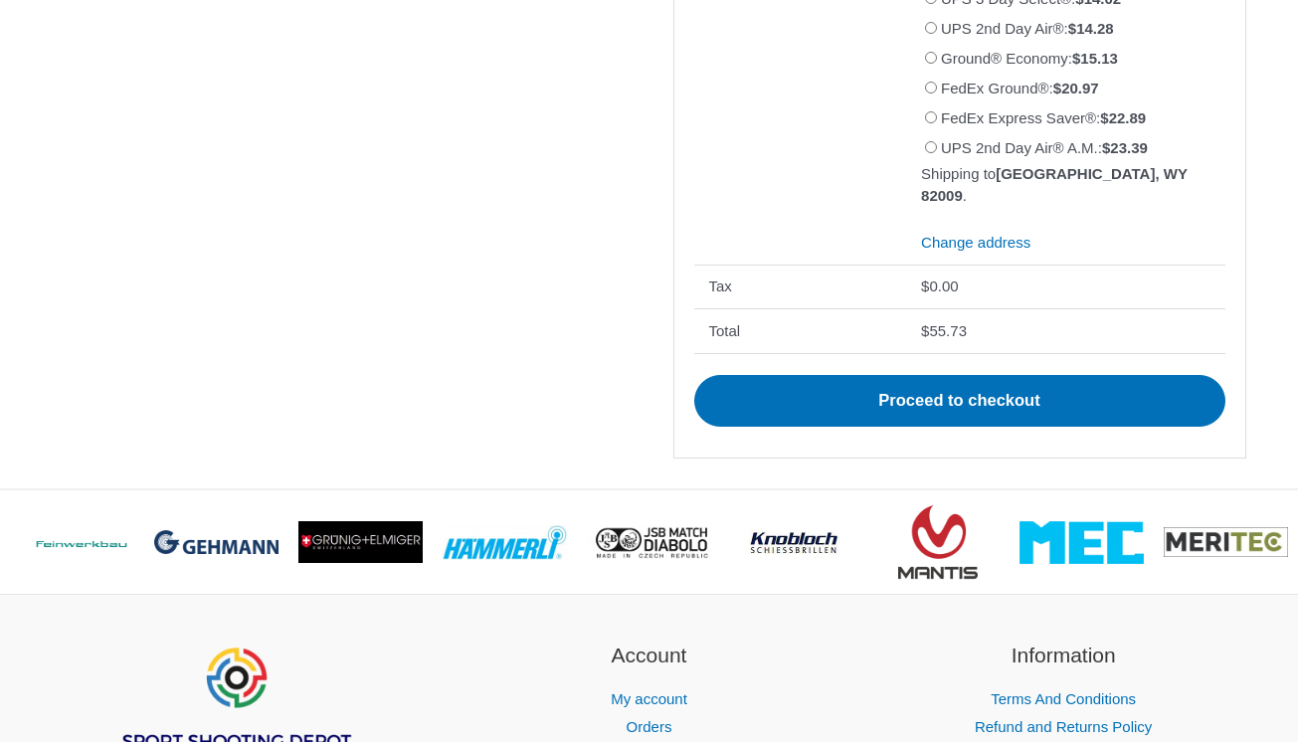
scroll to position [889, 0]
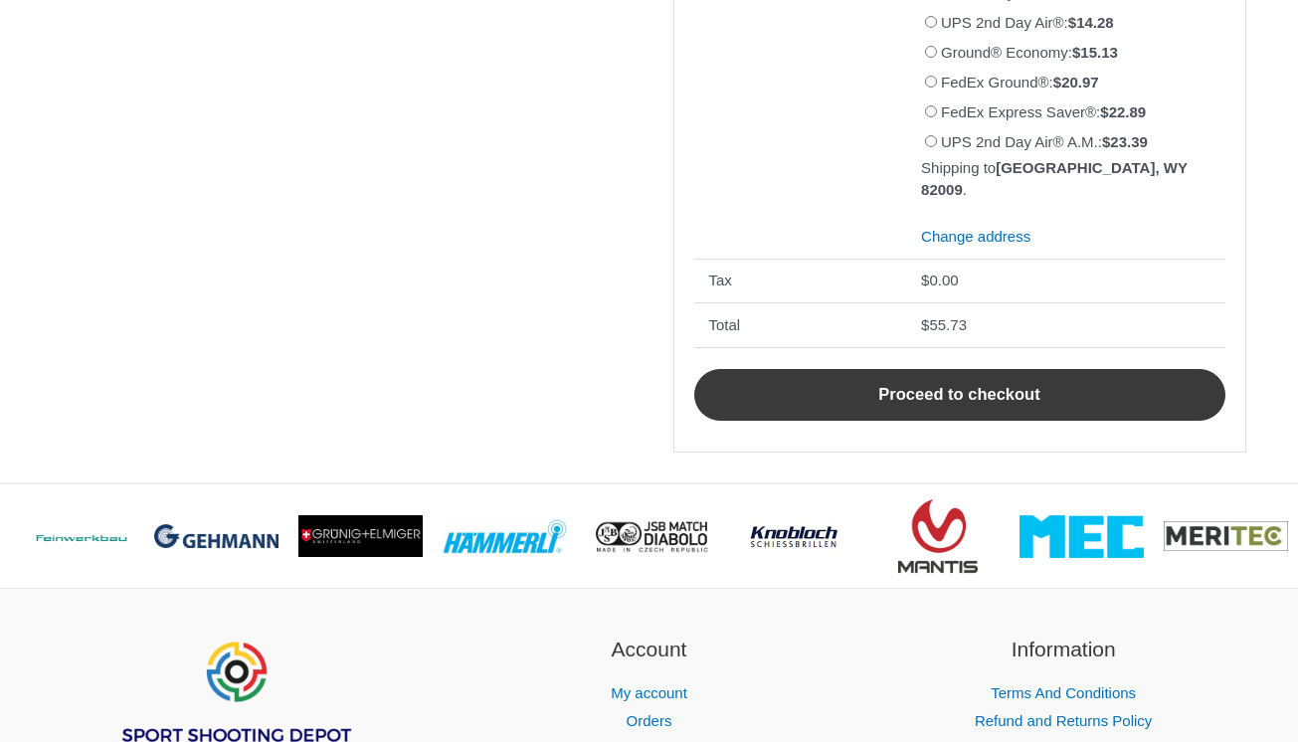
click at [849, 369] on link "Proceed to checkout" at bounding box center [959, 395] width 531 height 52
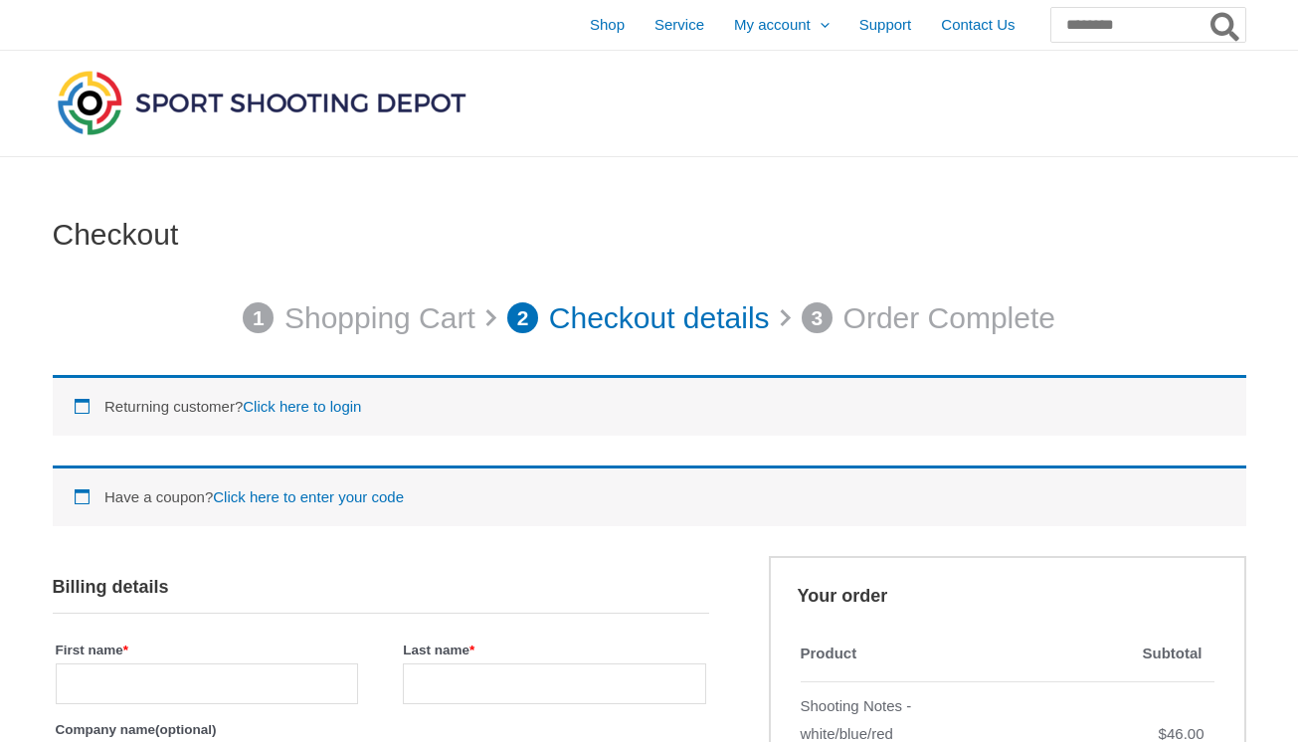
select select "**"
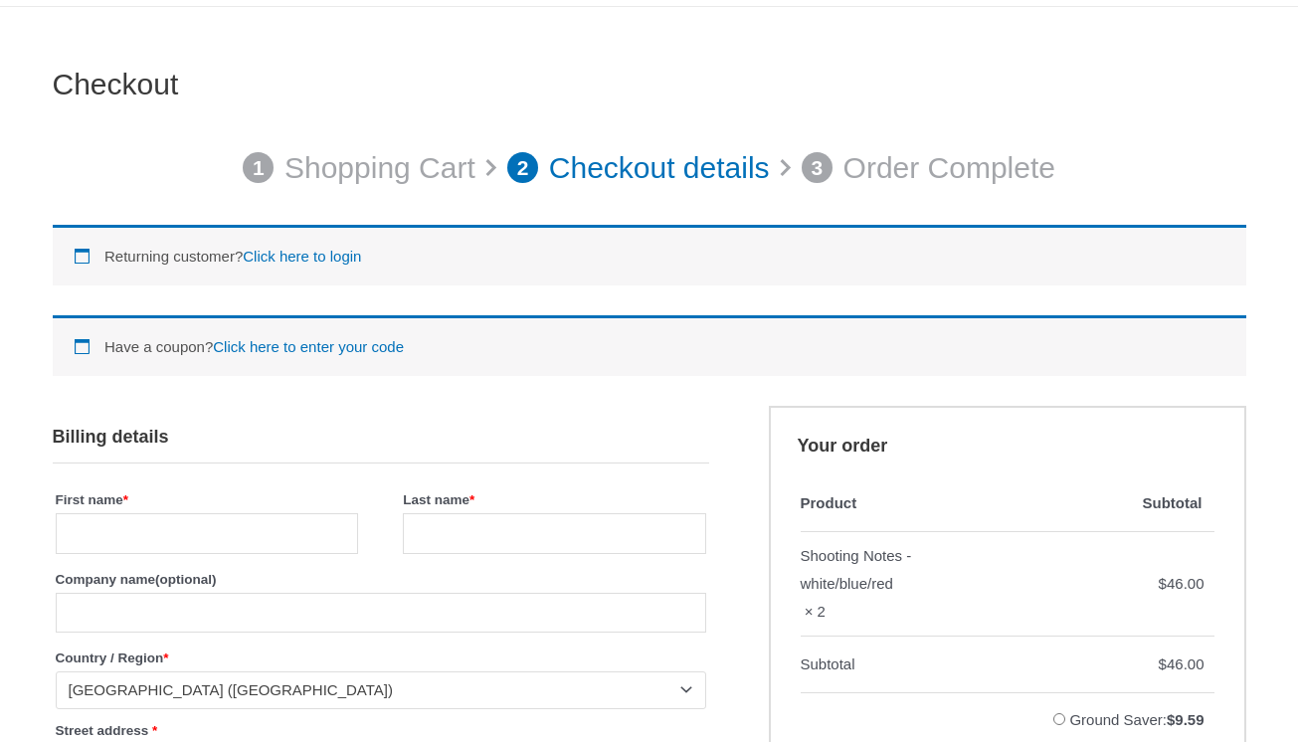
scroll to position [321, 0]
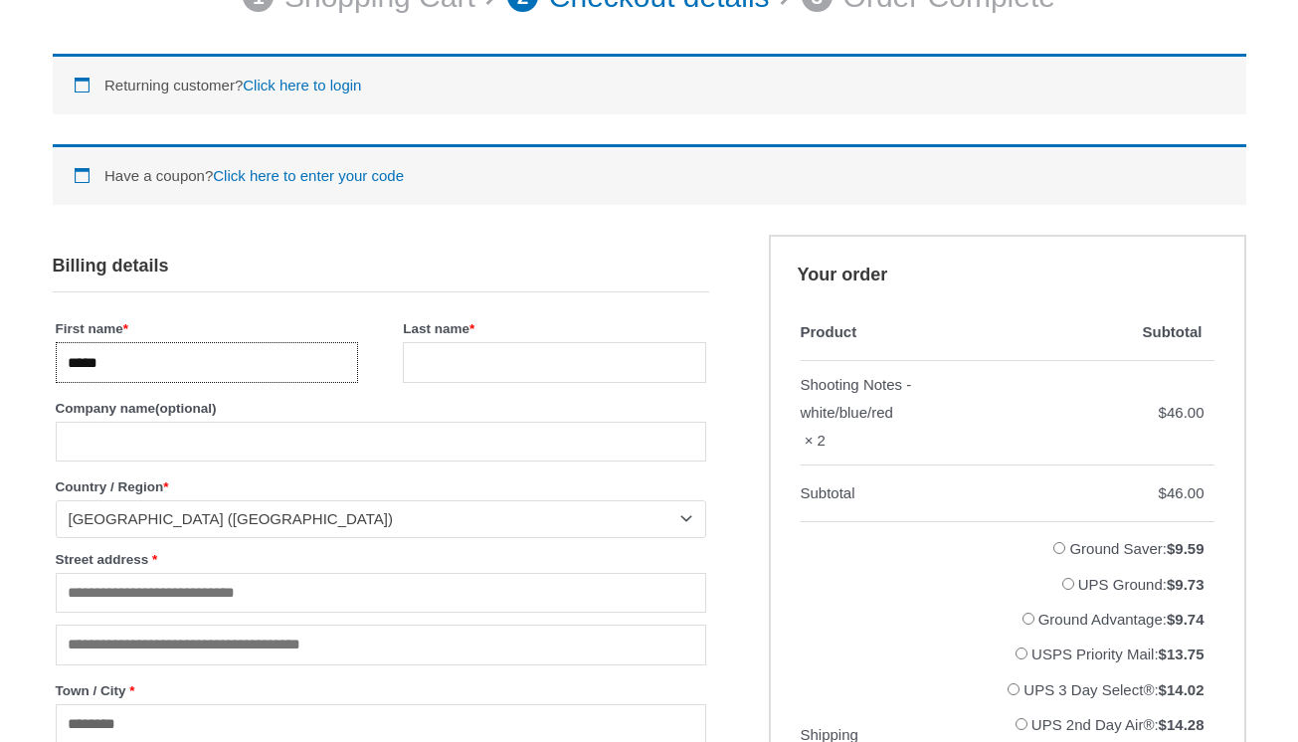
type input "*****"
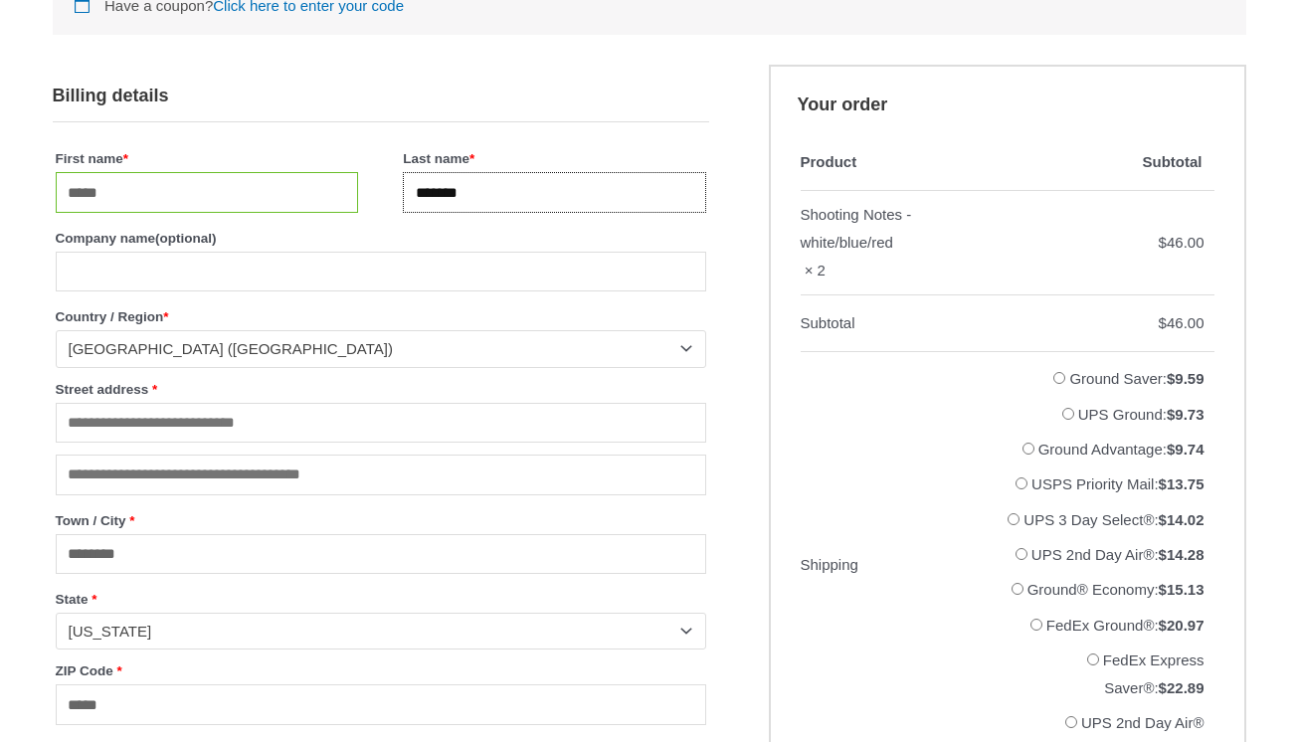
scroll to position [508, 0]
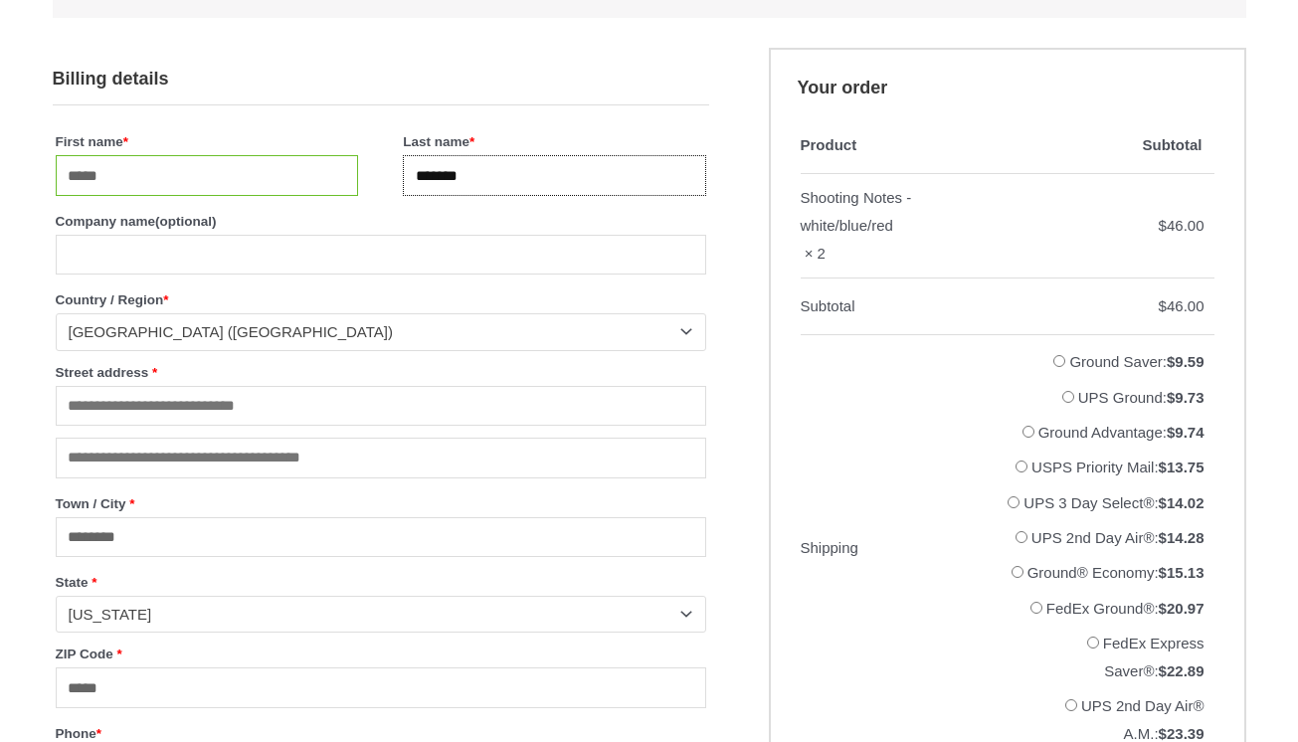
type input "*******"
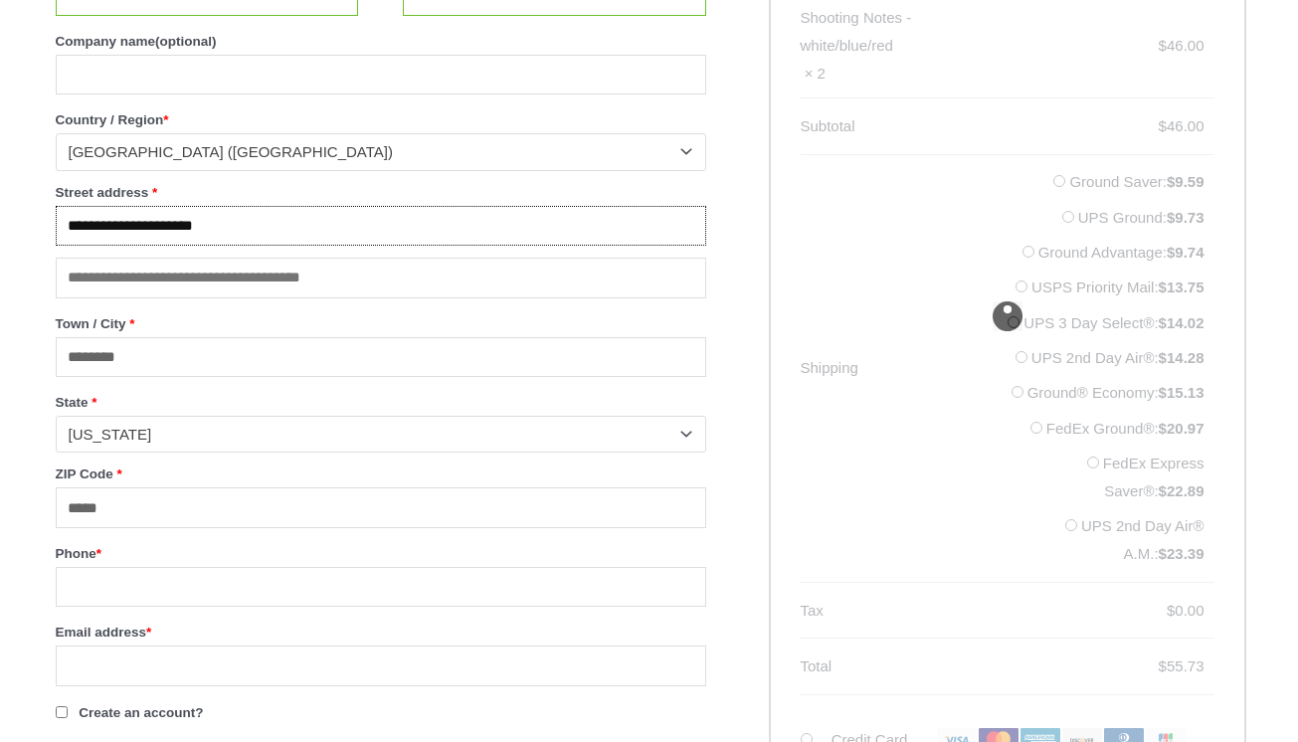
scroll to position [693, 0]
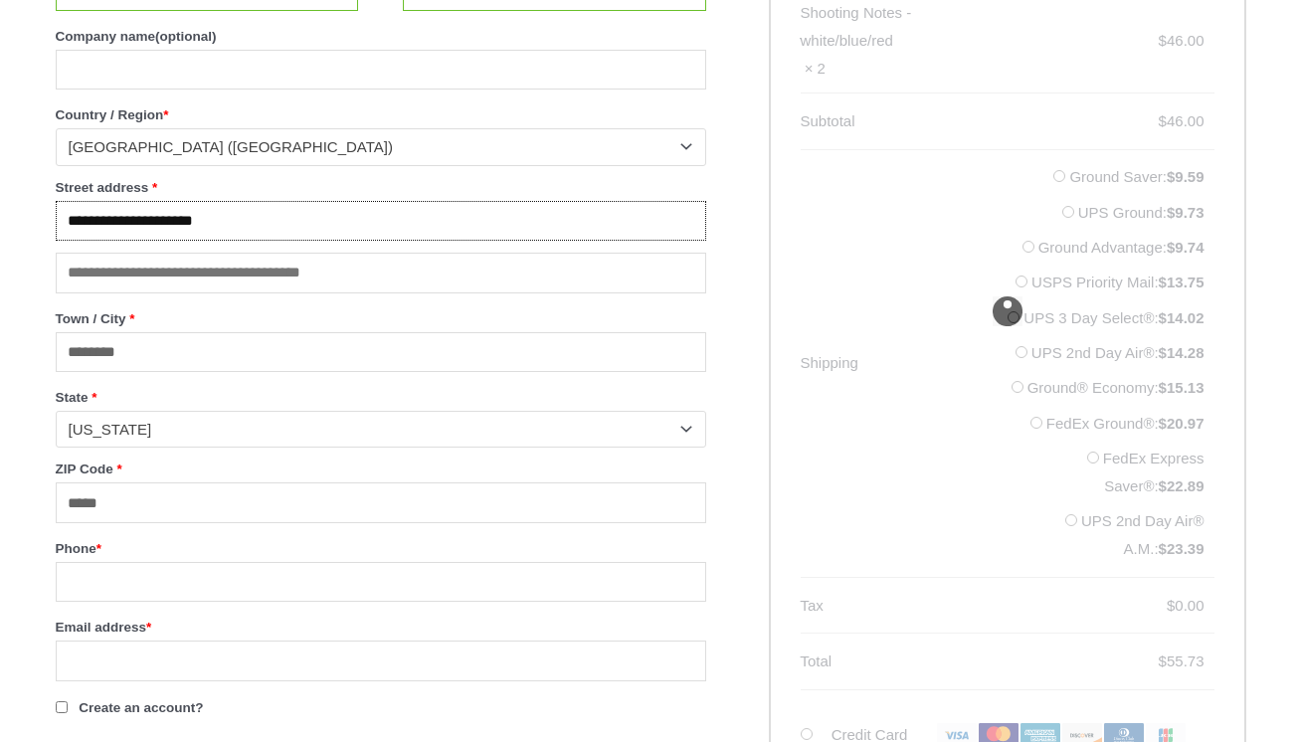
type input "**********"
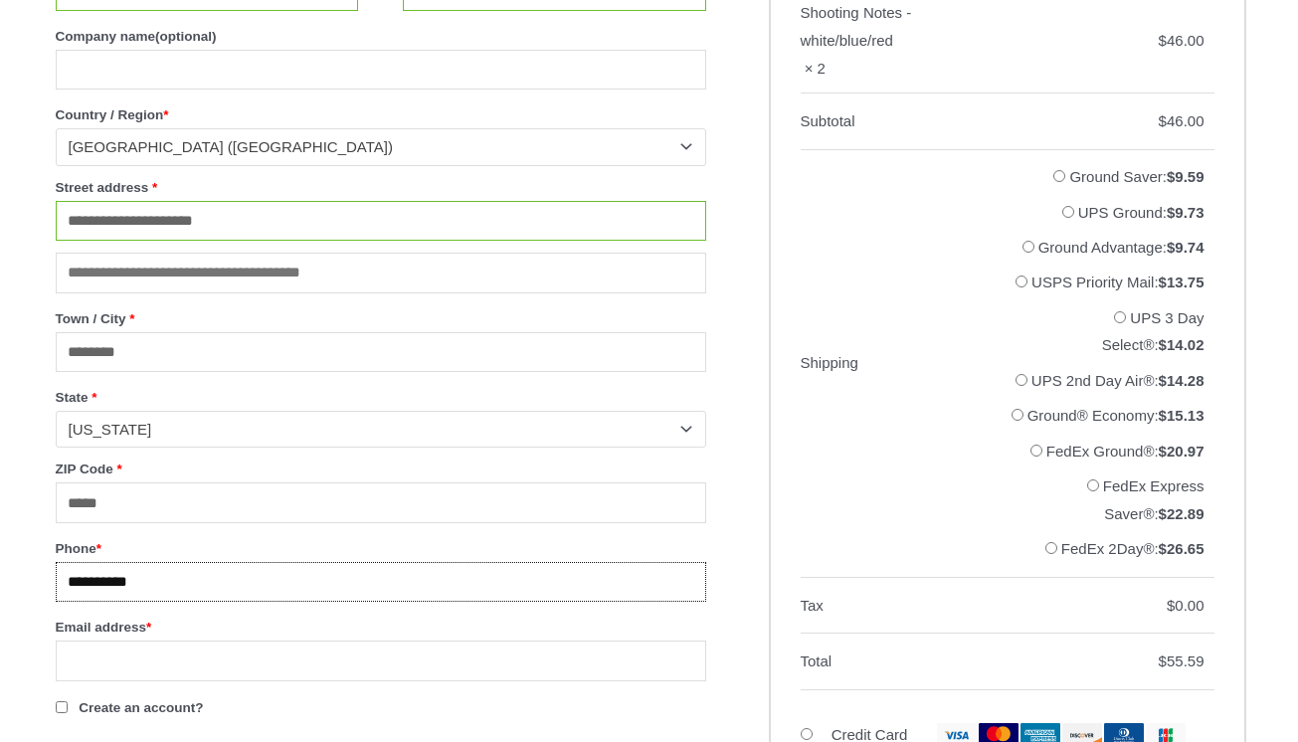
type input "**********"
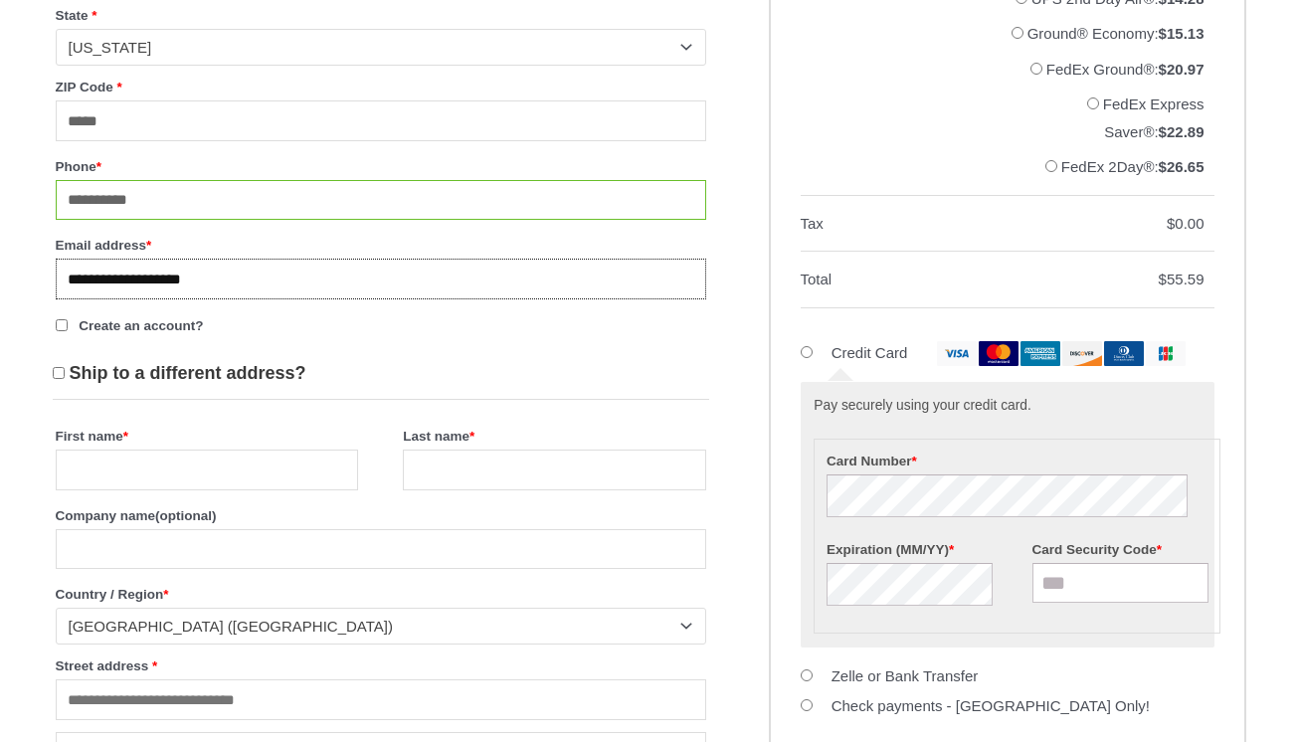
scroll to position [1083, 0]
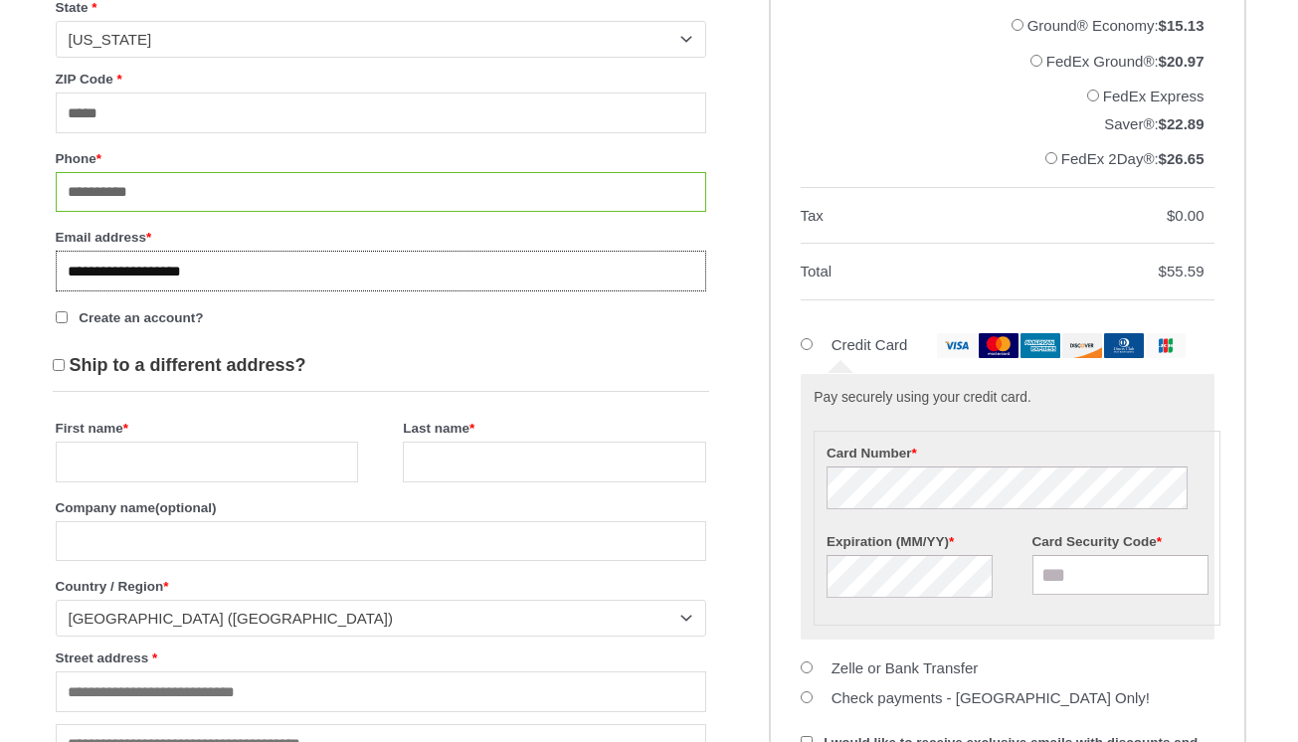
type input "**********"
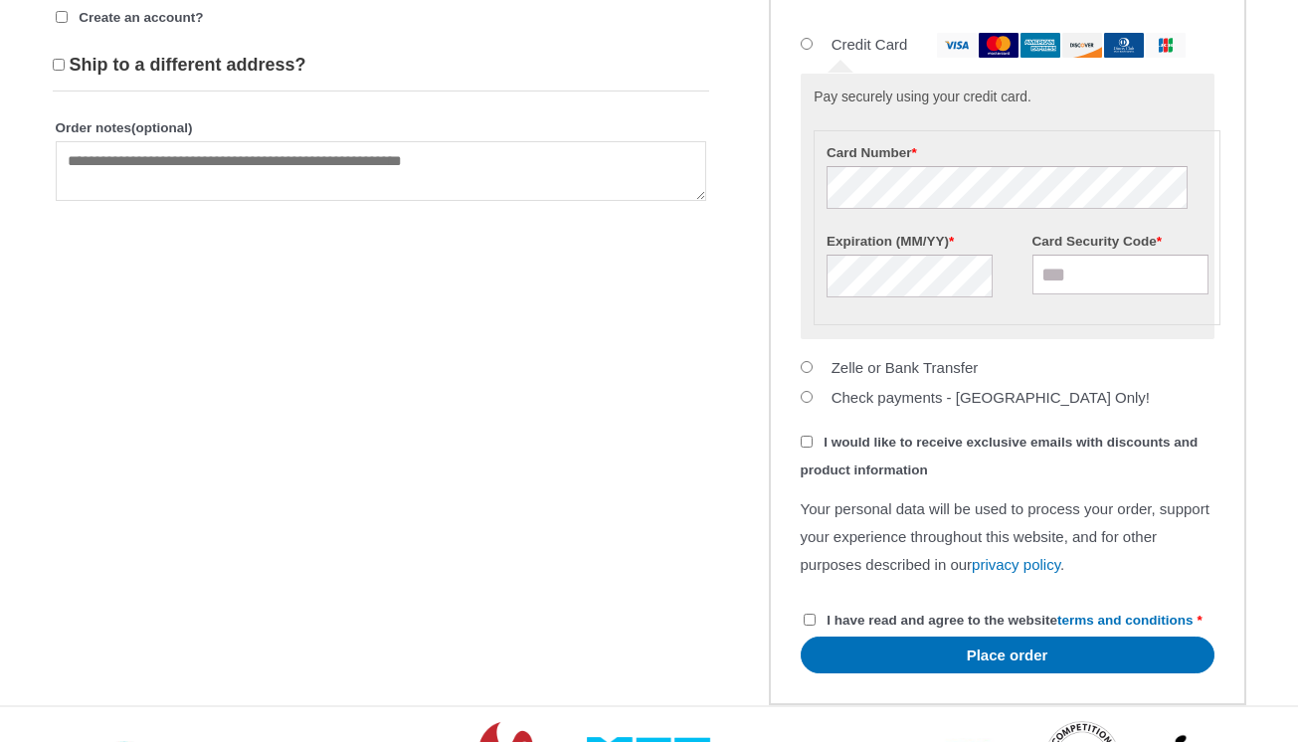
scroll to position [1388, 0]
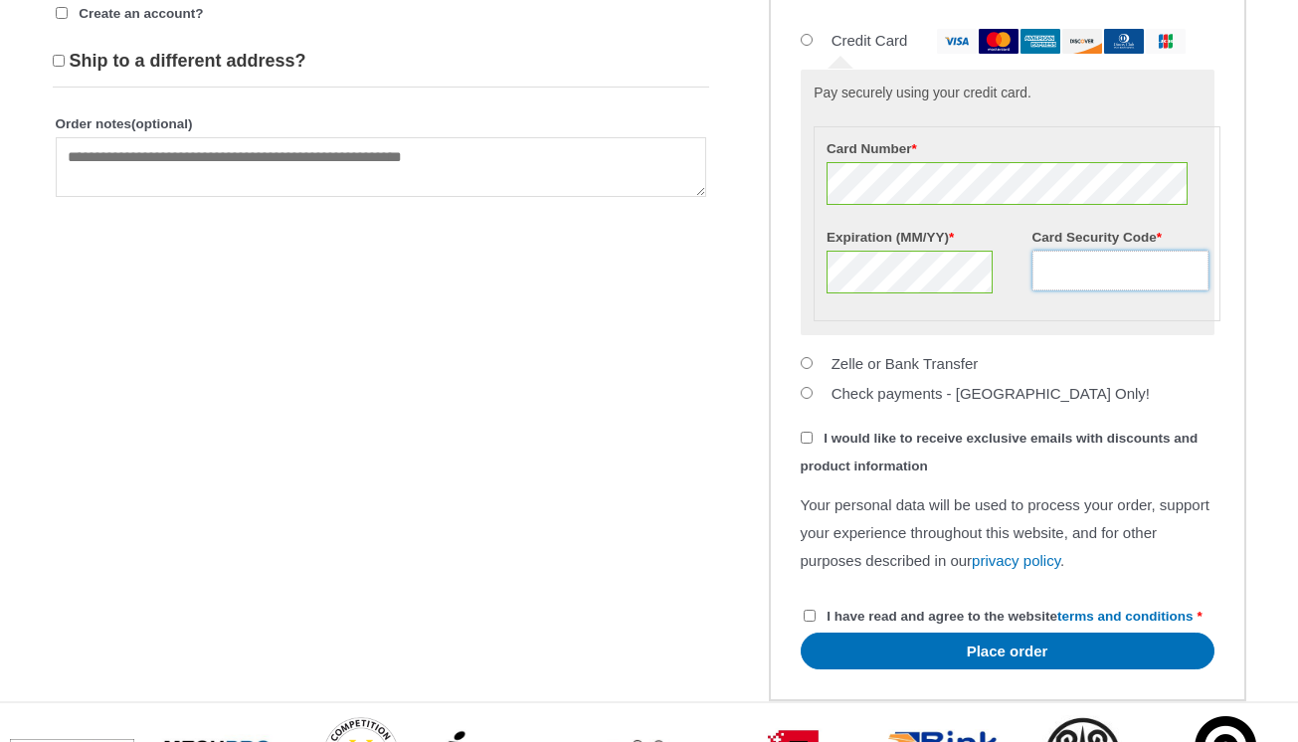
click at [1139, 290] on input "Card Security Code *" at bounding box center [1120, 271] width 176 height 40
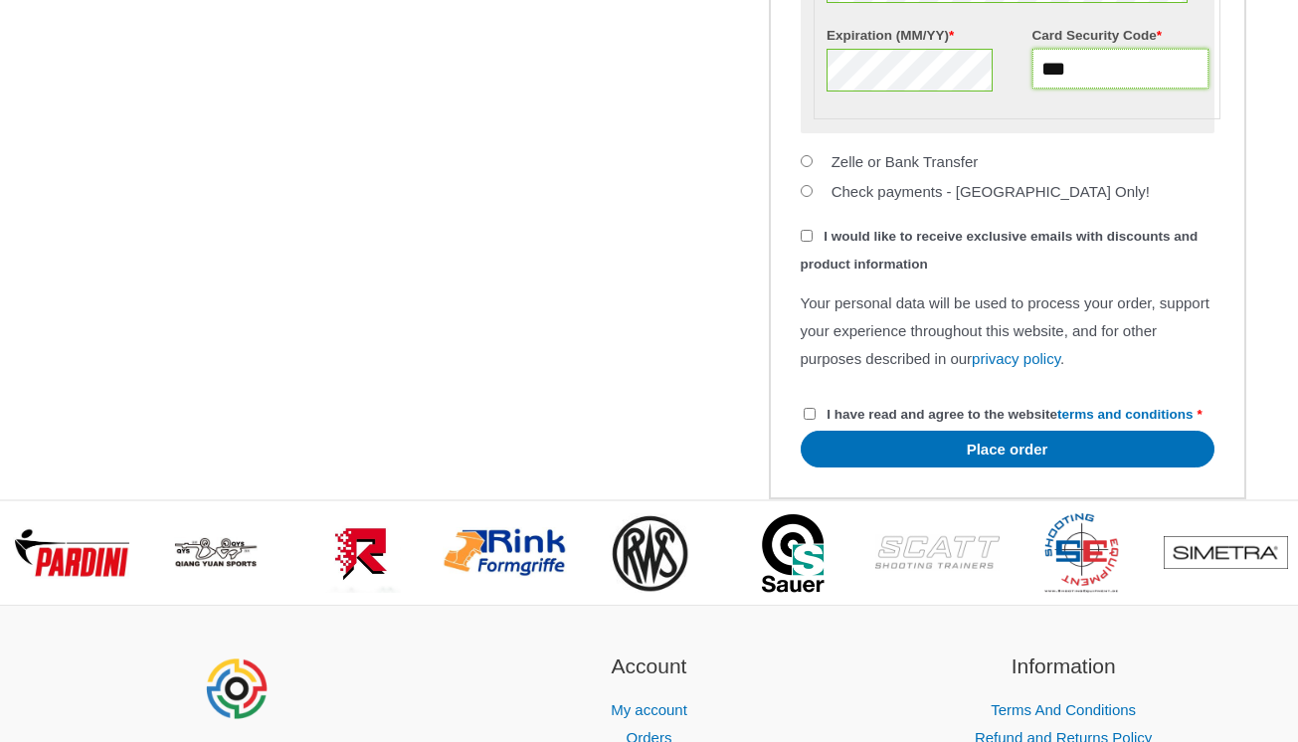
scroll to position [1647, 0]
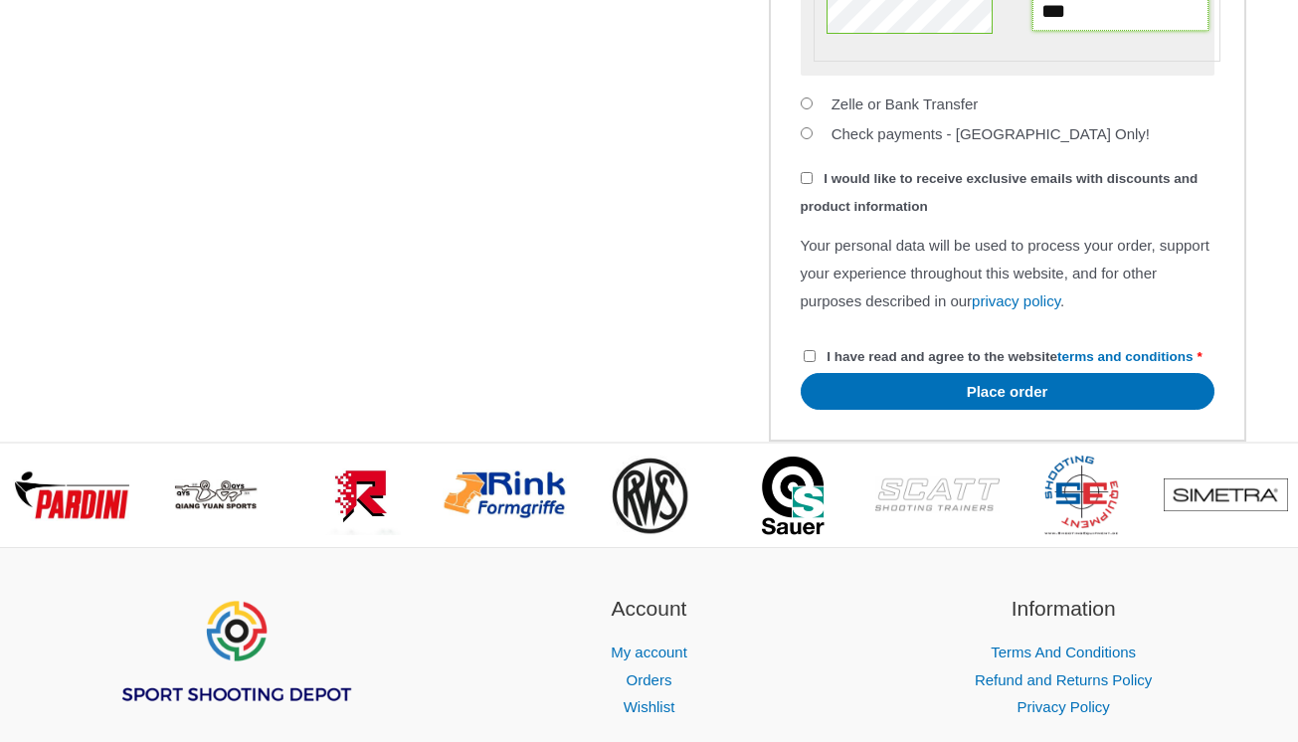
type input "***"
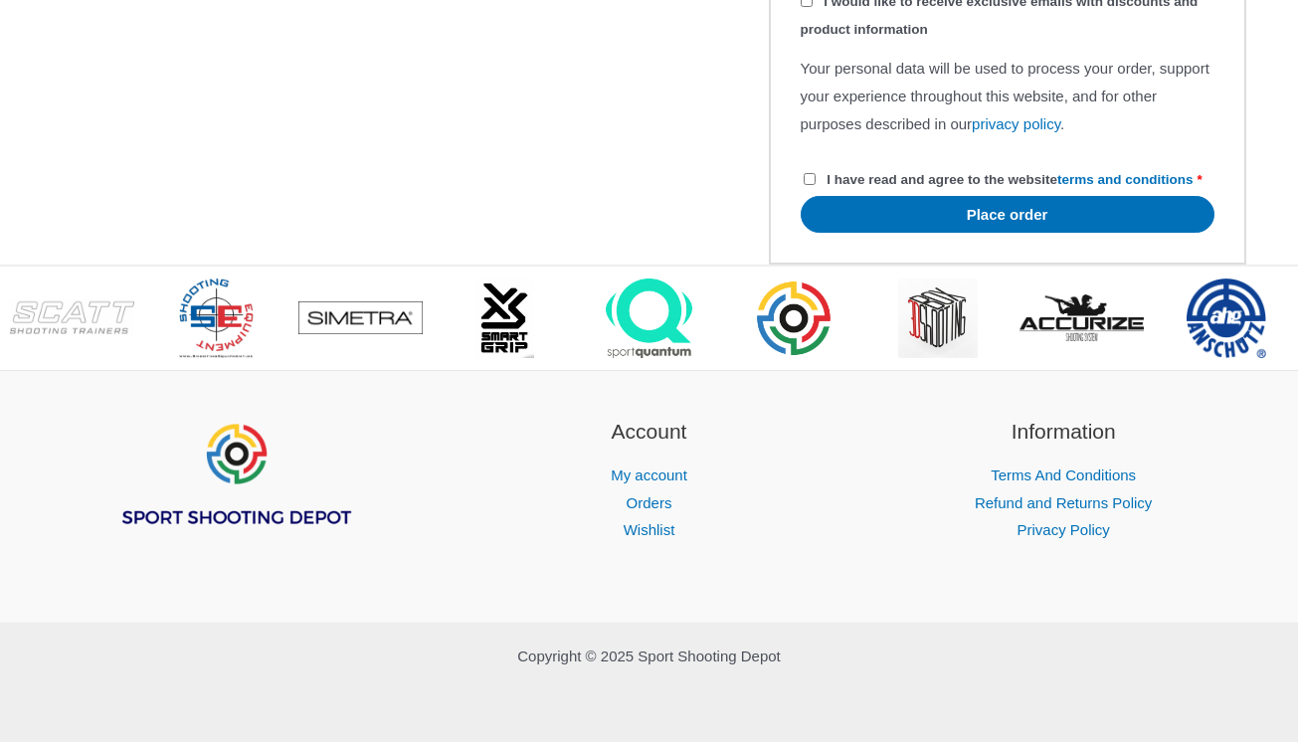
scroll to position [1904, 0]
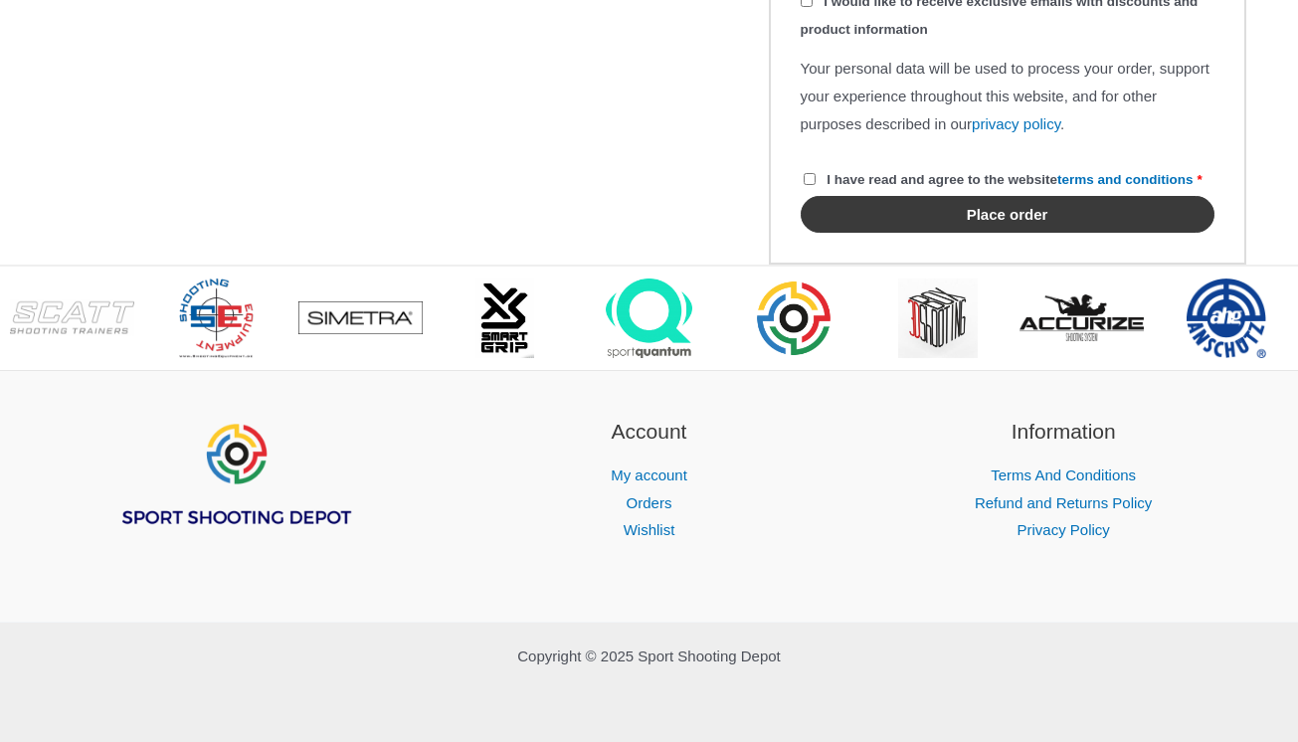
click at [909, 233] on button "Place order" at bounding box center [1008, 214] width 414 height 37
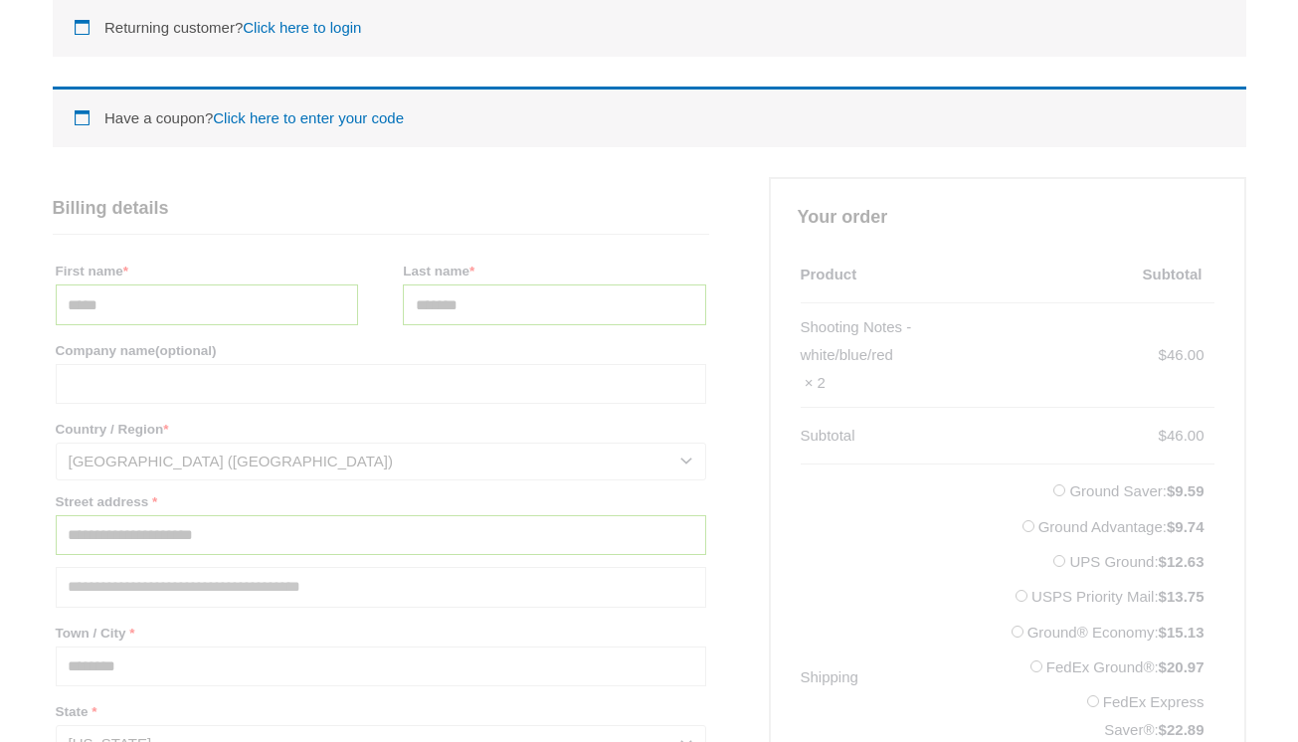
scroll to position [374, 0]
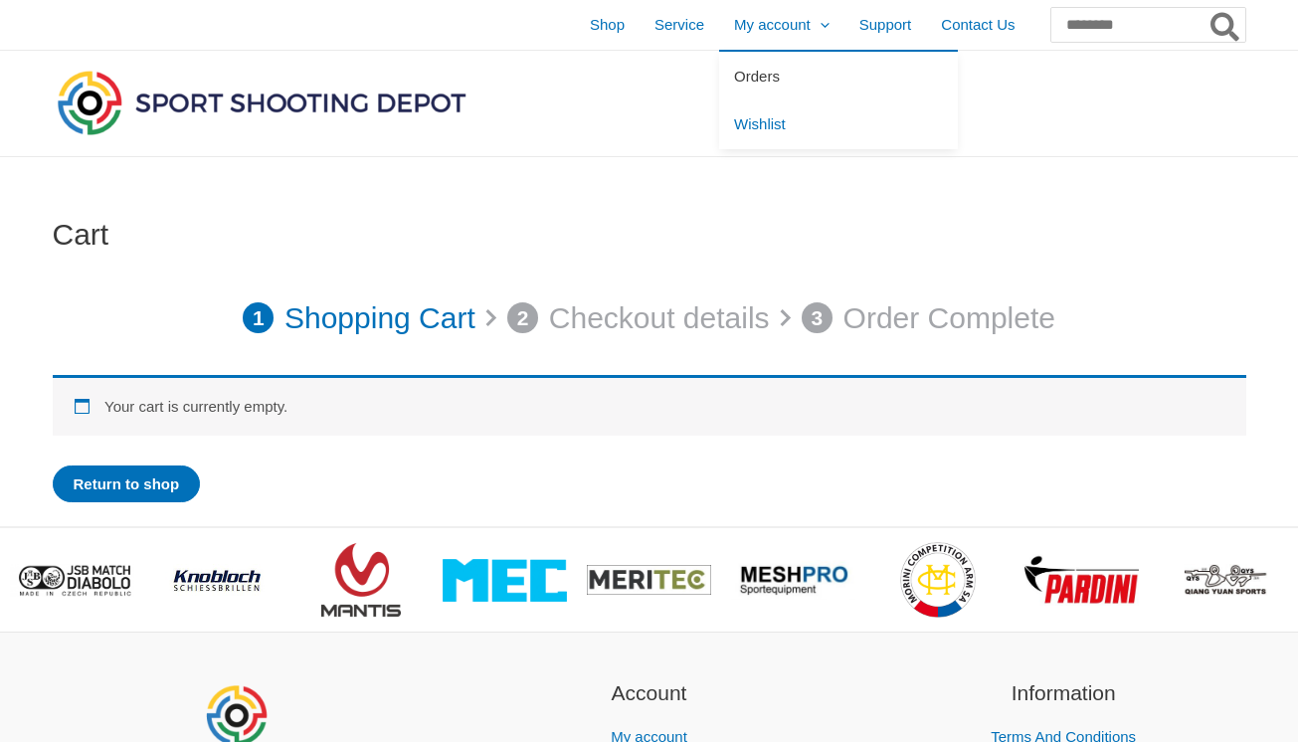
click at [719, 59] on link "Orders" at bounding box center [838, 76] width 239 height 49
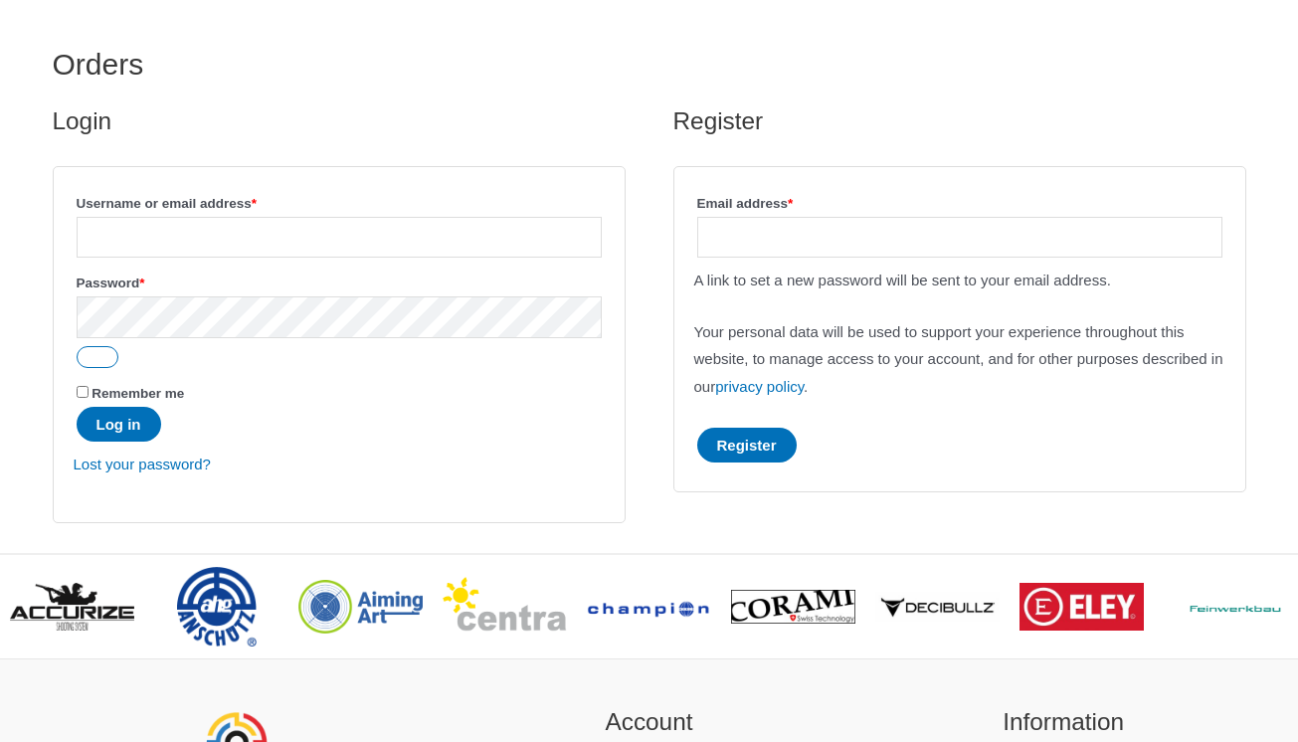
scroll to position [47, 0]
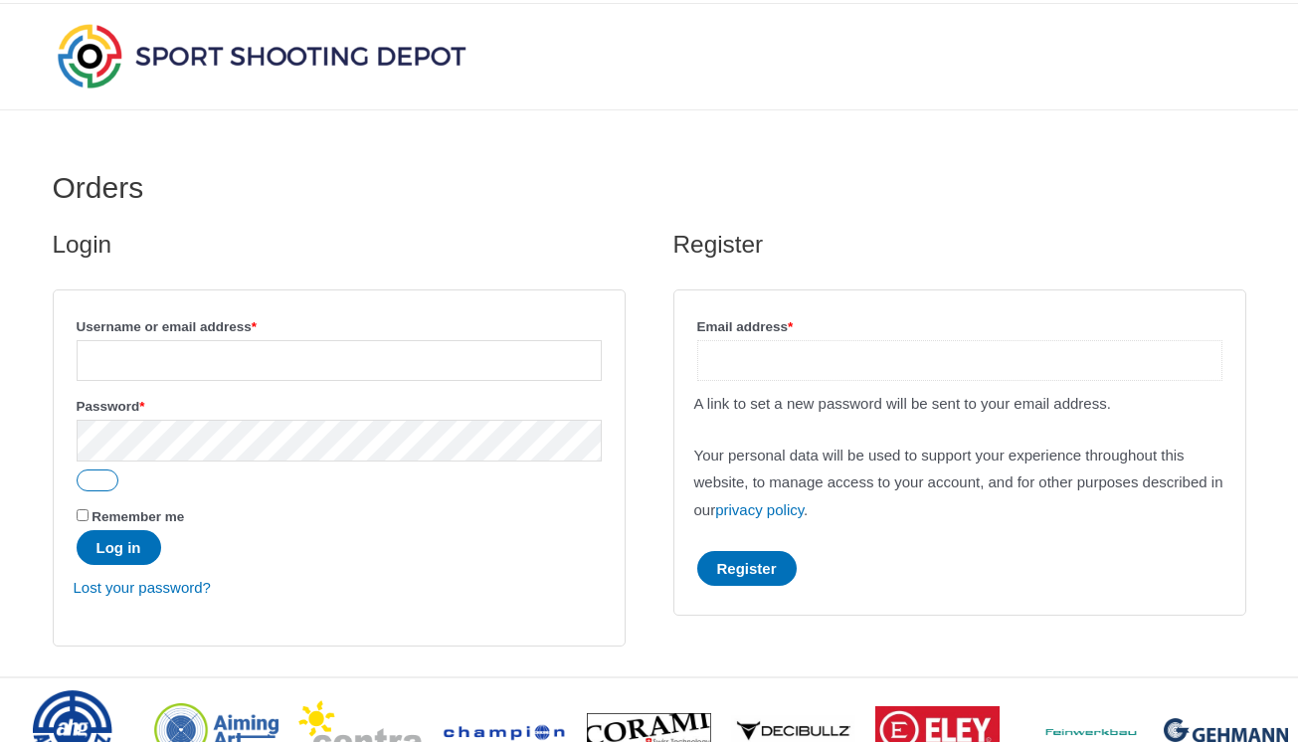
click at [759, 354] on input "Email address * Required" at bounding box center [959, 360] width 525 height 41
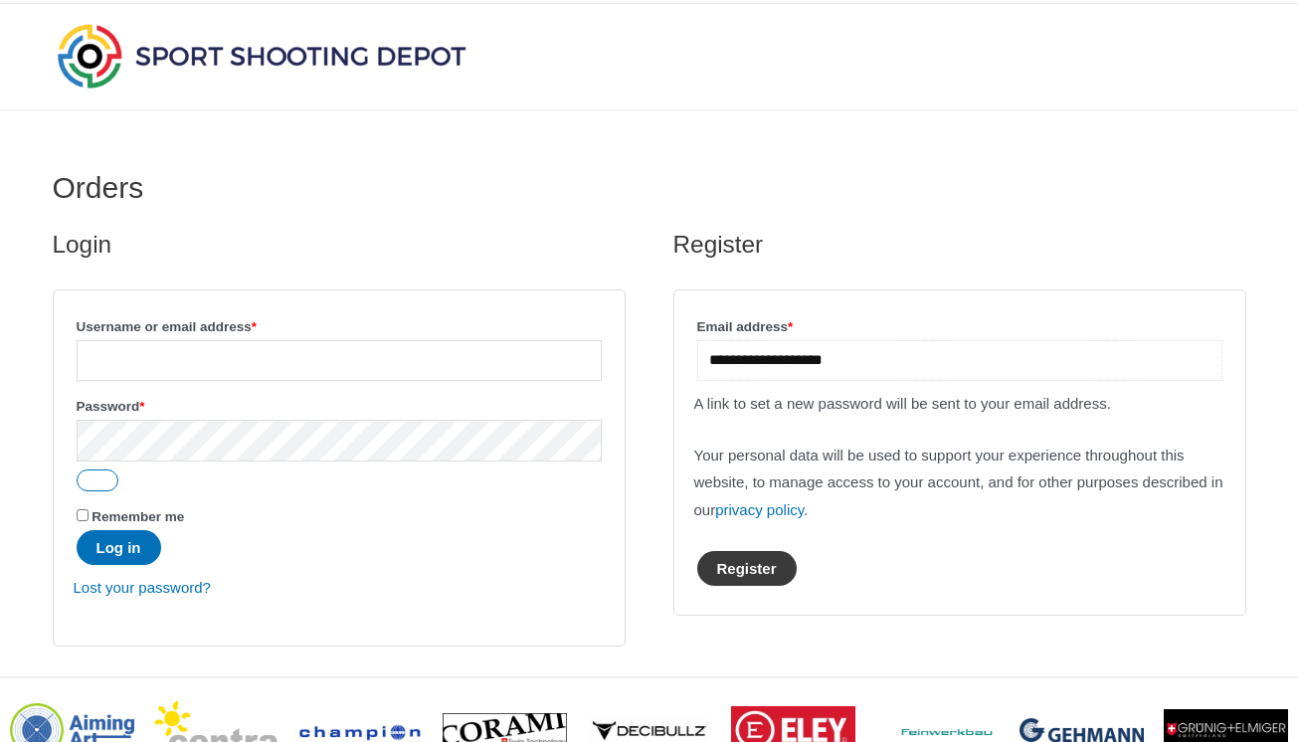
type input "**********"
click at [775, 558] on button "Register" at bounding box center [746, 568] width 99 height 35
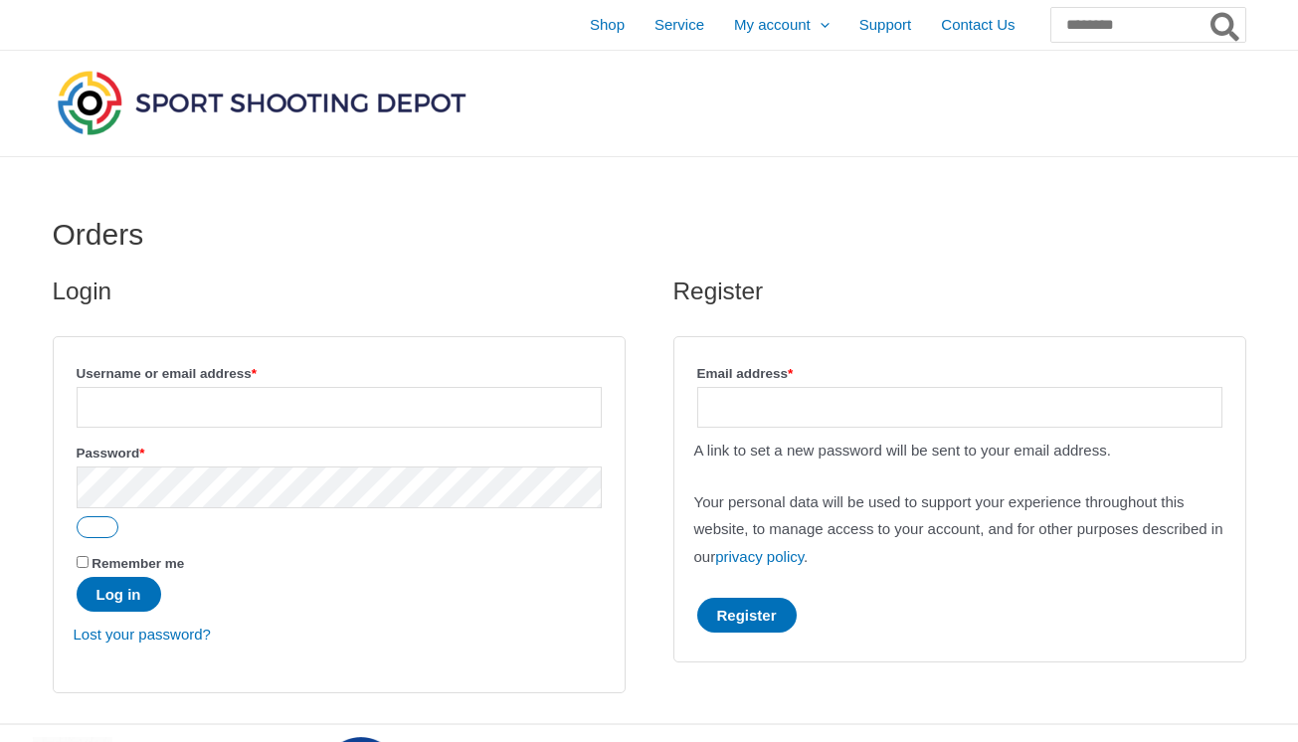
scroll to position [8, 0]
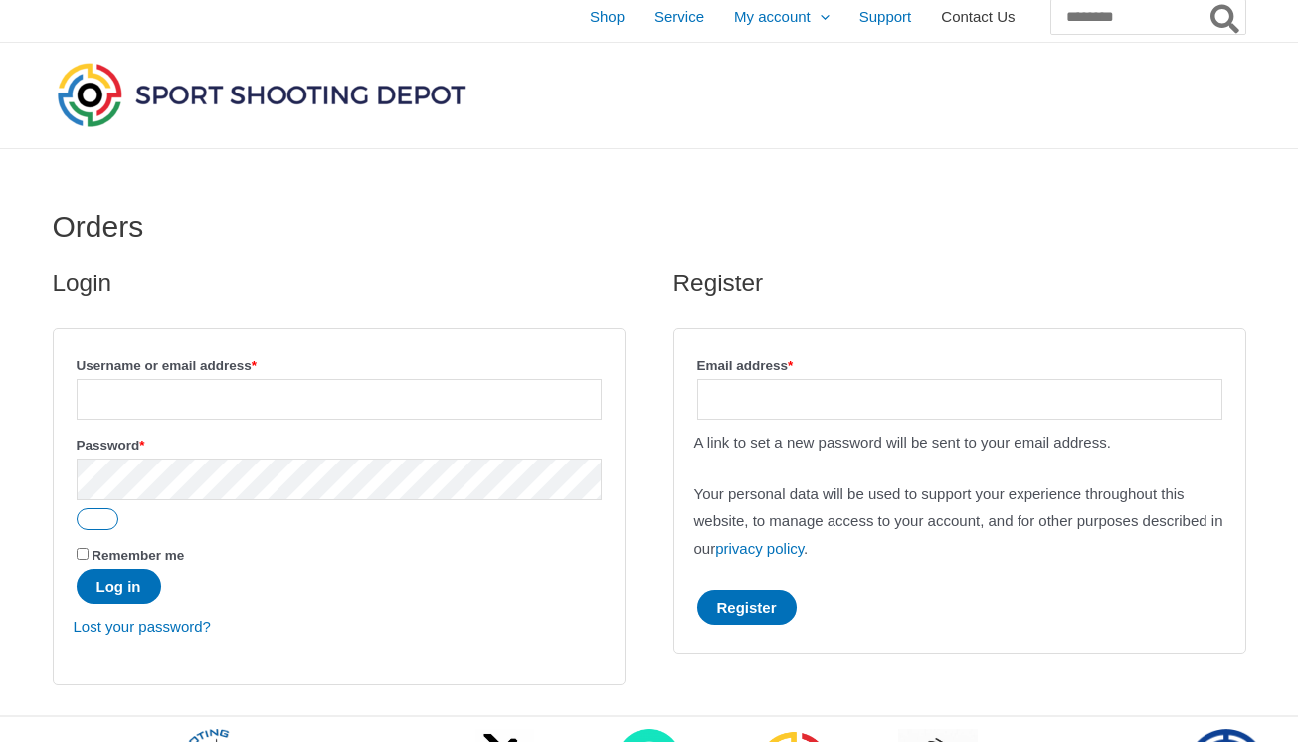
click at [941, 9] on span "Contact Us" at bounding box center [978, 17] width 74 height 50
